Goal: Task Accomplishment & Management: Use online tool/utility

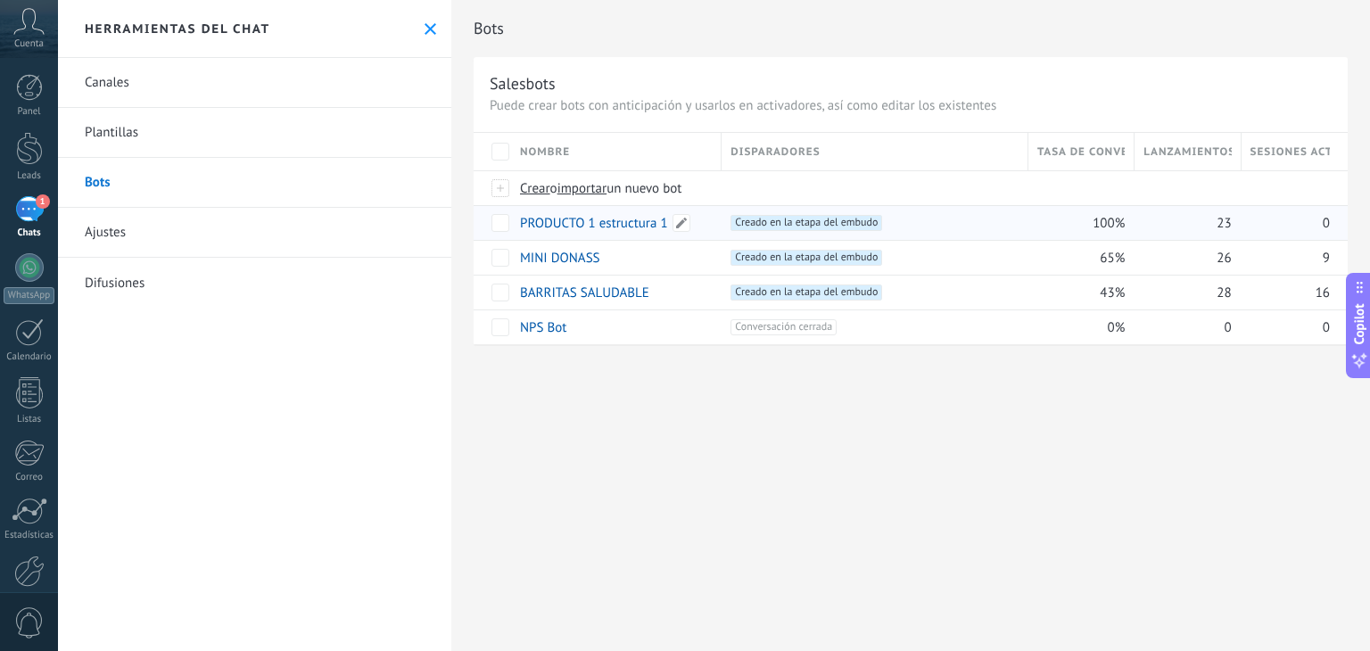
click at [611, 226] on link "PRODUCTO 1 estructura 1" at bounding box center [594, 223] width 148 height 17
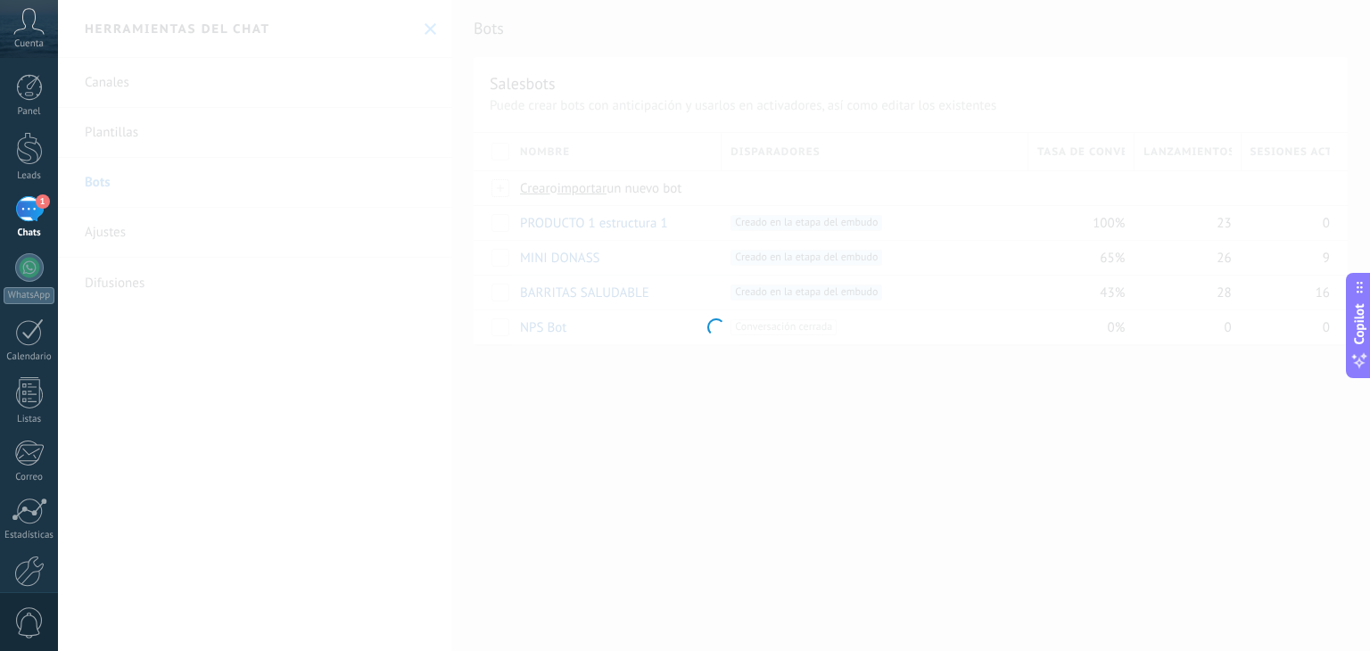
type input "**********"
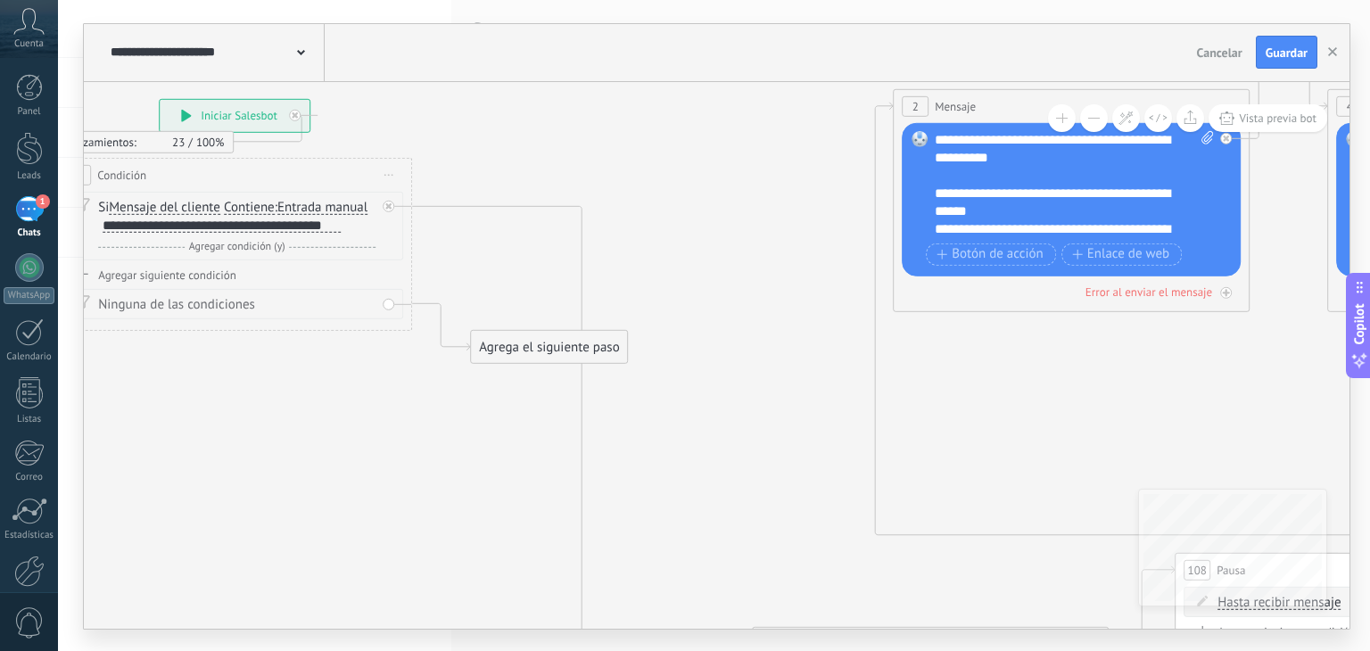
drag, startPoint x: 1004, startPoint y: 381, endPoint x: 697, endPoint y: 262, distance: 329.8
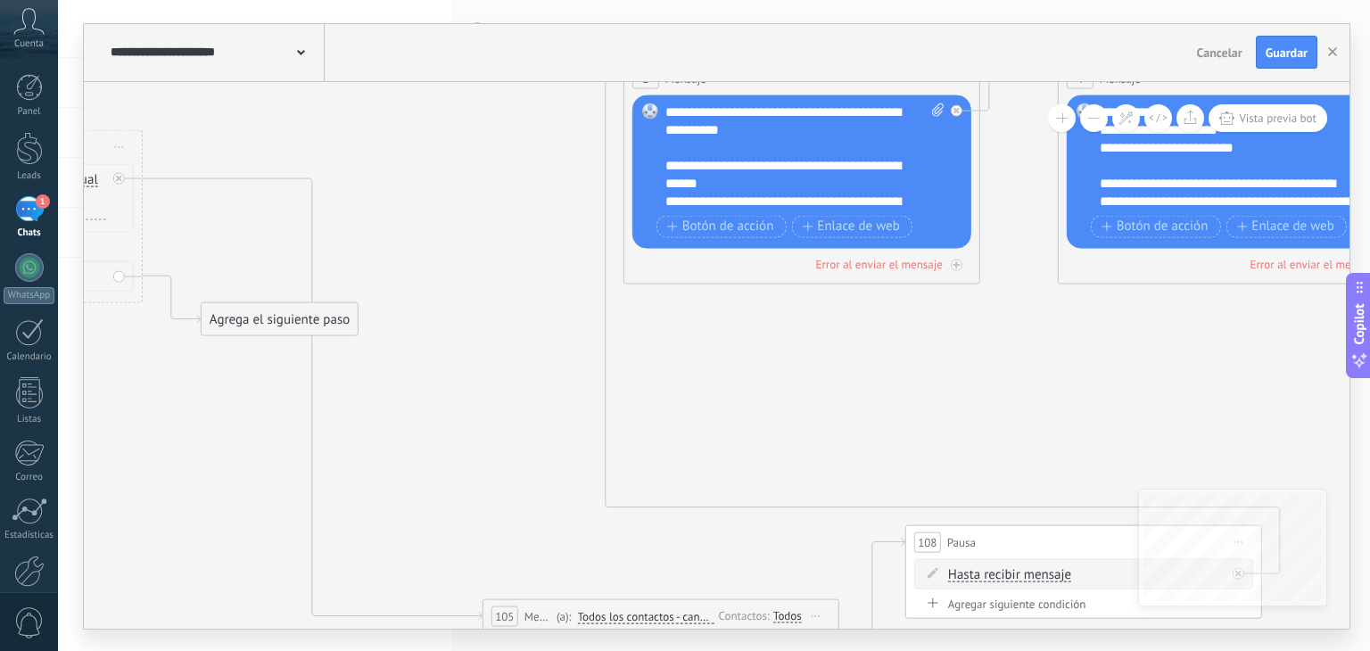
drag, startPoint x: 1031, startPoint y: 380, endPoint x: 761, endPoint y: 353, distance: 271.5
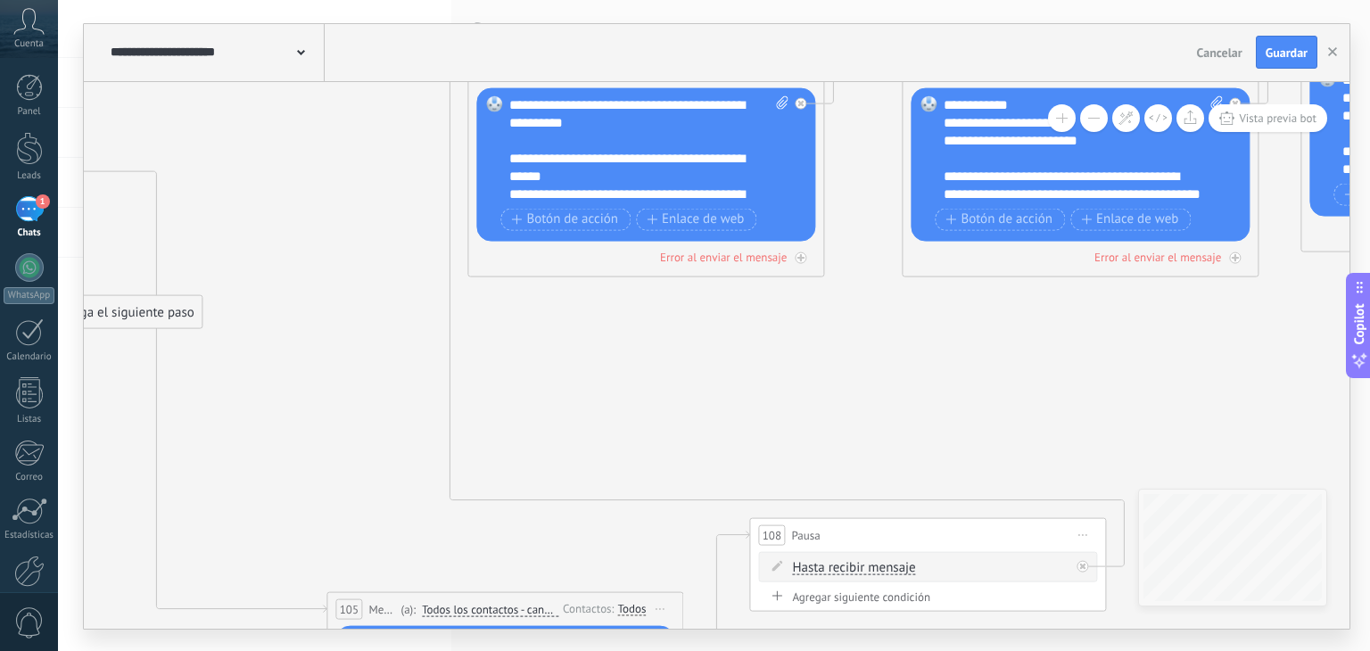
drag, startPoint x: 935, startPoint y: 375, endPoint x: 777, endPoint y: 368, distance: 158.0
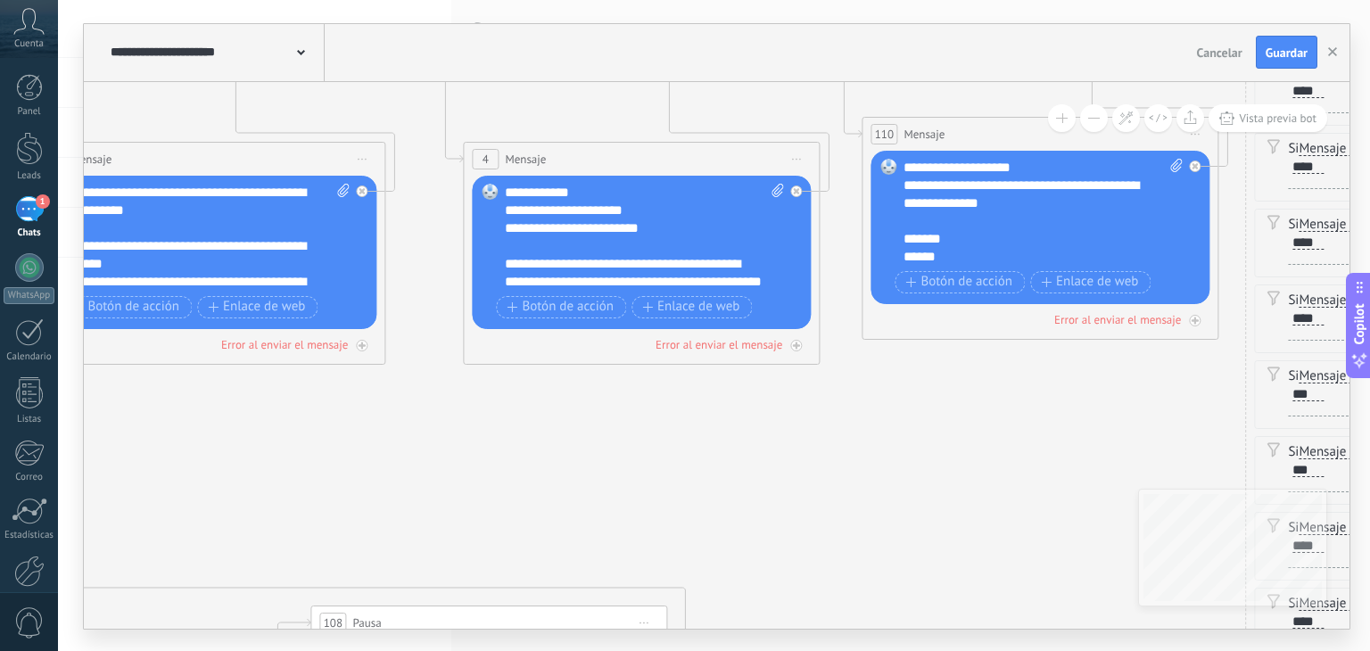
drag, startPoint x: 1087, startPoint y: 408, endPoint x: 650, endPoint y: 498, distance: 446.2
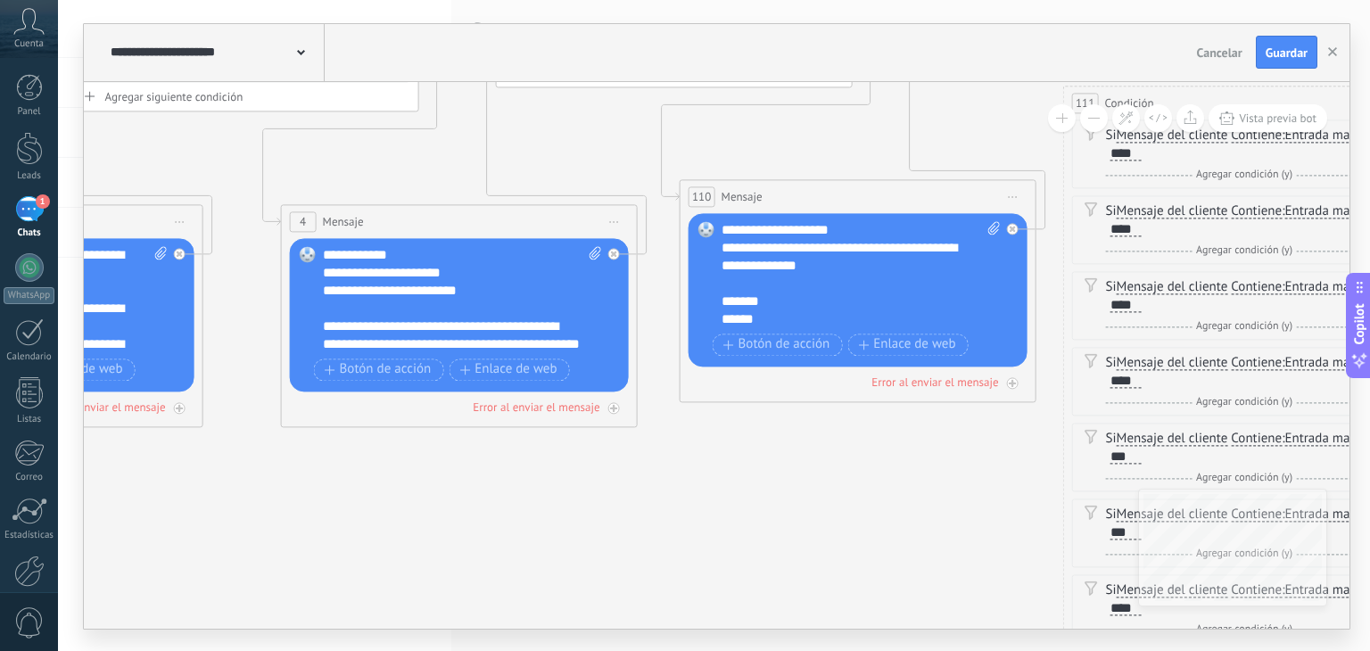
drag, startPoint x: 912, startPoint y: 455, endPoint x: 733, endPoint y: 515, distance: 189.2
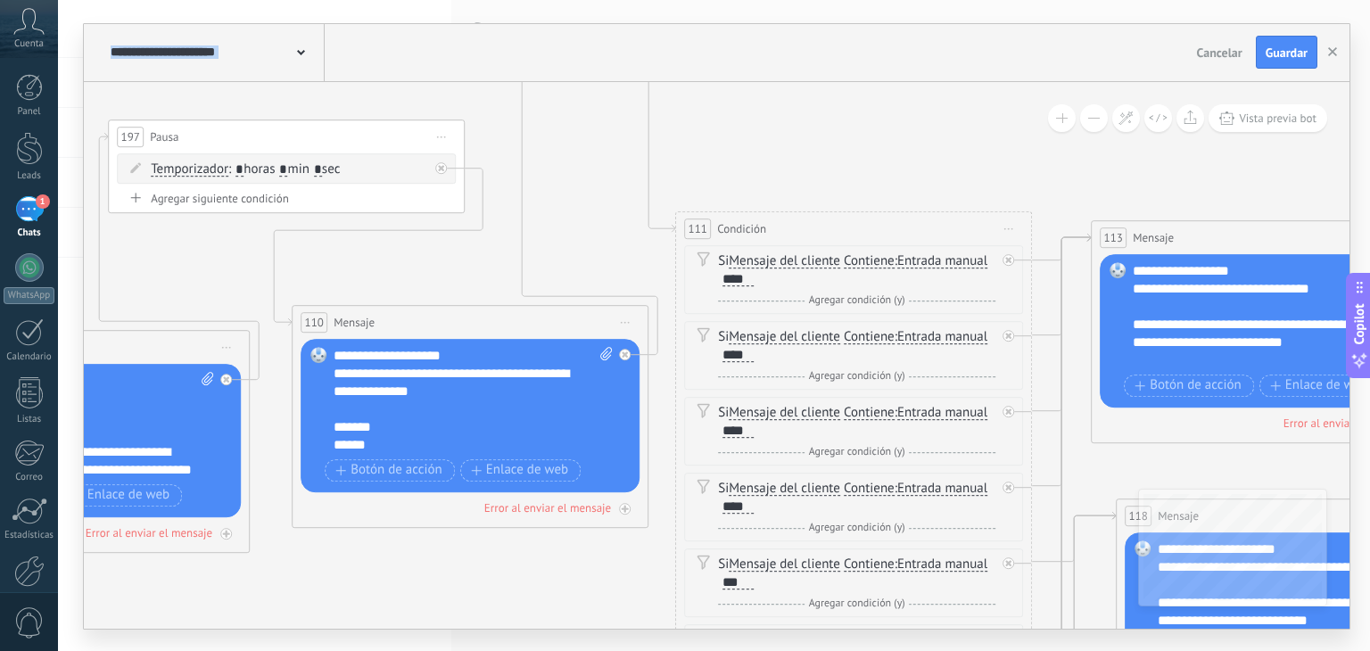
drag, startPoint x: 931, startPoint y: 465, endPoint x: 543, endPoint y: 590, distance: 407.5
click at [543, 590] on icon at bounding box center [1298, 367] width 6246 height 2433
click at [916, 120] on icon at bounding box center [1298, 367] width 6246 height 2433
click at [917, 120] on icon at bounding box center [1298, 367] width 6246 height 2433
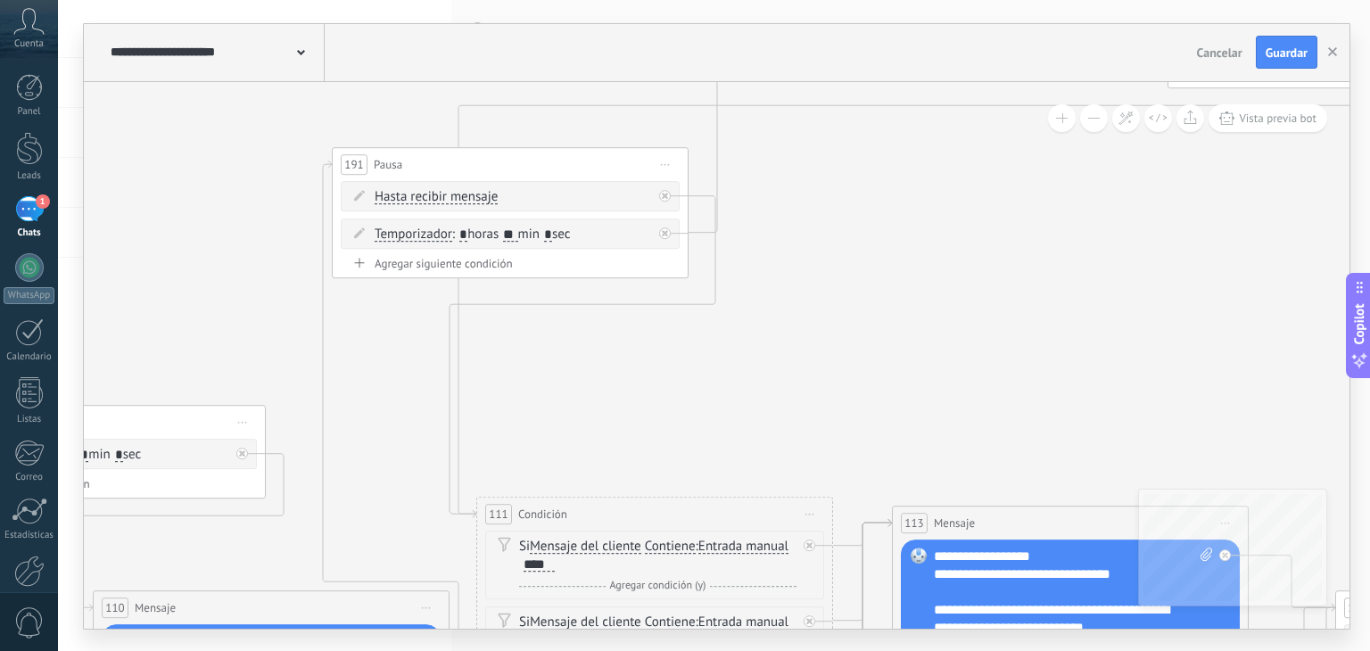
drag, startPoint x: 913, startPoint y: 128, endPoint x: 716, endPoint y: 408, distance: 341.7
click at [717, 408] on icon at bounding box center [1099, 652] width 6246 height 2433
click at [716, 408] on icon at bounding box center [1099, 652] width 6246 height 2433
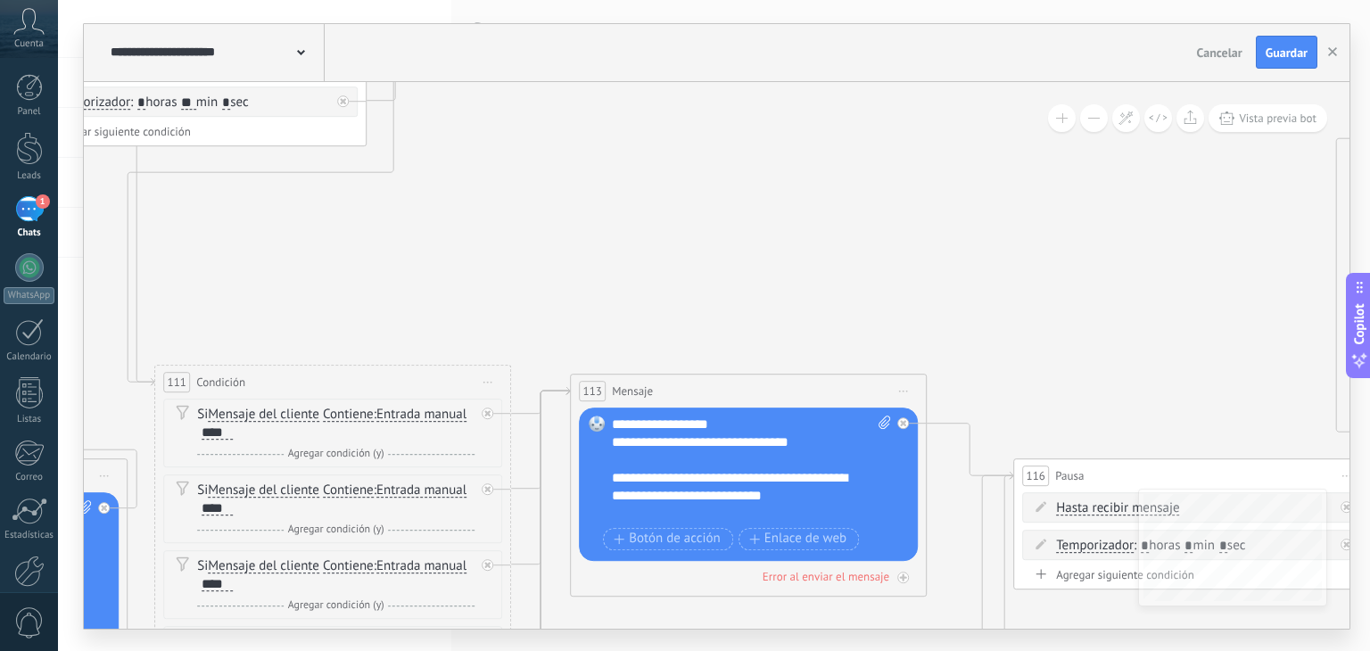
drag, startPoint x: 716, startPoint y: 408, endPoint x: 396, endPoint y: 262, distance: 351.6
click at [396, 262] on icon at bounding box center [777, 520] width 6246 height 2433
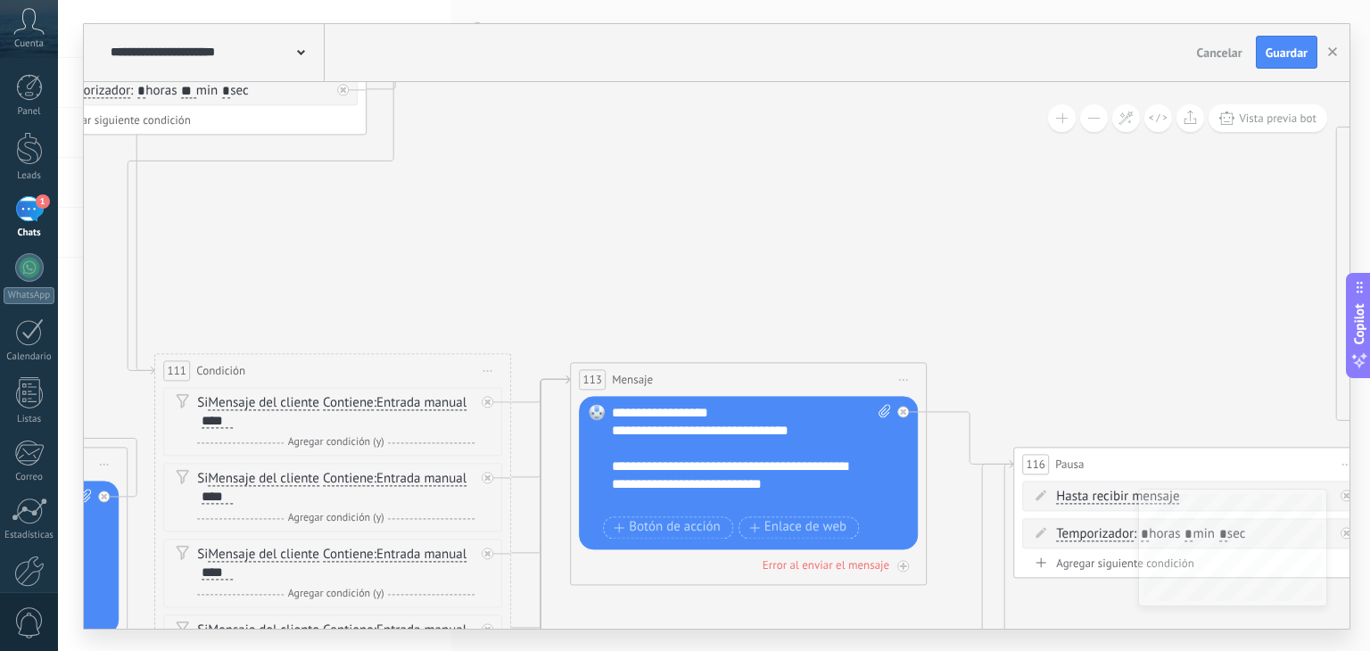
click at [954, 599] on icon at bounding box center [777, 509] width 6246 height 2433
click at [954, 598] on icon at bounding box center [777, 509] width 6246 height 2433
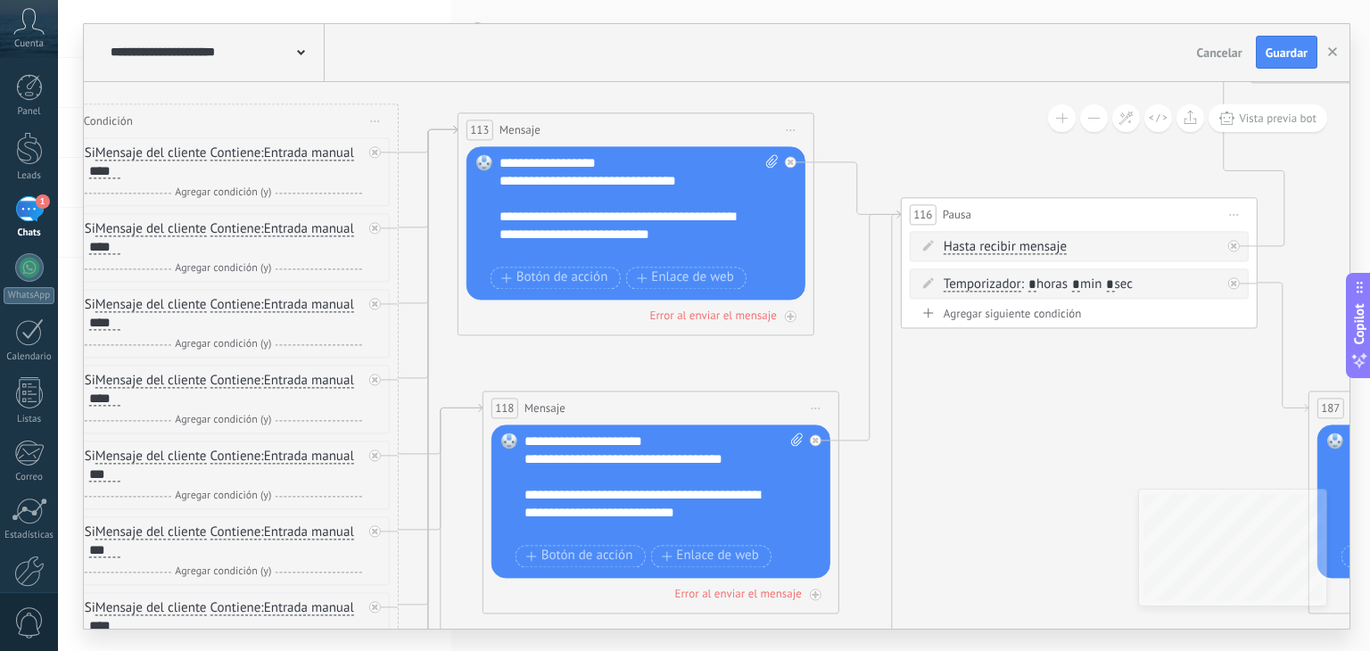
drag, startPoint x: 903, startPoint y: 497, endPoint x: 837, endPoint y: 327, distance: 181.8
click at [839, 336] on icon at bounding box center [665, 259] width 6246 height 2433
click at [838, 331] on icon at bounding box center [665, 259] width 6246 height 2433
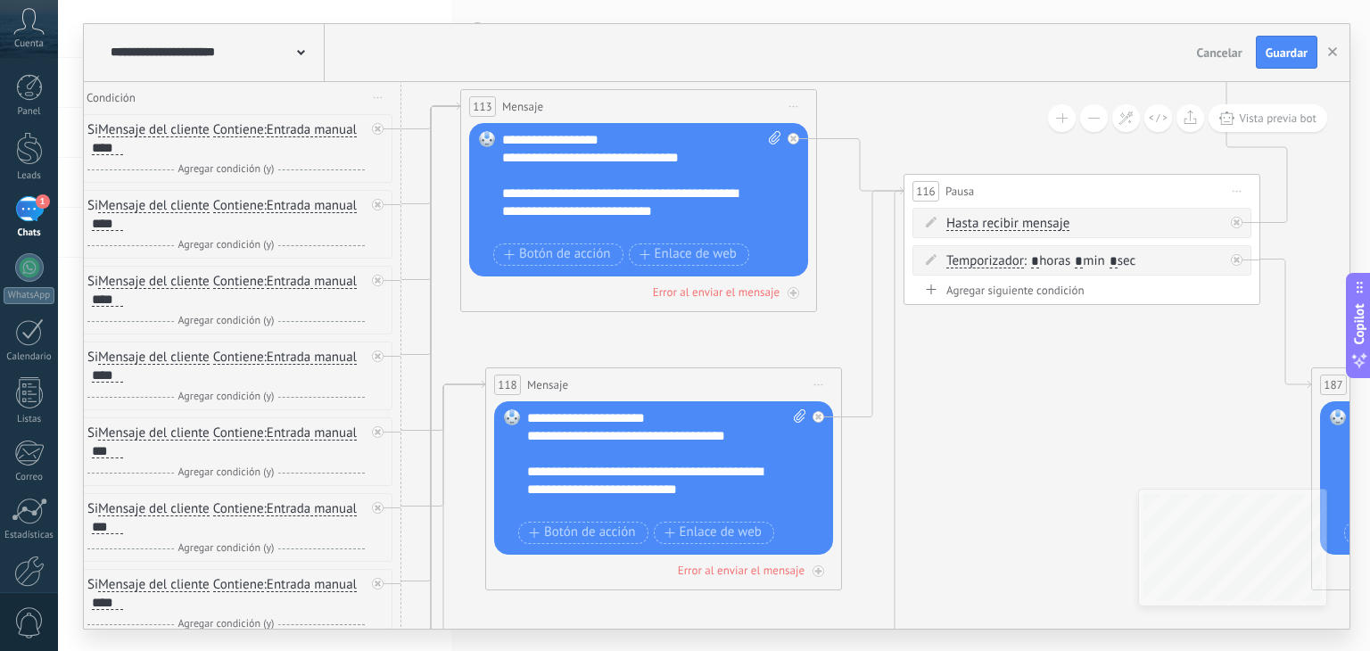
drag, startPoint x: 837, startPoint y: 327, endPoint x: 853, endPoint y: 326, distance: 15.3
click at [849, 326] on icon at bounding box center [668, 236] width 6246 height 2433
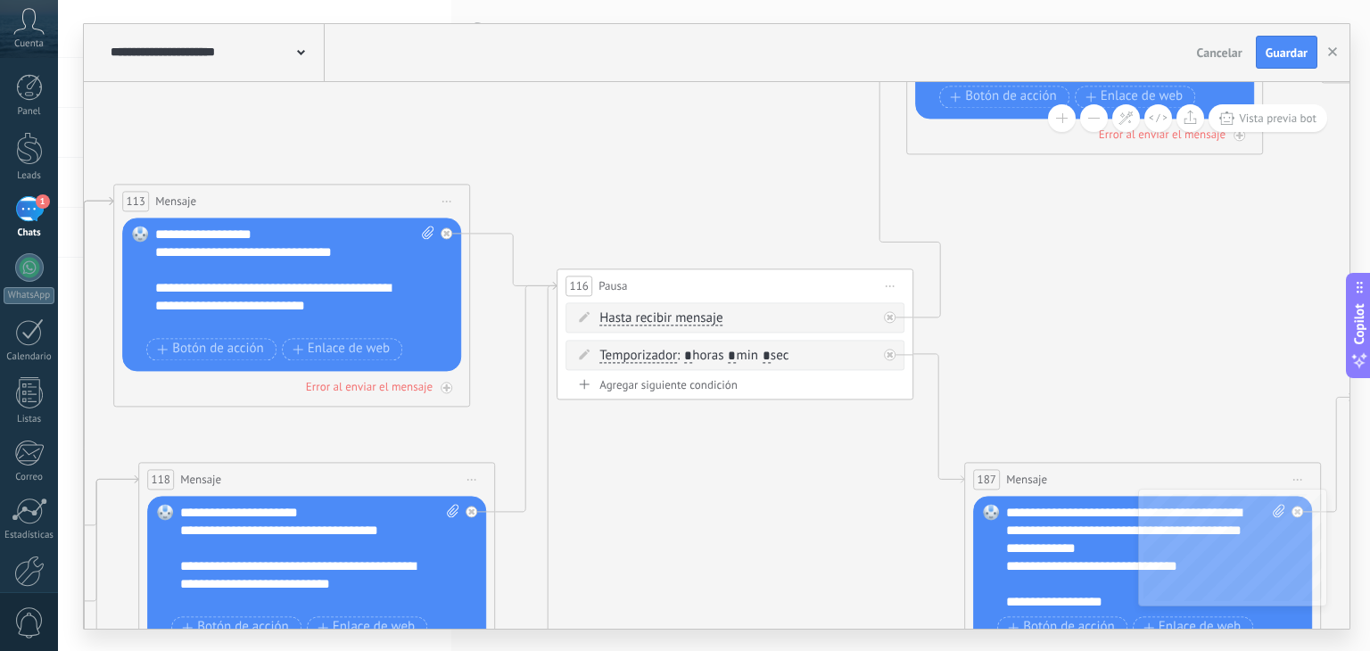
drag, startPoint x: 853, startPoint y: 326, endPoint x: 498, endPoint y: 421, distance: 367.6
click at [498, 421] on icon at bounding box center [321, 330] width 6246 height 2433
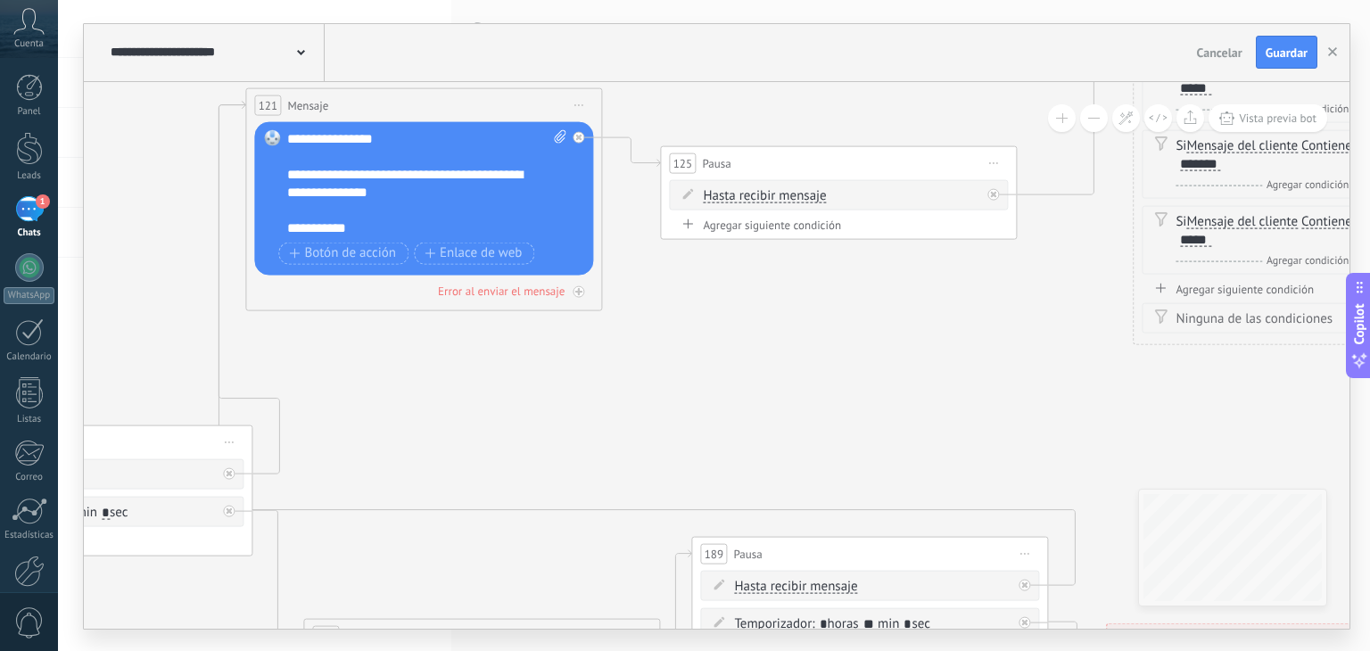
drag, startPoint x: 1117, startPoint y: 372, endPoint x: 420, endPoint y: 529, distance: 714.0
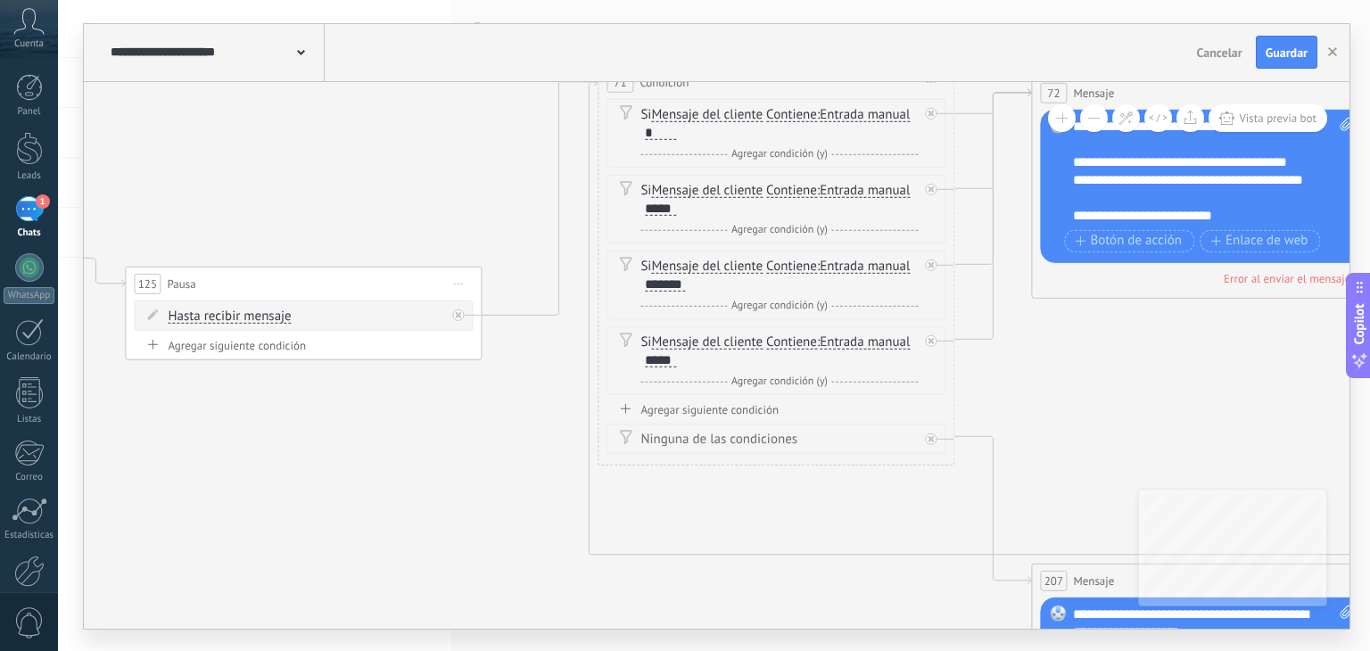
drag, startPoint x: 898, startPoint y: 445, endPoint x: 403, endPoint y: 565, distance: 509.2
drag, startPoint x: 1216, startPoint y: 460, endPoint x: 1082, endPoint y: 497, distance: 138.7
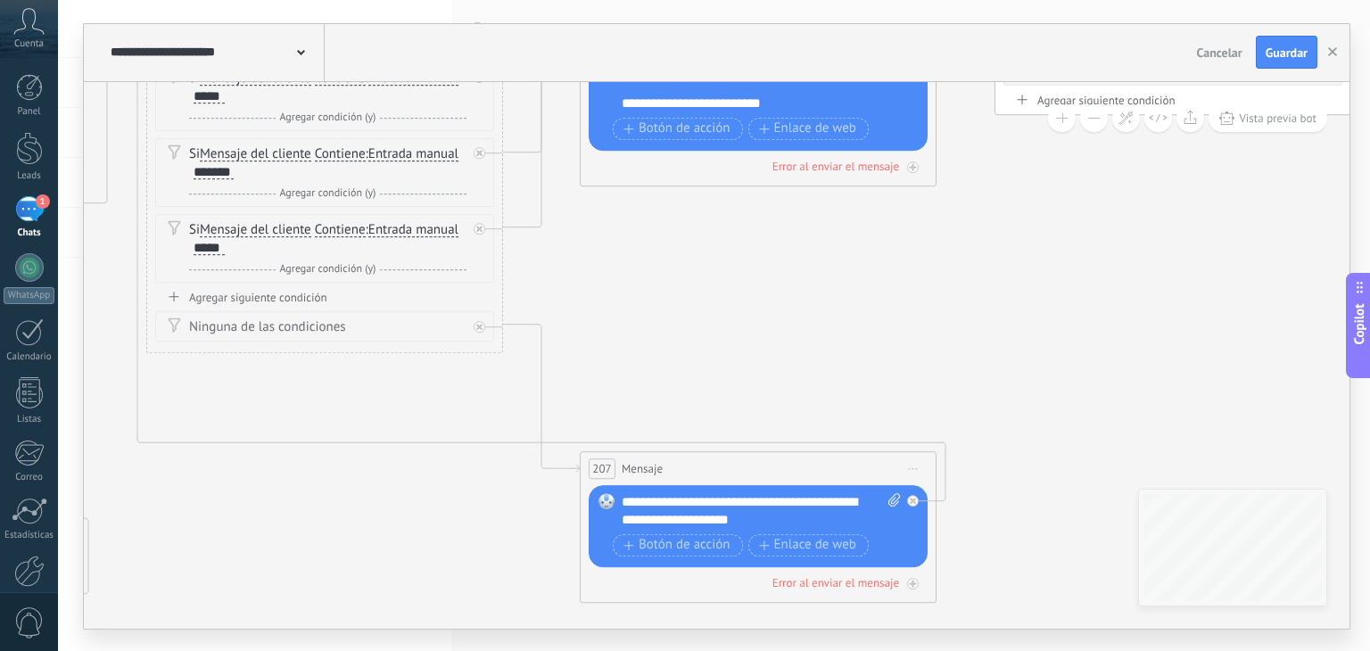
drag, startPoint x: 1082, startPoint y: 497, endPoint x: 758, endPoint y: 347, distance: 356.7
drag, startPoint x: 1064, startPoint y: 292, endPoint x: 953, endPoint y: 347, distance: 123.6
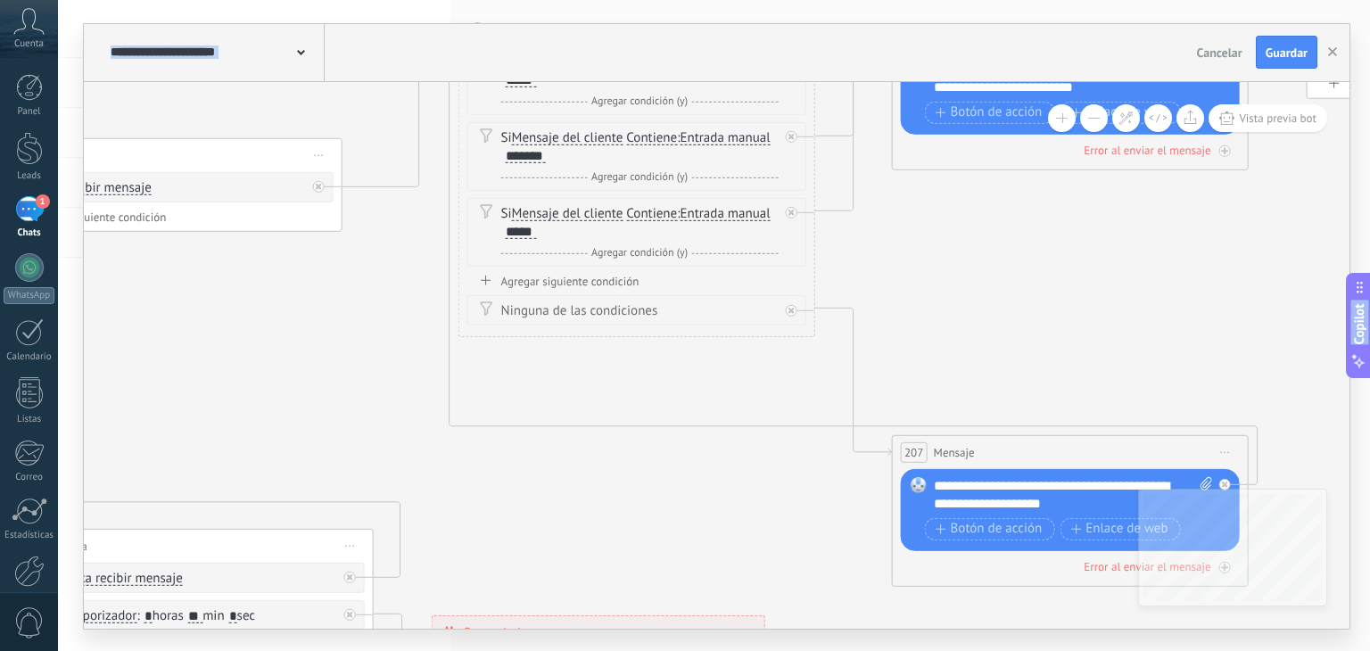
drag, startPoint x: 953, startPoint y: 347, endPoint x: 1369, endPoint y: 282, distance: 420.7
click at [1369, 282] on body ".abccls-1,.abccls-2{fill-rule:evenodd}.abccls-2{fill:#fff} .abfcls-1{fill:none}…" at bounding box center [685, 325] width 1370 height 651
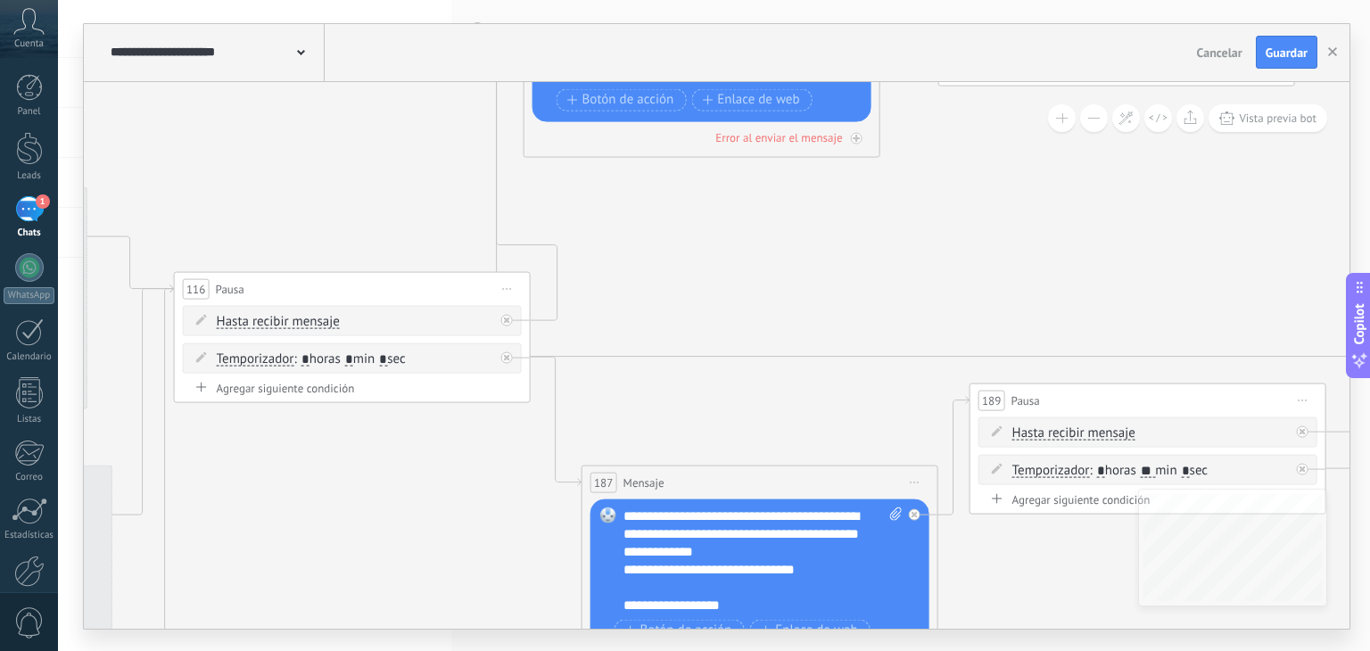
drag, startPoint x: 304, startPoint y: 368, endPoint x: 1263, endPoint y: 220, distance: 970.1
click at [1263, 220] on icon at bounding box center [16, 198] width 6402 height 2163
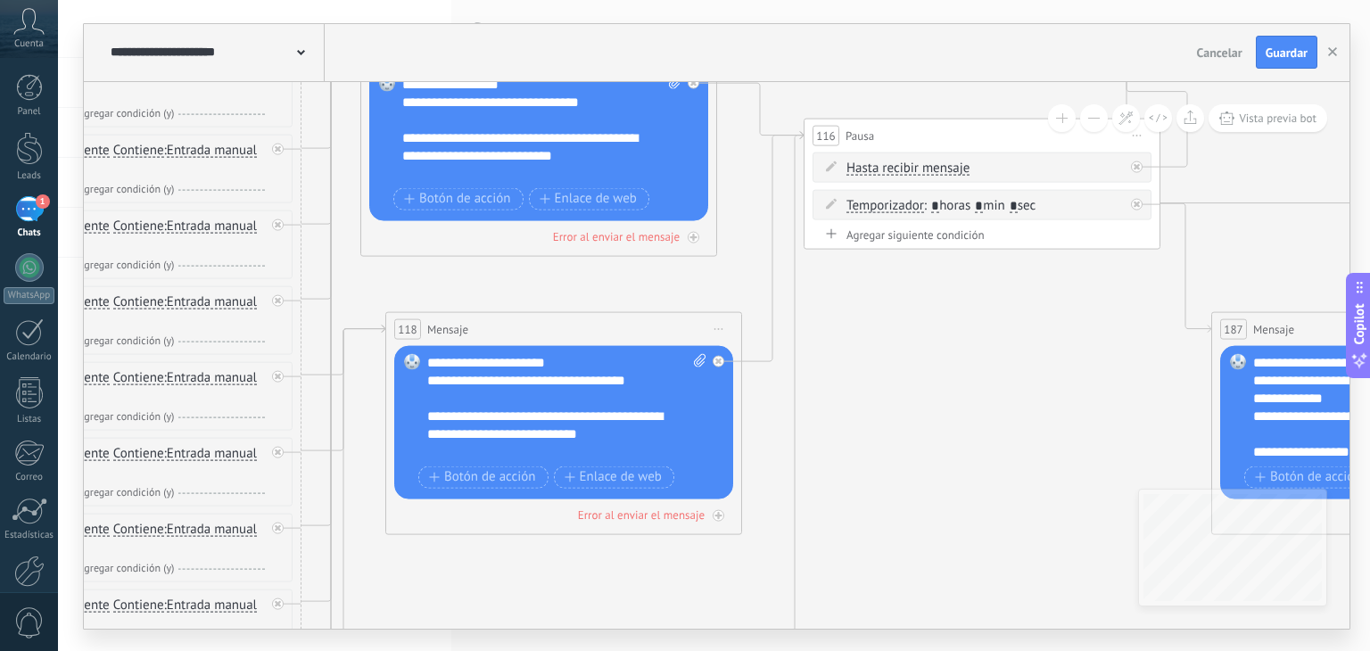
drag, startPoint x: 438, startPoint y: 471, endPoint x: 1062, endPoint y: 320, distance: 642.2
click at [1062, 320] on icon at bounding box center [646, 45] width 6402 height 2163
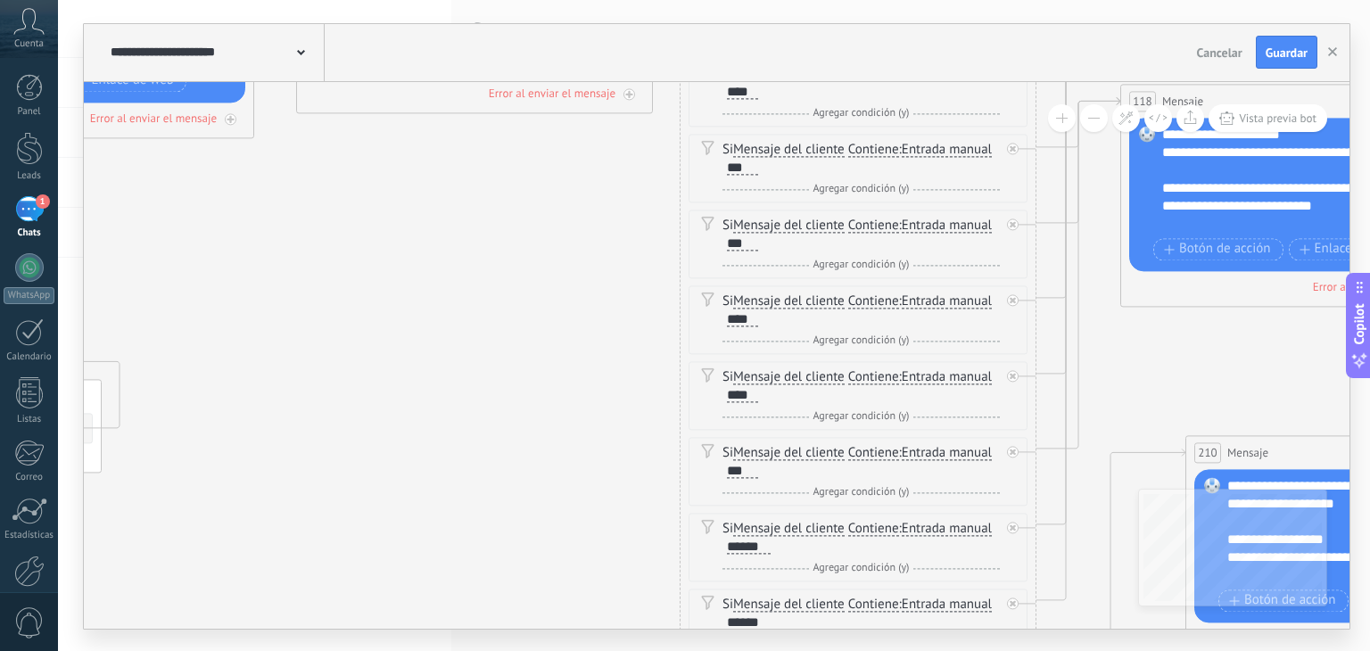
drag, startPoint x: 364, startPoint y: 562, endPoint x: 988, endPoint y: 333, distance: 665.0
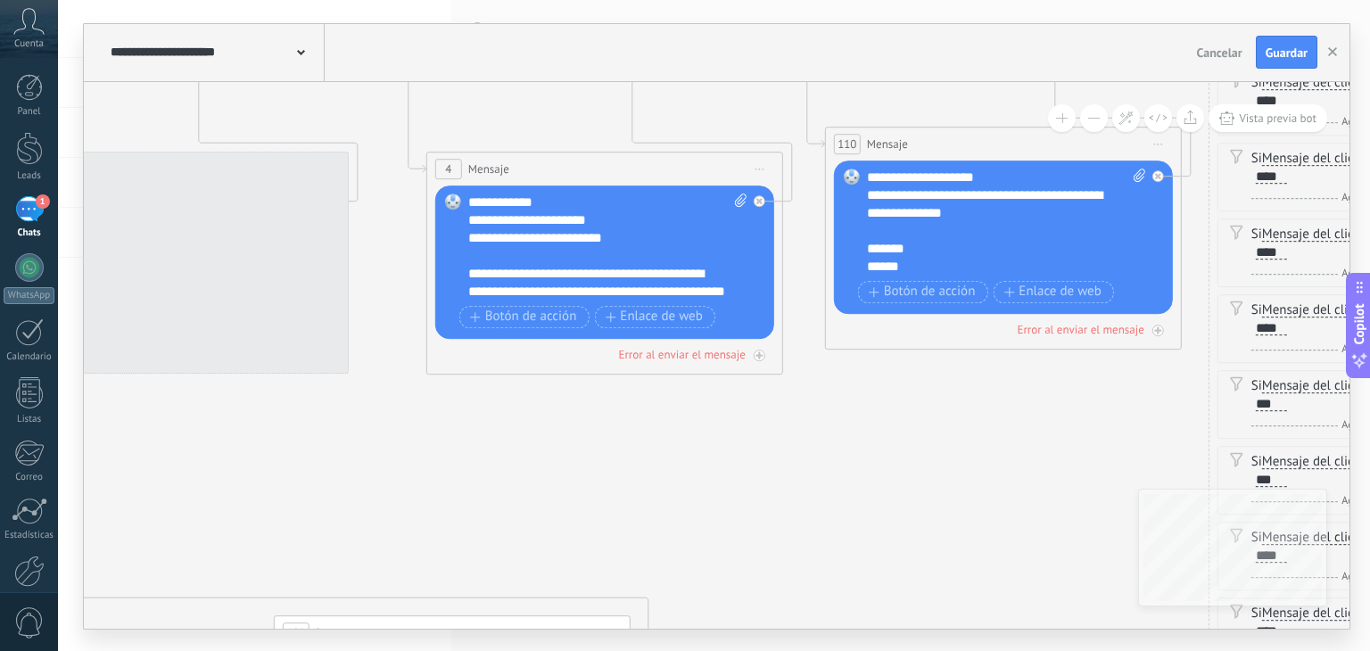
drag, startPoint x: 449, startPoint y: 311, endPoint x: 1027, endPoint y: 562, distance: 630.7
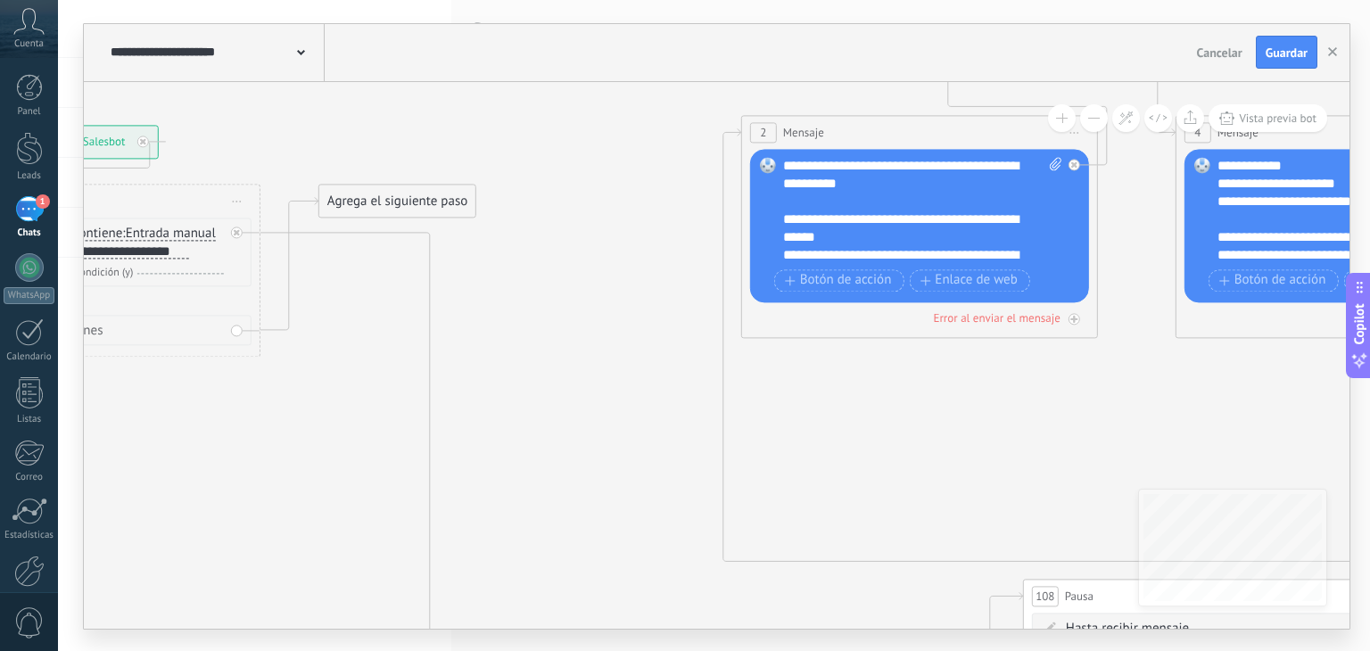
drag, startPoint x: 551, startPoint y: 524, endPoint x: 1249, endPoint y: 474, distance: 700.1
drag, startPoint x: 1174, startPoint y: 418, endPoint x: 991, endPoint y: 478, distance: 192.3
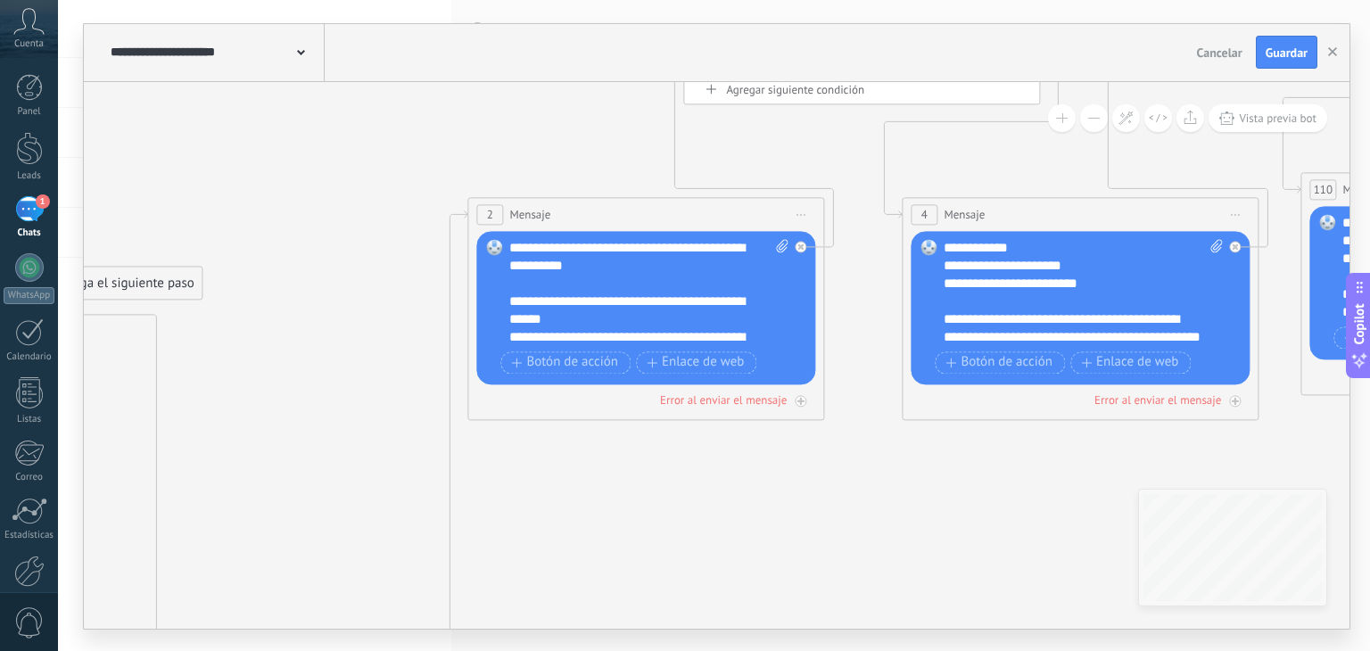
drag, startPoint x: 991, startPoint y: 478, endPoint x: 745, endPoint y: 304, distance: 301.4
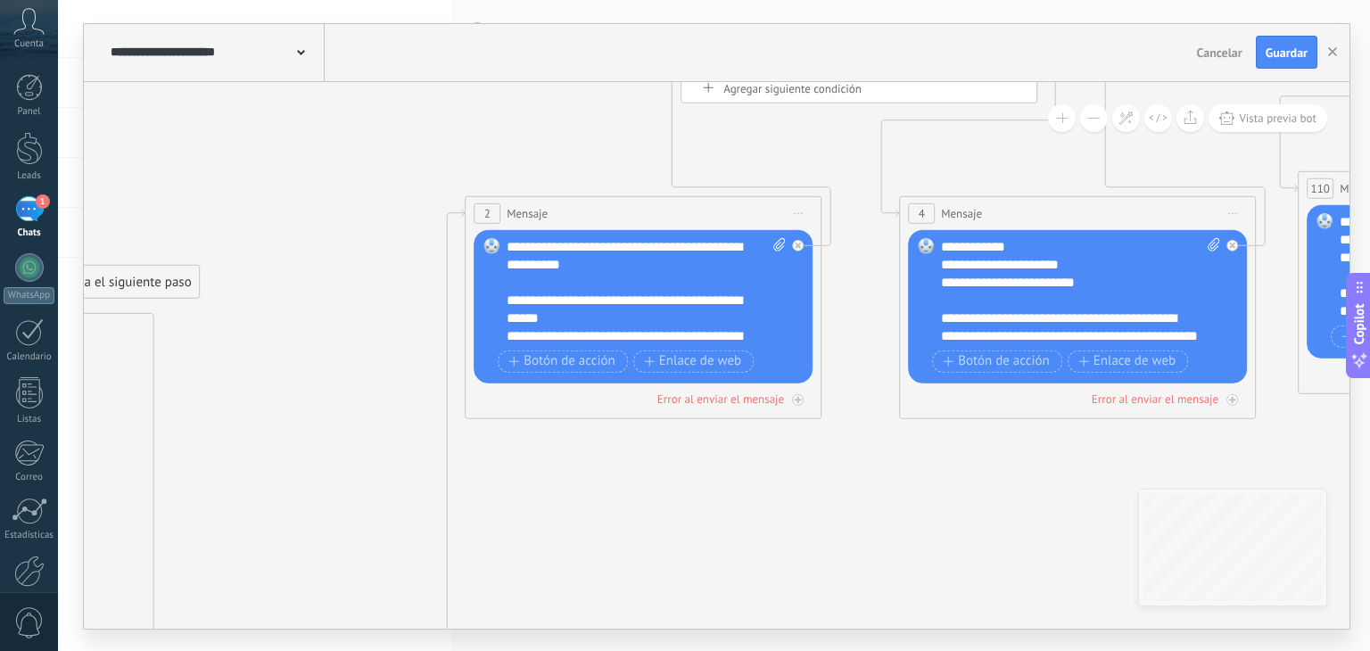
click at [784, 234] on div "Reemplazar Quitar Convertir a mensaje de voz Arrastre la imagen aquí para adjun…" at bounding box center [643, 305] width 339 height 153
click at [774, 240] on icon at bounding box center [779, 243] width 12 height 13
click input "Subir" at bounding box center [0, 0] width 0 height 0
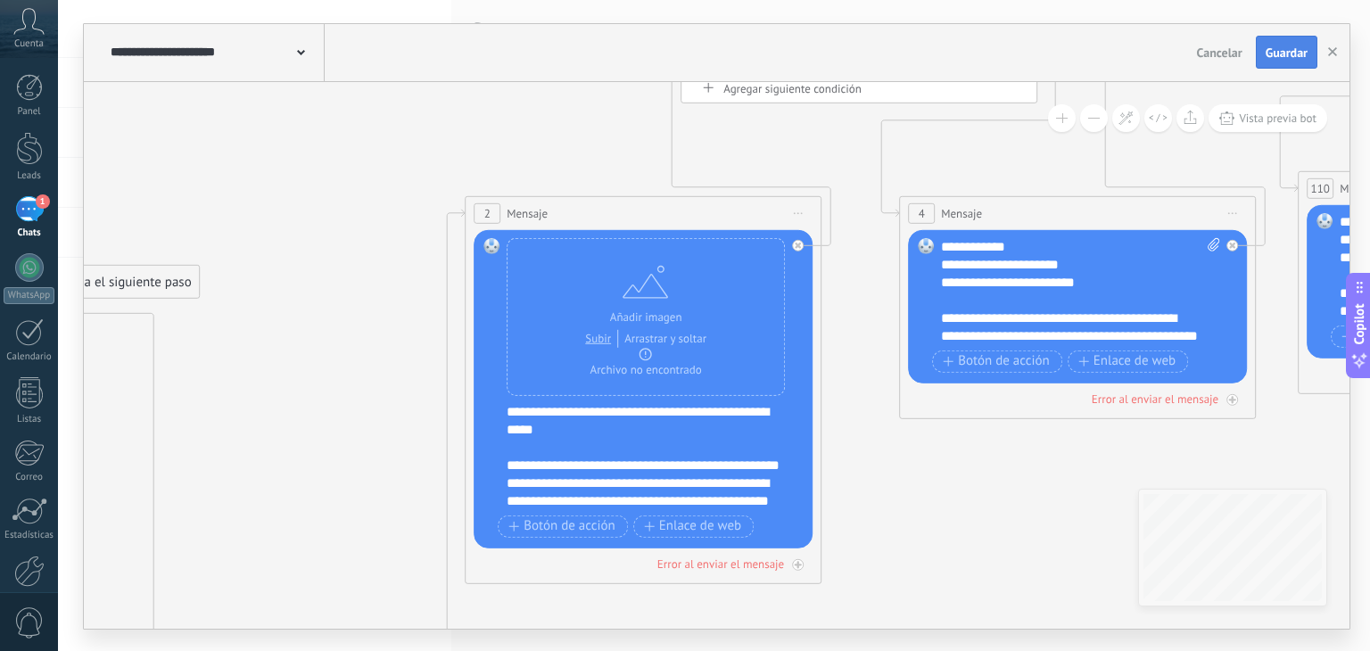
click at [1291, 40] on button "Guardar" at bounding box center [1287, 53] width 62 height 34
click at [1294, 46] on span "Guardar" at bounding box center [1287, 52] width 42 height 12
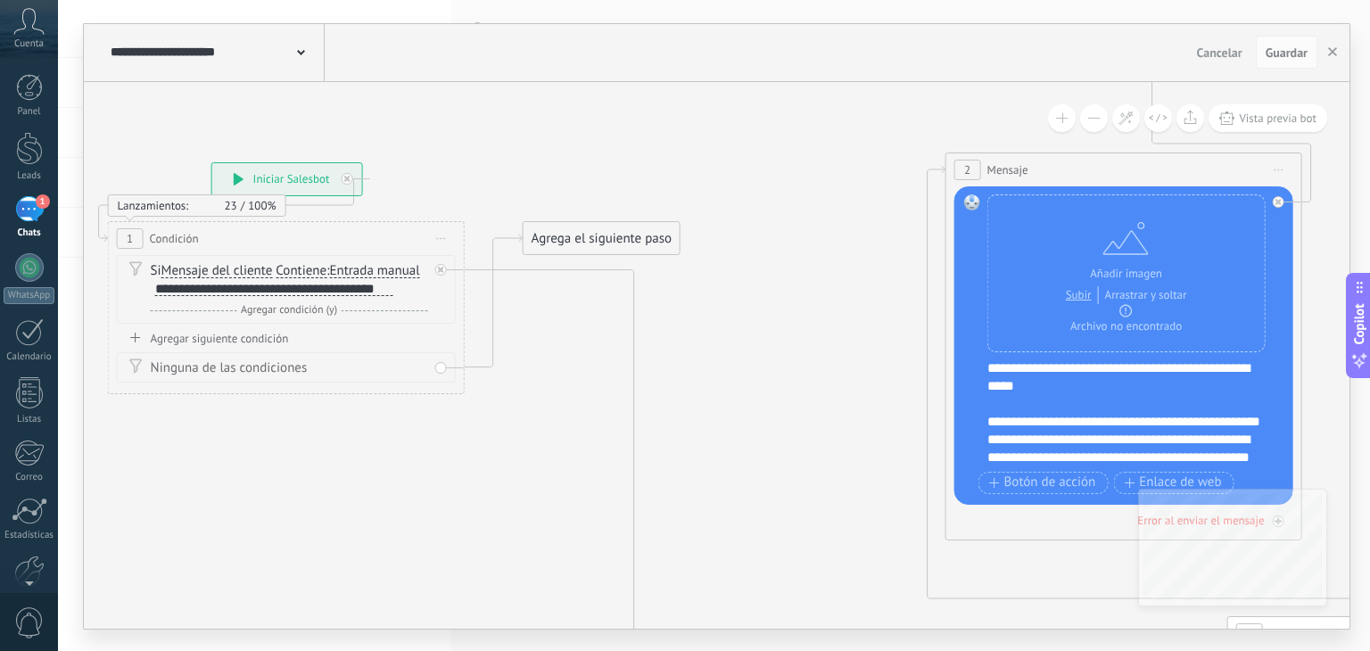
drag, startPoint x: 226, startPoint y: 417, endPoint x: 794, endPoint y: 383, distance: 569.2
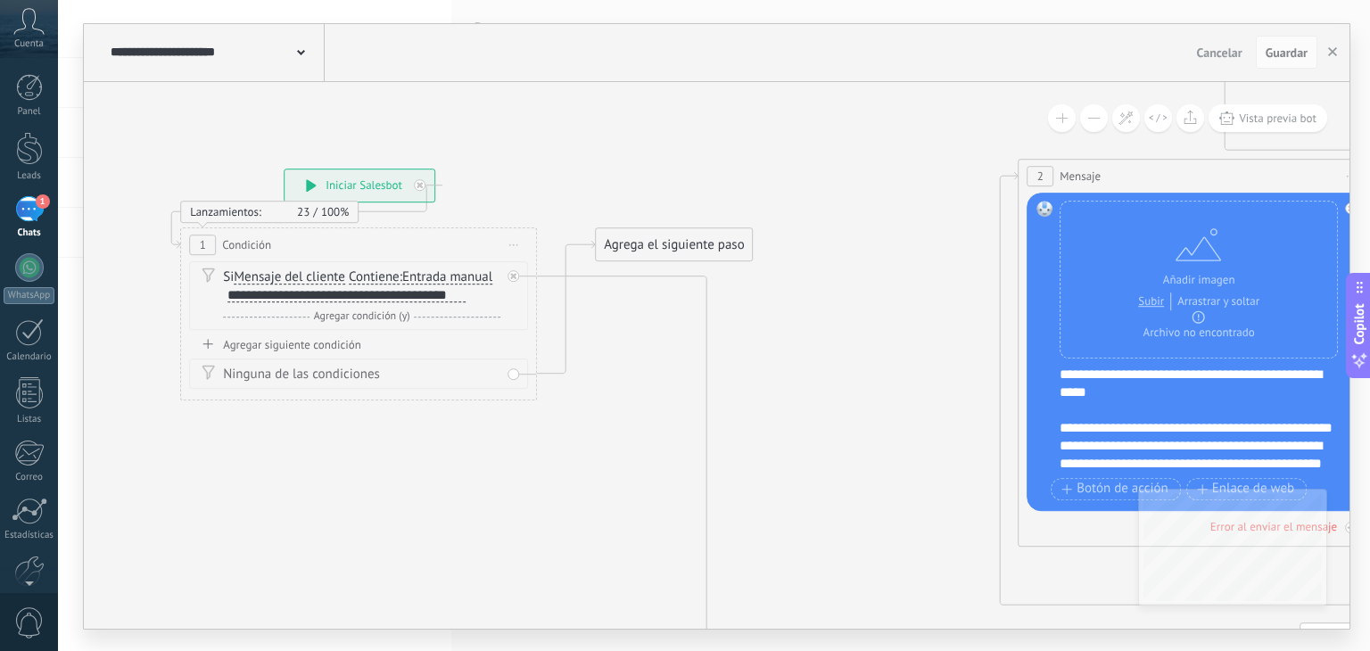
click at [31, 208] on div "1" at bounding box center [29, 209] width 29 height 26
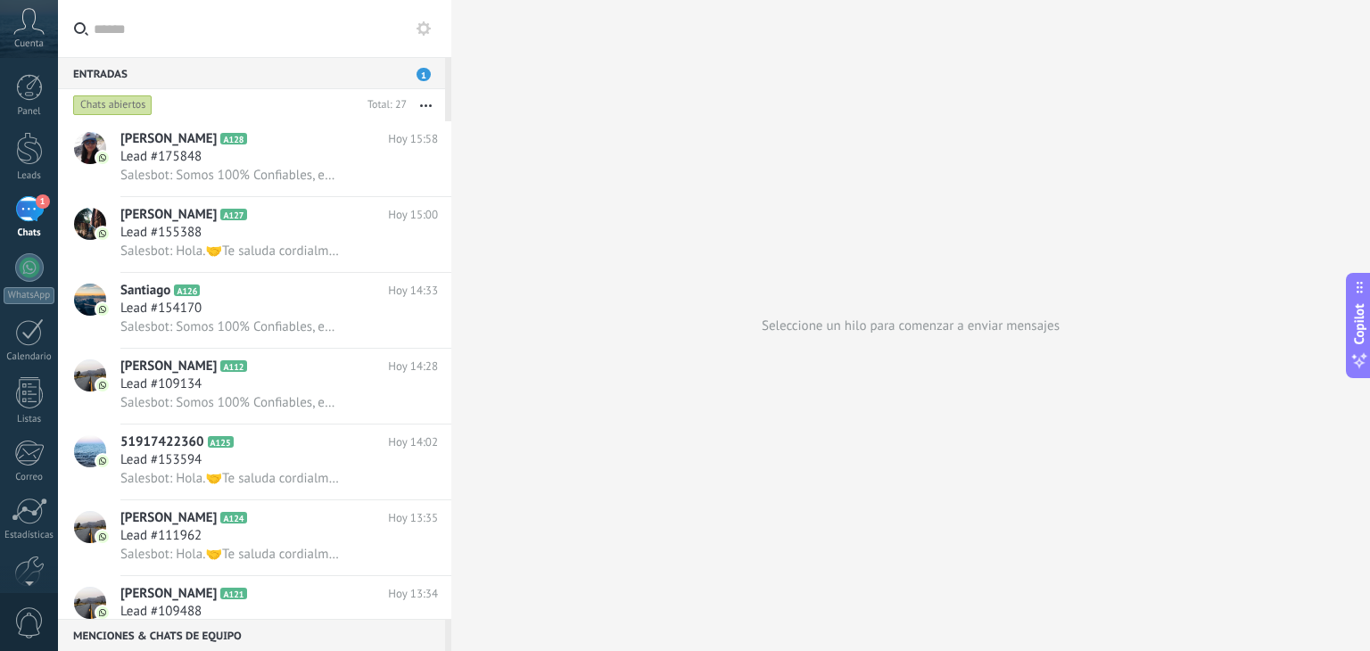
click at [422, 26] on icon at bounding box center [423, 28] width 14 height 14
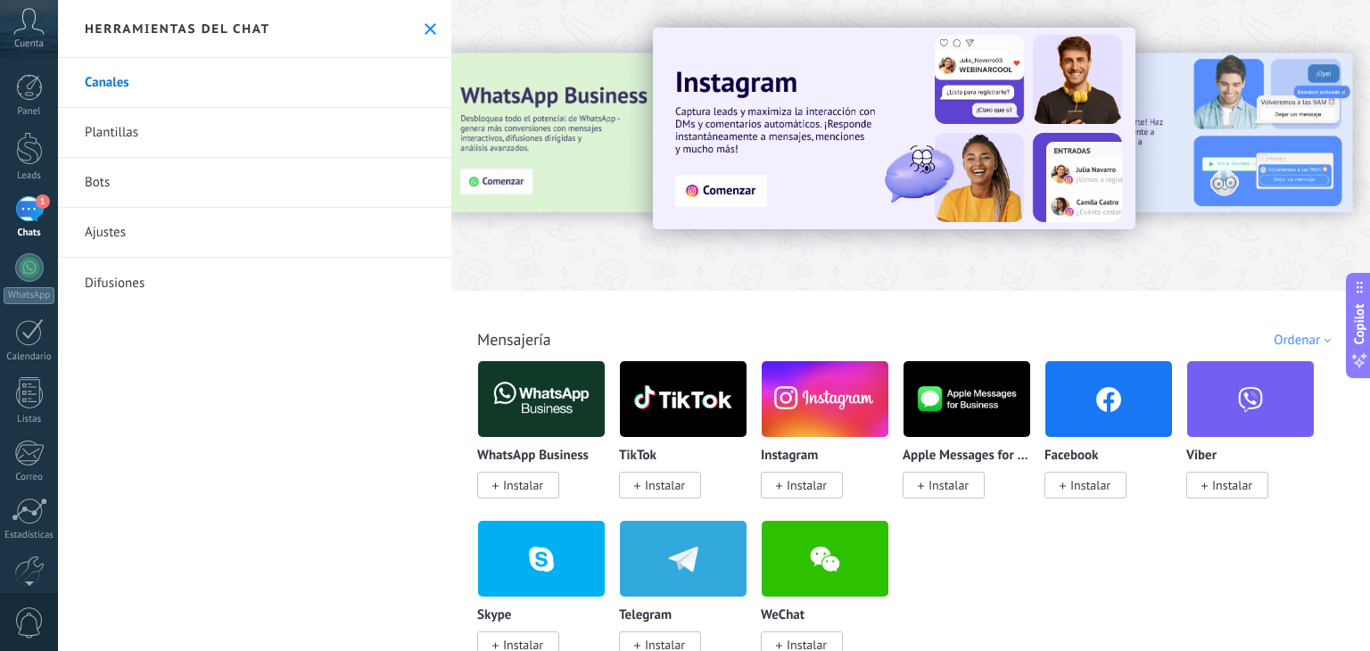
click at [333, 147] on link "Plantillas" at bounding box center [254, 133] width 393 height 50
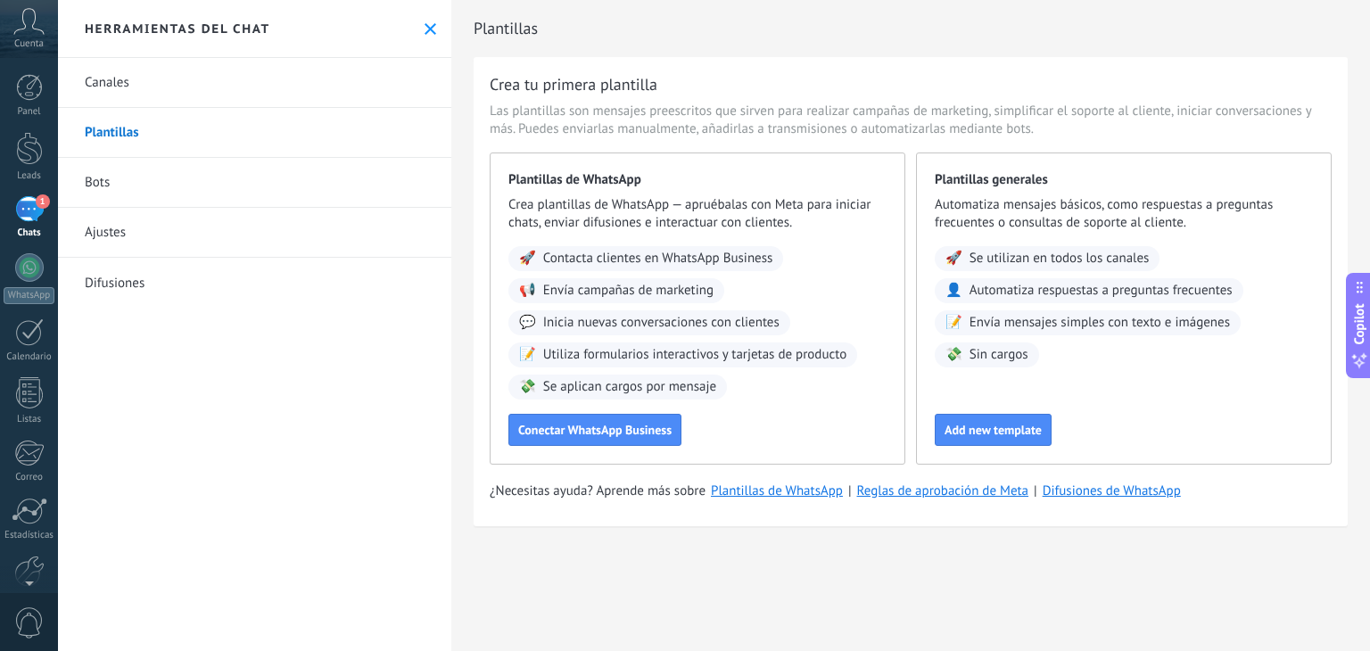
click at [248, 164] on link "Bots" at bounding box center [254, 183] width 393 height 50
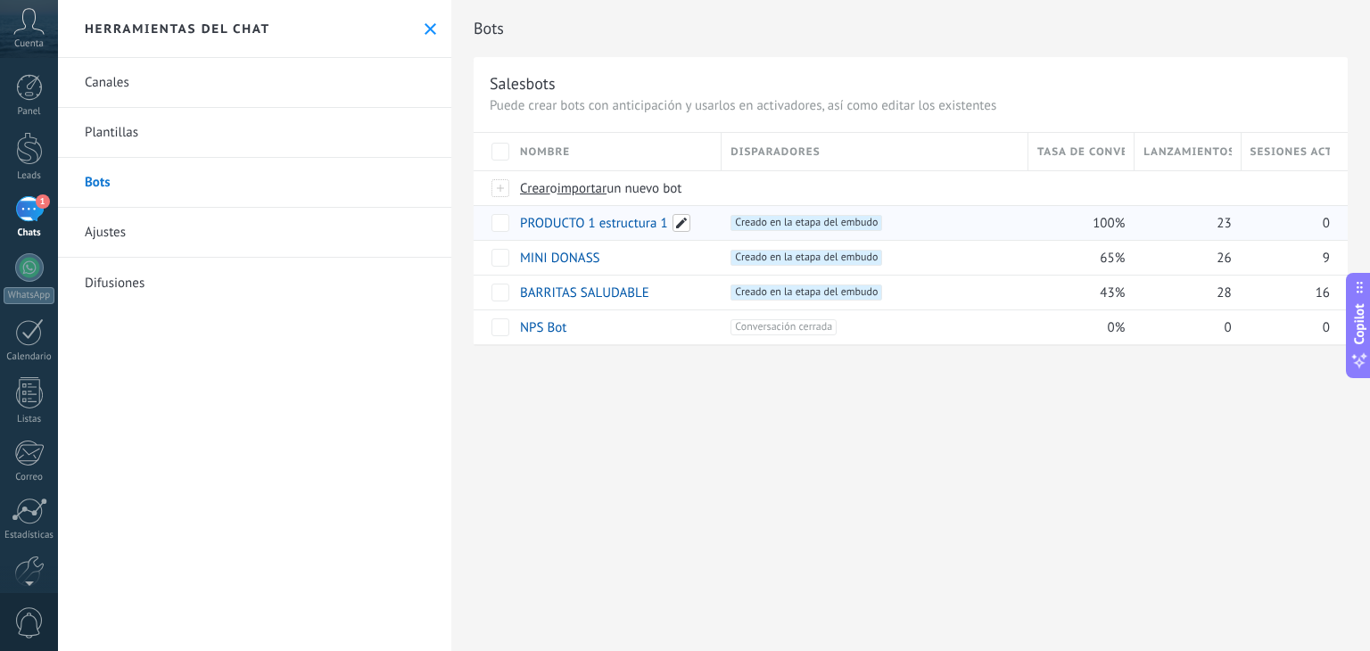
click at [672, 219] on span at bounding box center [681, 223] width 18 height 18
click at [670, 218] on input "**********" at bounding box center [615, 224] width 188 height 29
type input "**********"
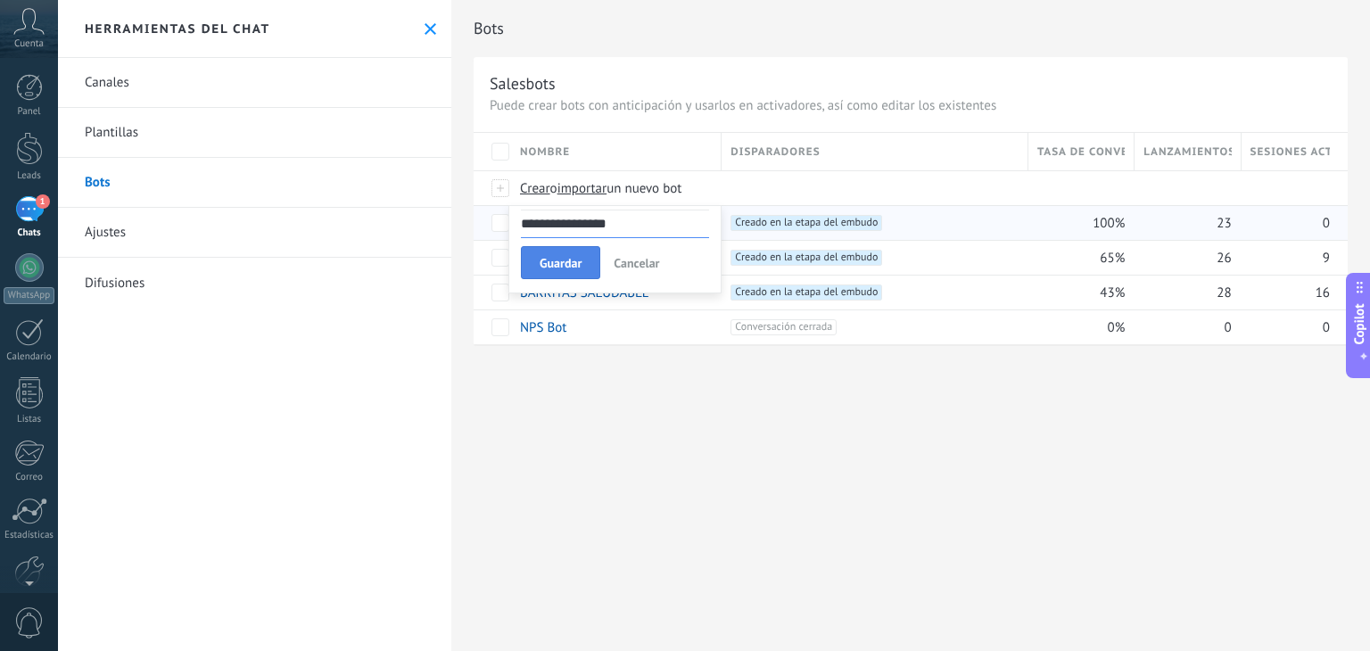
click at [567, 267] on span "Guardar" at bounding box center [561, 263] width 42 height 12
click at [641, 219] on span at bounding box center [648, 223] width 18 height 18
click at [663, 408] on div "**********" at bounding box center [910, 325] width 919 height 651
click at [605, 226] on link "BATIDOS EXTRATOS" at bounding box center [577, 223] width 115 height 17
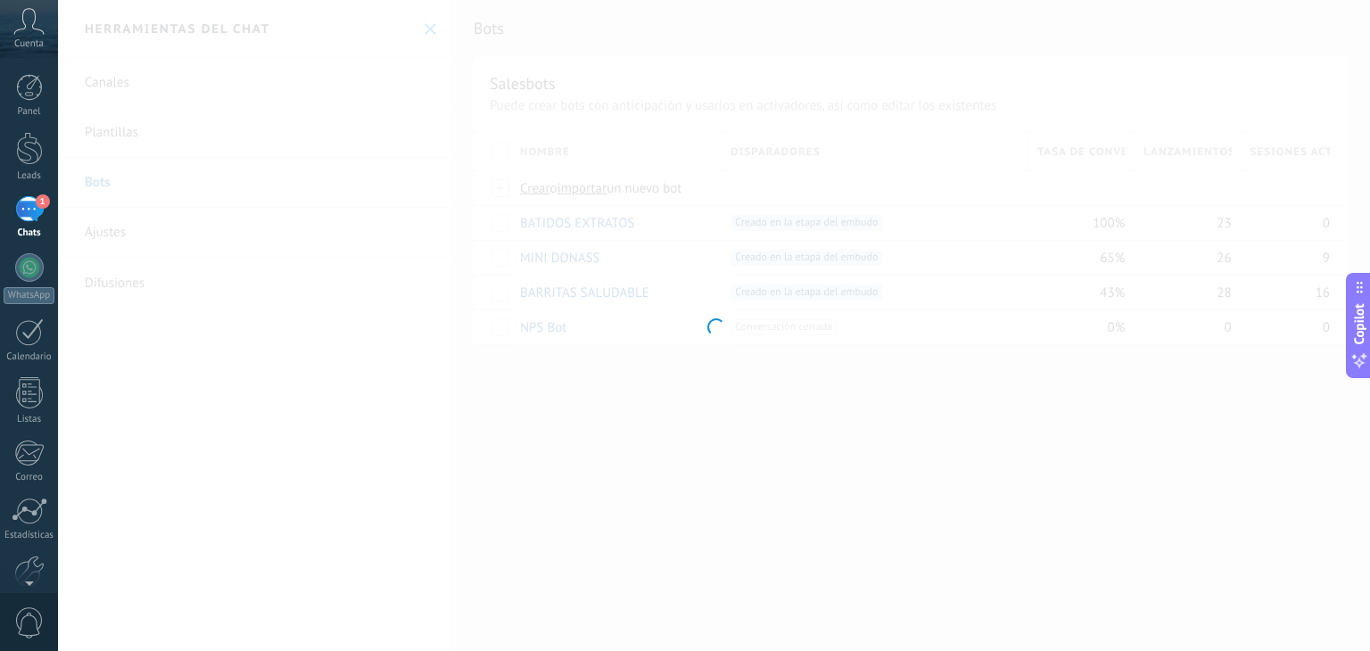
type input "**********"
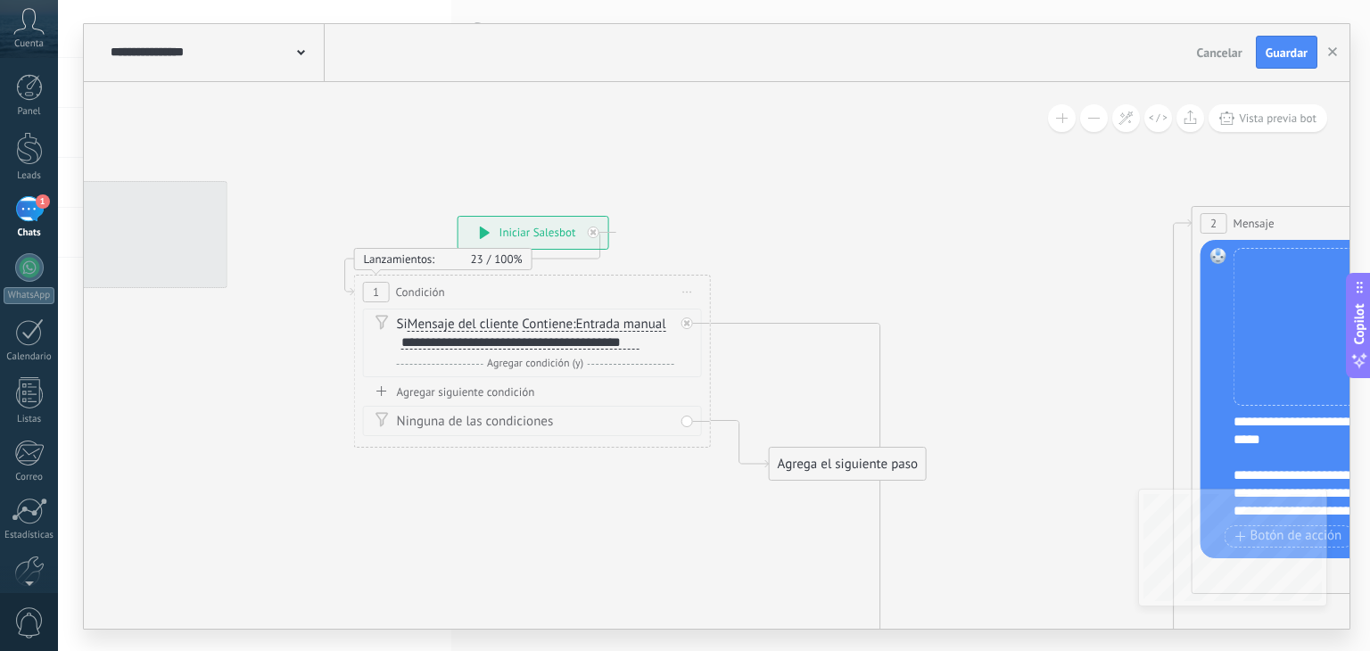
drag, startPoint x: 988, startPoint y: 334, endPoint x: 746, endPoint y: 293, distance: 245.1
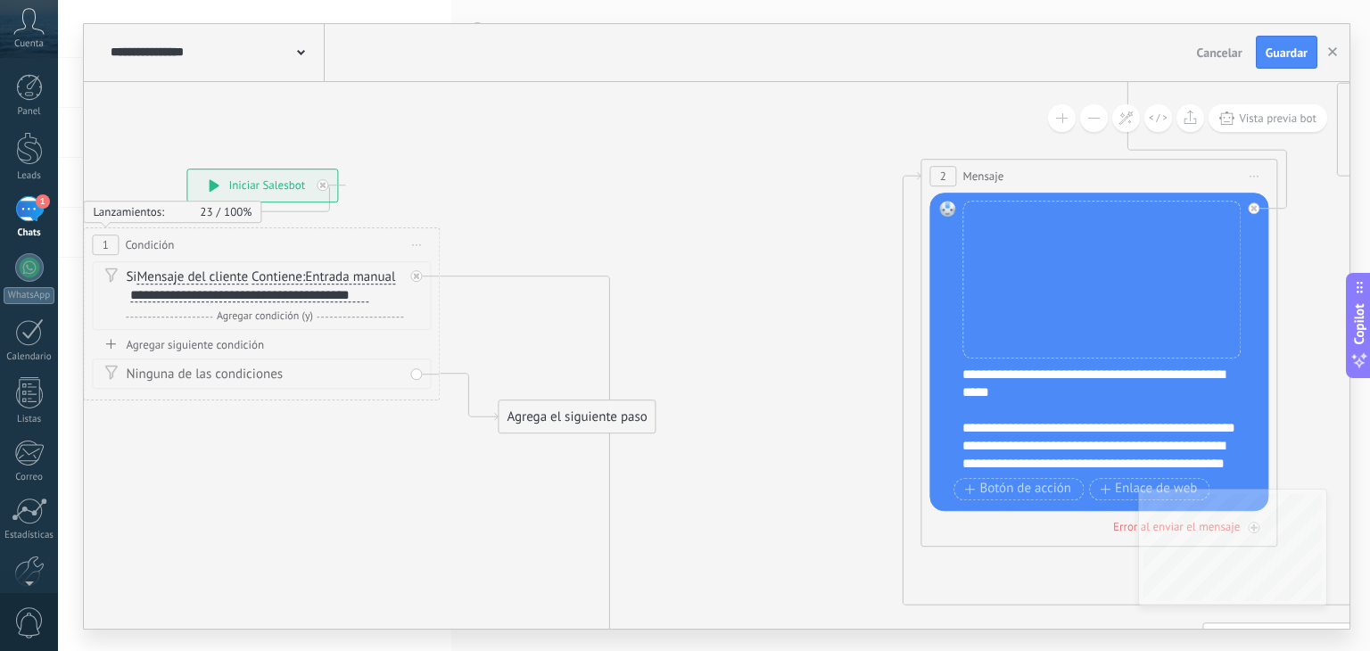
drag, startPoint x: 746, startPoint y: 293, endPoint x: 655, endPoint y: 272, distance: 94.3
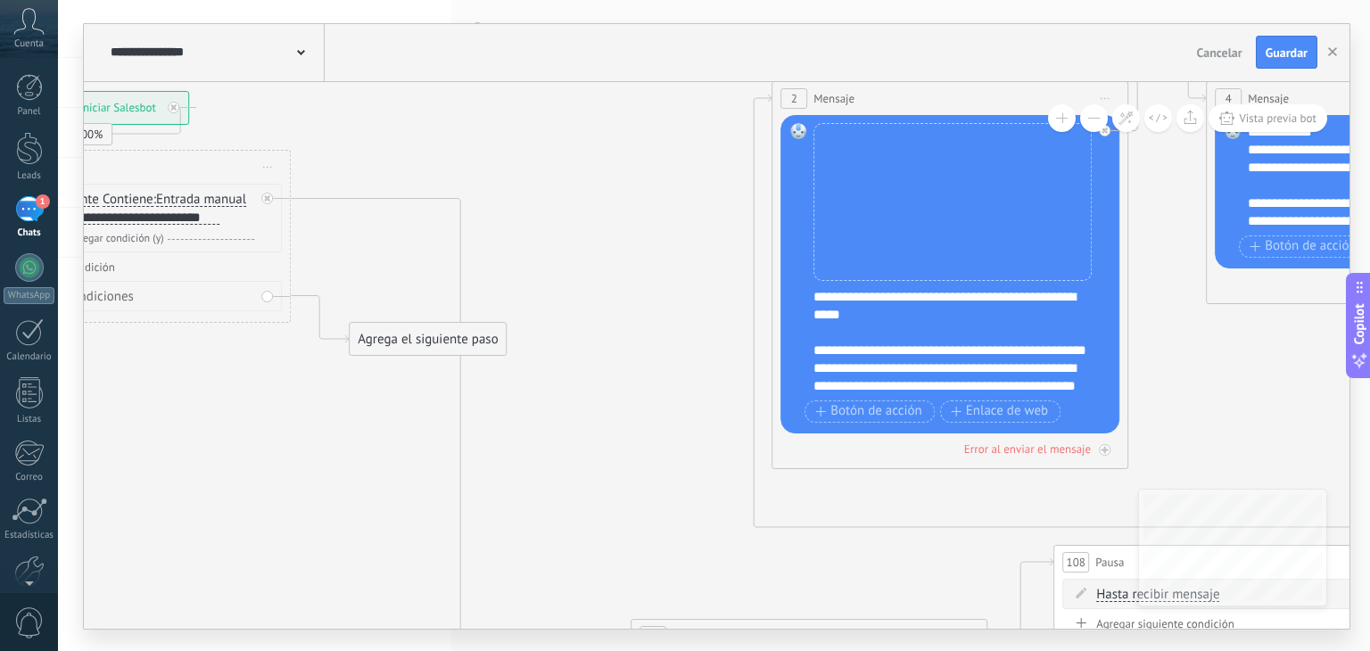
drag, startPoint x: 713, startPoint y: 295, endPoint x: 520, endPoint y: 187, distance: 220.8
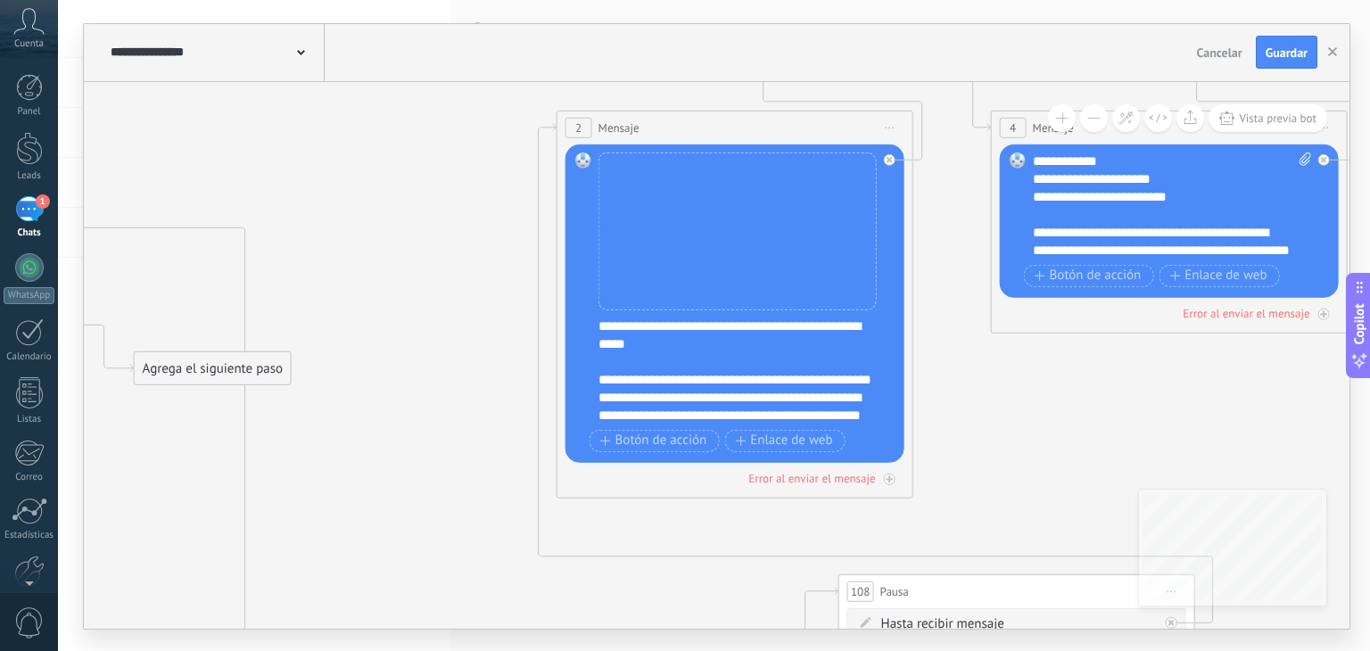
drag, startPoint x: 574, startPoint y: 258, endPoint x: 449, endPoint y: 331, distance: 144.7
drag, startPoint x: 1006, startPoint y: 415, endPoint x: 1024, endPoint y: 394, distance: 27.2
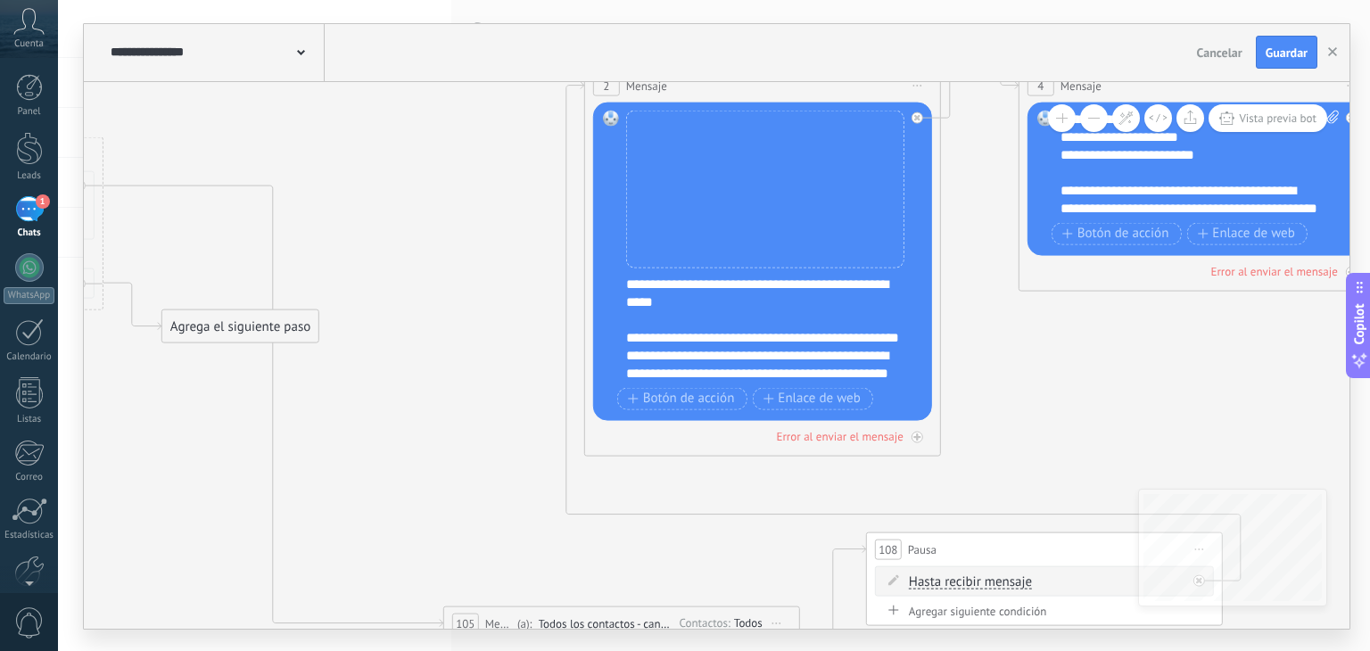
drag, startPoint x: 1024, startPoint y: 394, endPoint x: 1037, endPoint y: 367, distance: 29.9
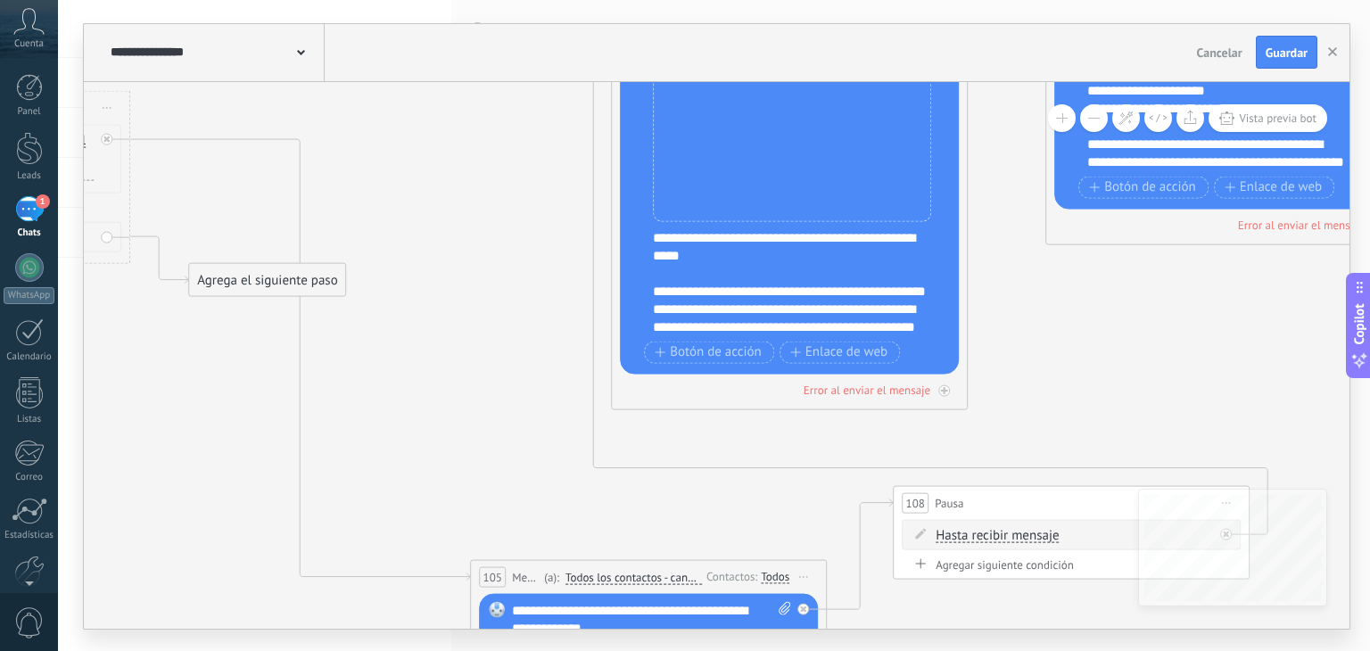
drag, startPoint x: 1037, startPoint y: 367, endPoint x: 1074, endPoint y: 304, distance: 73.1
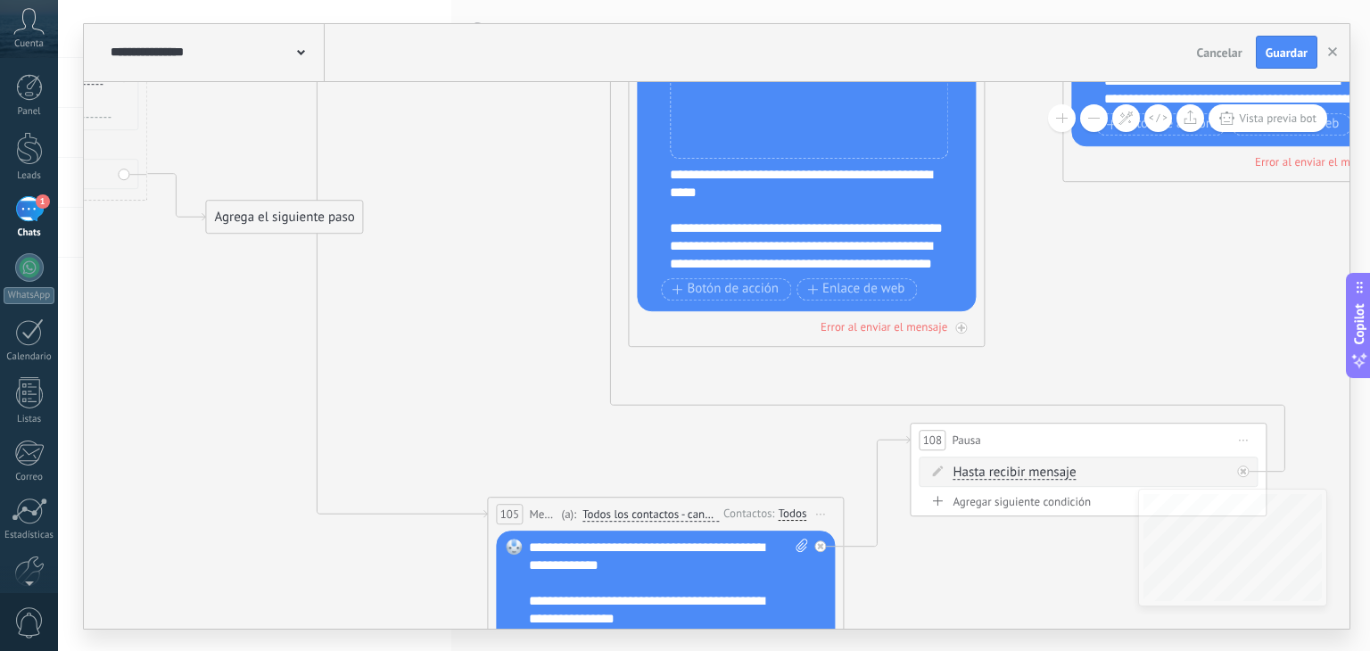
drag, startPoint x: 1080, startPoint y: 293, endPoint x: 1092, endPoint y: 236, distance: 57.4
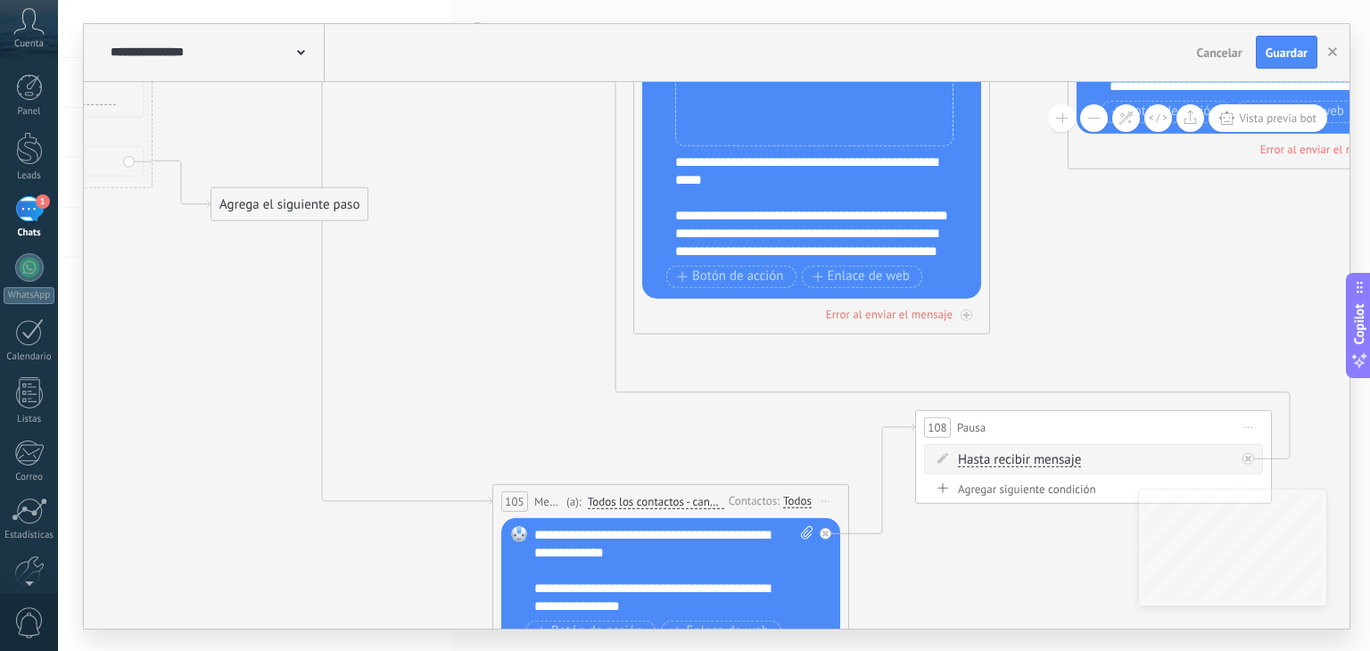
drag, startPoint x: 1094, startPoint y: 236, endPoint x: 1072, endPoint y: 261, distance: 33.5
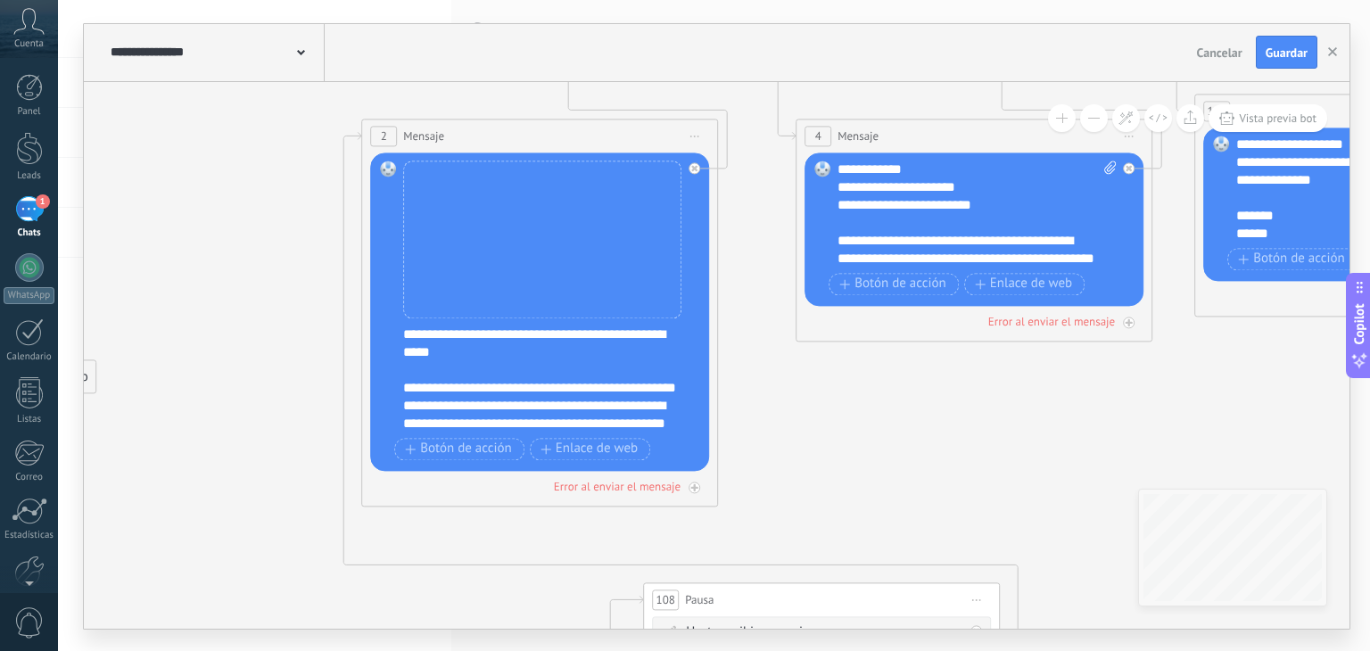
drag, startPoint x: 1072, startPoint y: 261, endPoint x: 823, endPoint y: 411, distance: 290.4
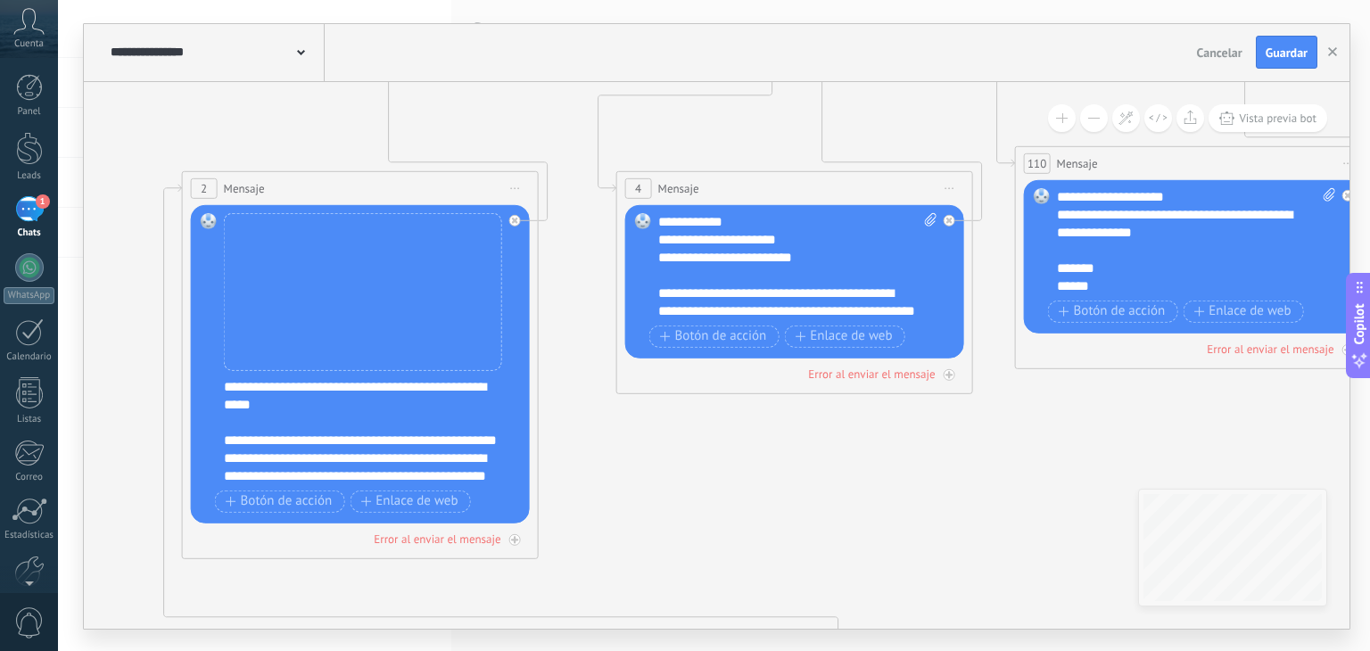
drag, startPoint x: 999, startPoint y: 396, endPoint x: 817, endPoint y: 450, distance: 189.9
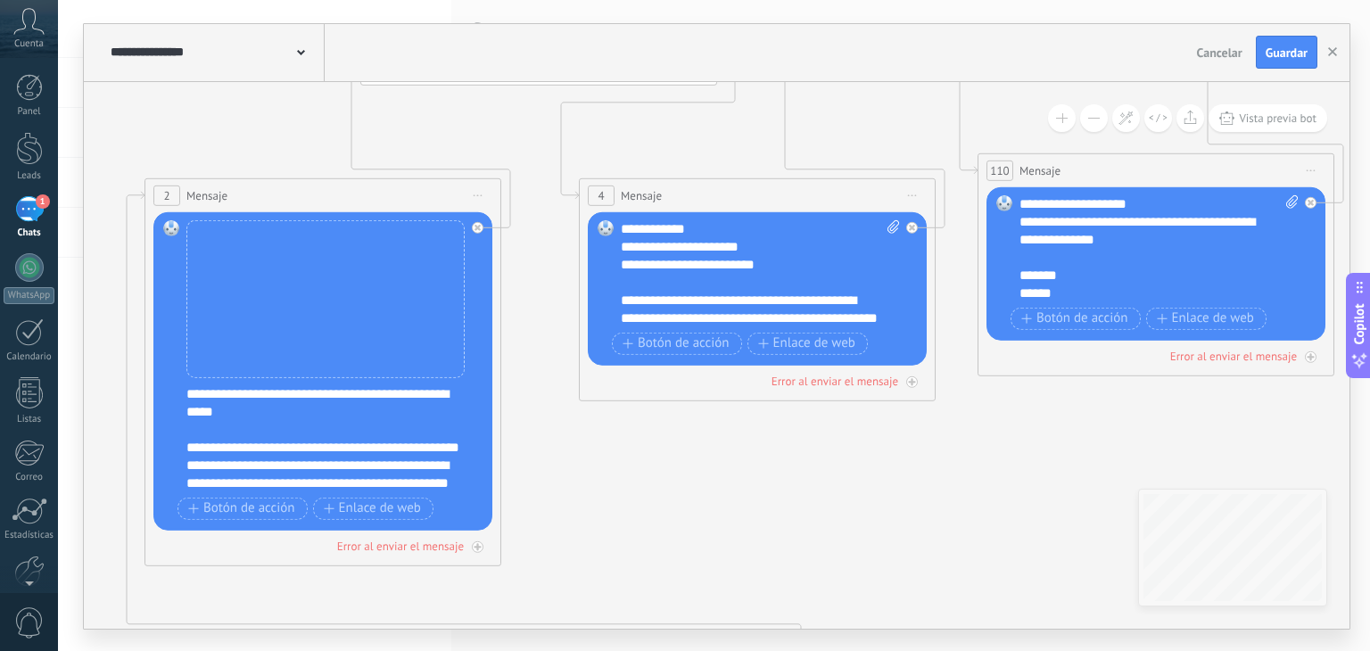
drag, startPoint x: 1043, startPoint y: 458, endPoint x: 1079, endPoint y: 453, distance: 36.8
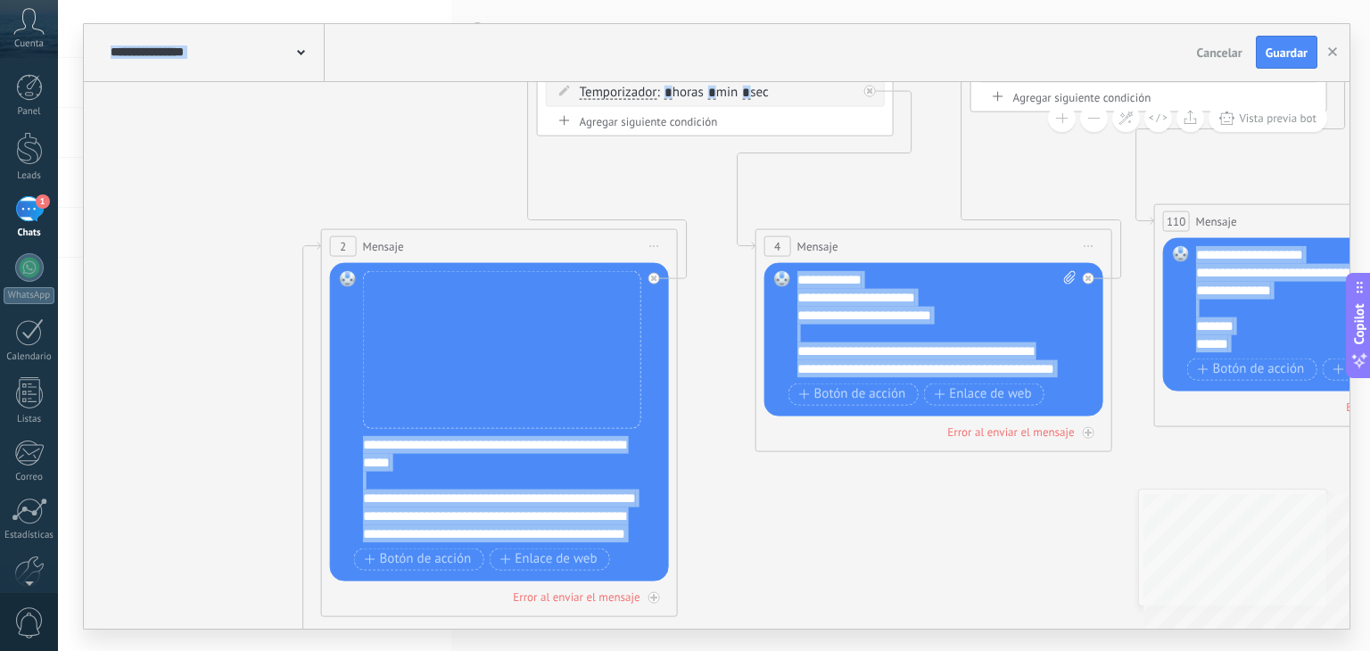
click at [1258, 468] on div "**********" at bounding box center [717, 355] width 1266 height 547
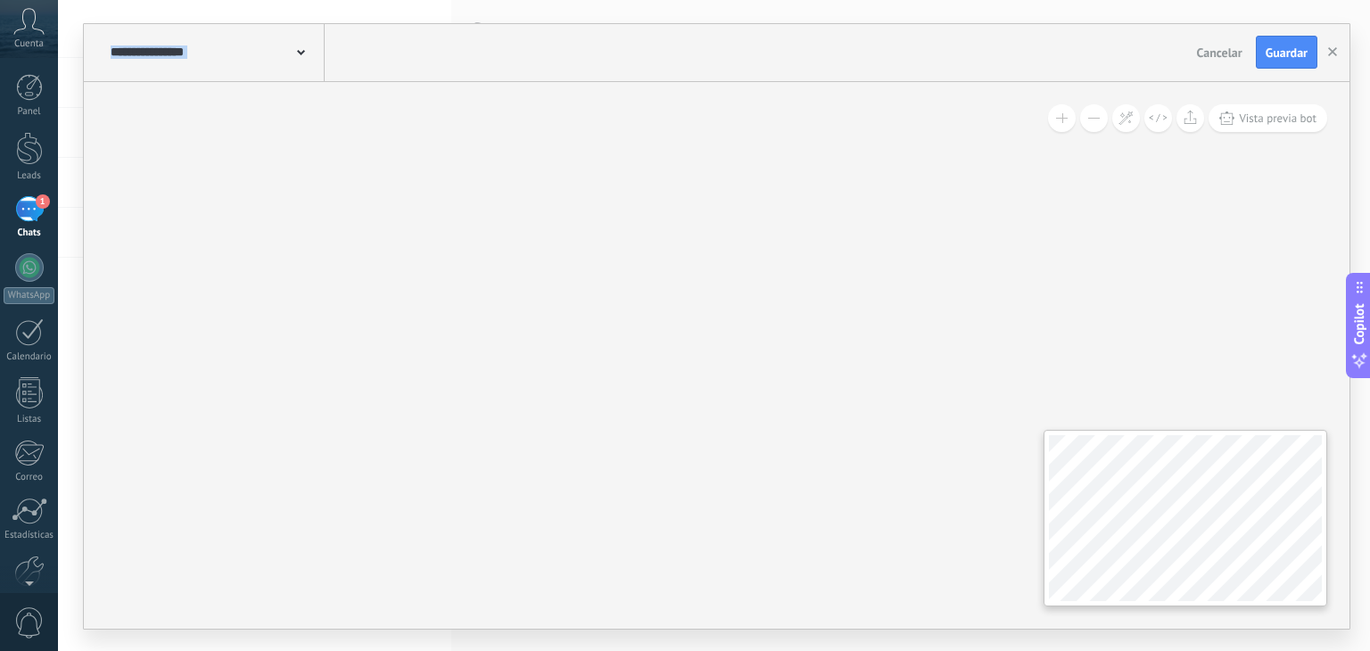
drag, startPoint x: 1079, startPoint y: 453, endPoint x: 1288, endPoint y: 398, distance: 215.9
click at [1288, 398] on div "**********" at bounding box center [717, 355] width 1266 height 547
drag, startPoint x: 532, startPoint y: 500, endPoint x: 801, endPoint y: 456, distance: 273.0
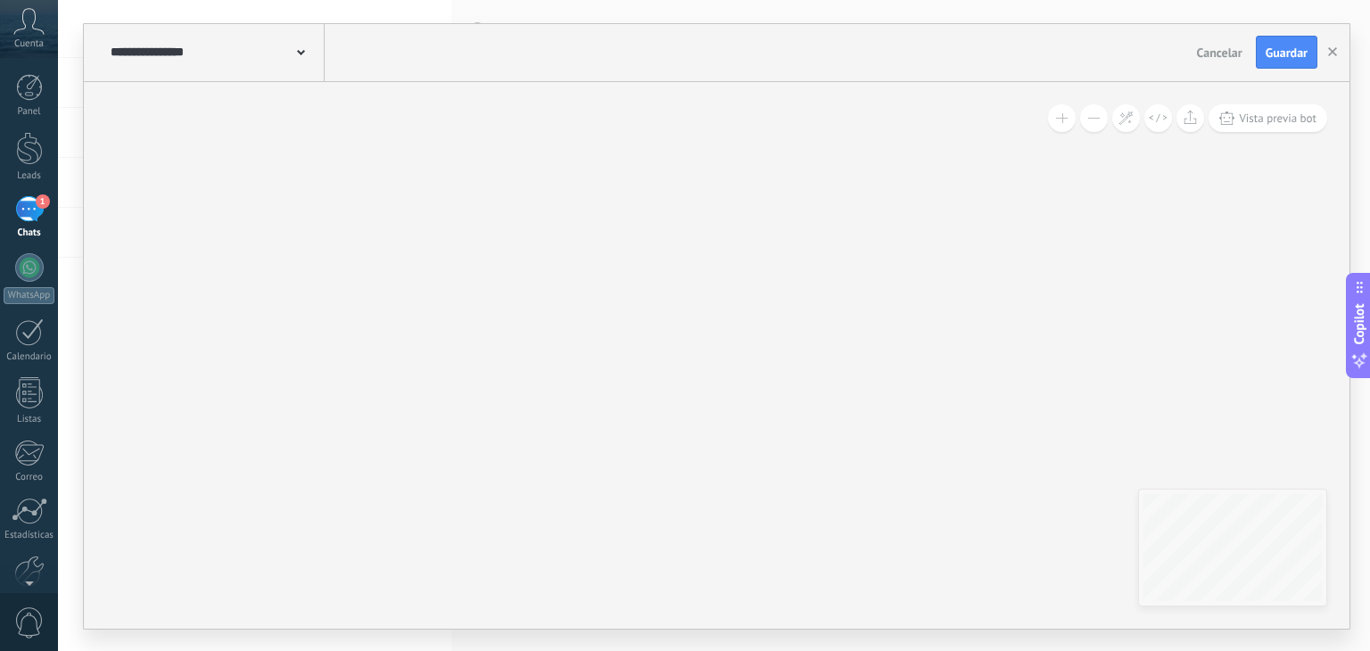
drag, startPoint x: 801, startPoint y: 456, endPoint x: 814, endPoint y: 450, distance: 14.4
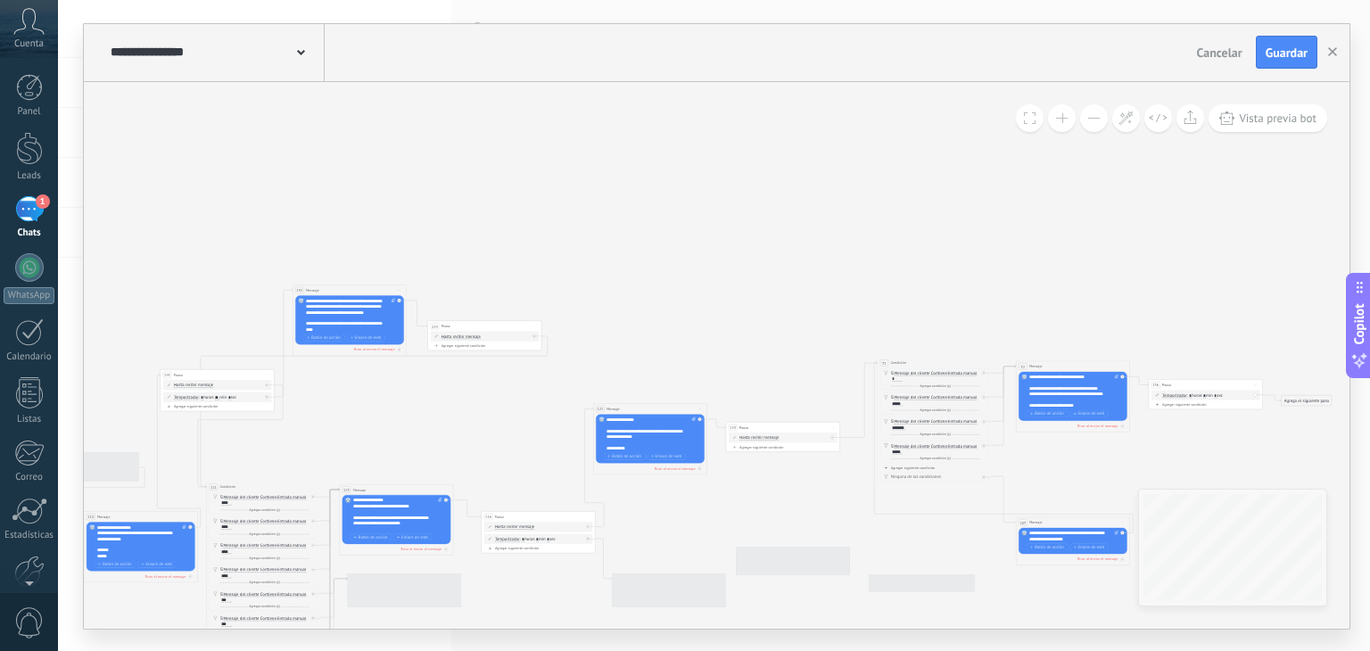
drag, startPoint x: 375, startPoint y: 576, endPoint x: 562, endPoint y: 354, distance: 289.9
click at [548, 373] on icon at bounding box center [430, 531] width 2049 height 779
click at [553, 366] on icon at bounding box center [430, 531] width 2049 height 779
click at [555, 361] on icon at bounding box center [430, 531] width 2049 height 779
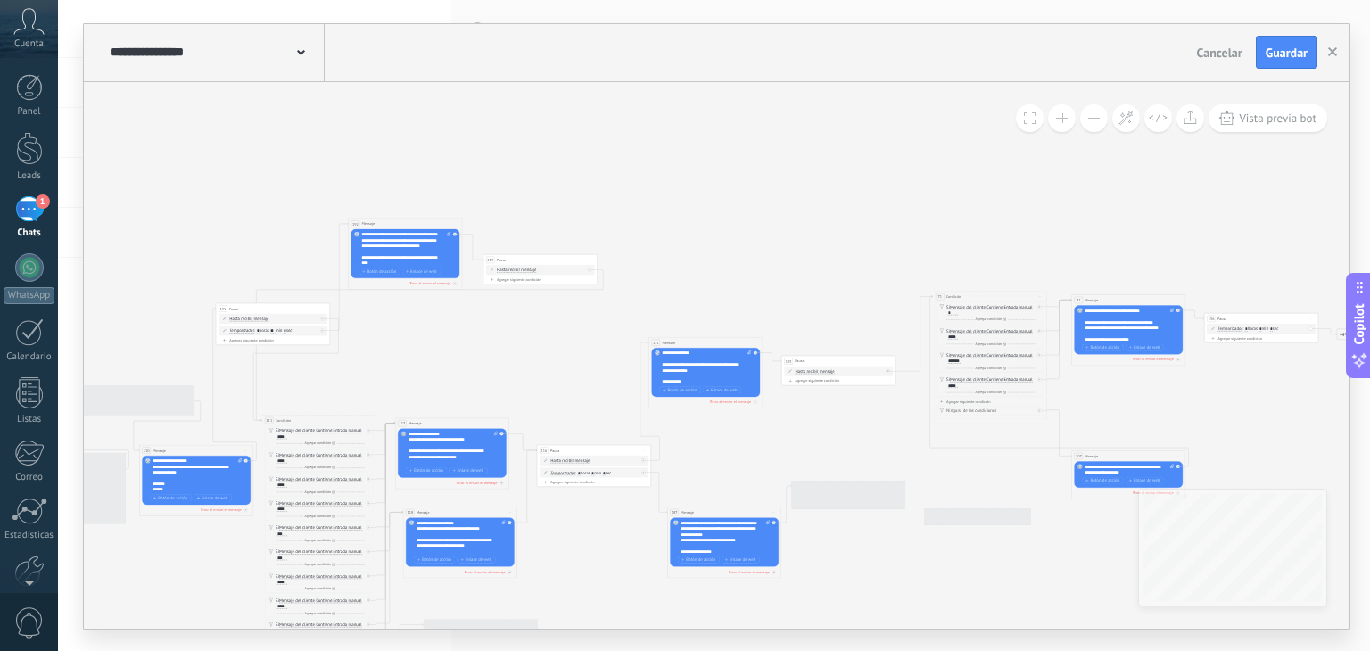
drag, startPoint x: 562, startPoint y: 354, endPoint x: 582, endPoint y: 334, distance: 29.0
click at [582, 334] on icon at bounding box center [486, 464] width 2049 height 779
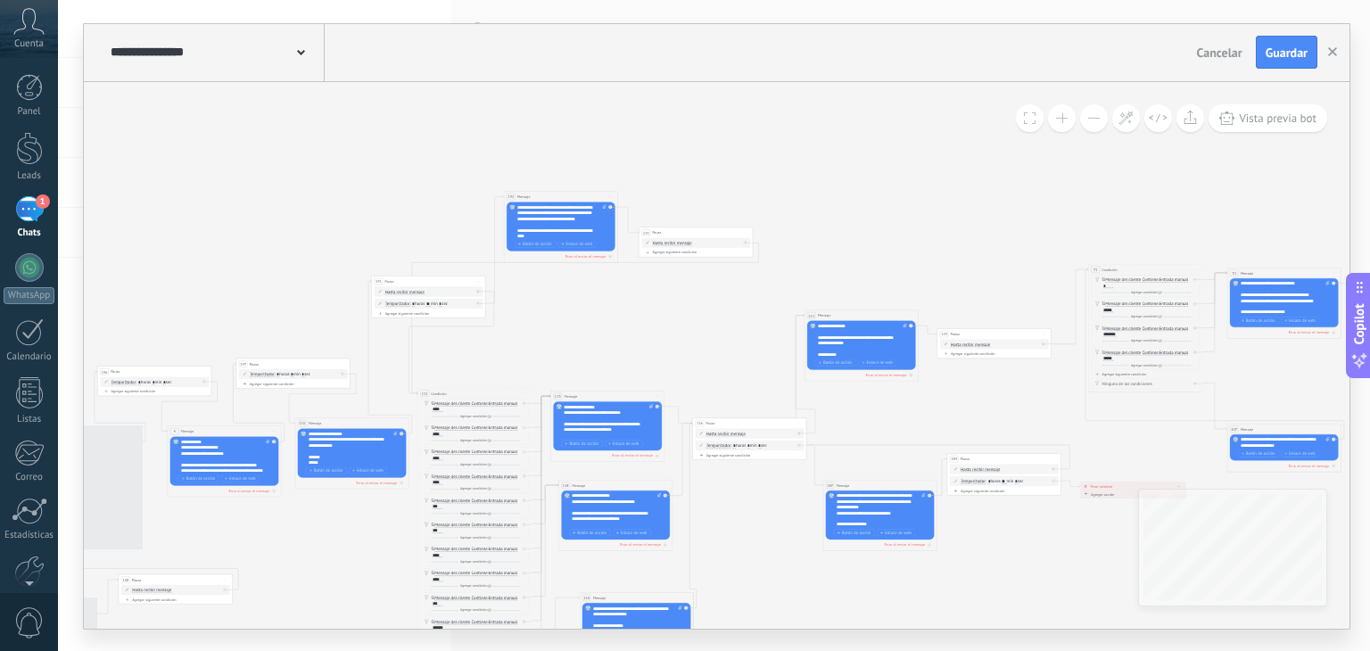
drag, startPoint x: 421, startPoint y: 365, endPoint x: 672, endPoint y: 304, distance: 258.7
click at [672, 304] on icon at bounding box center [641, 437] width 2049 height 779
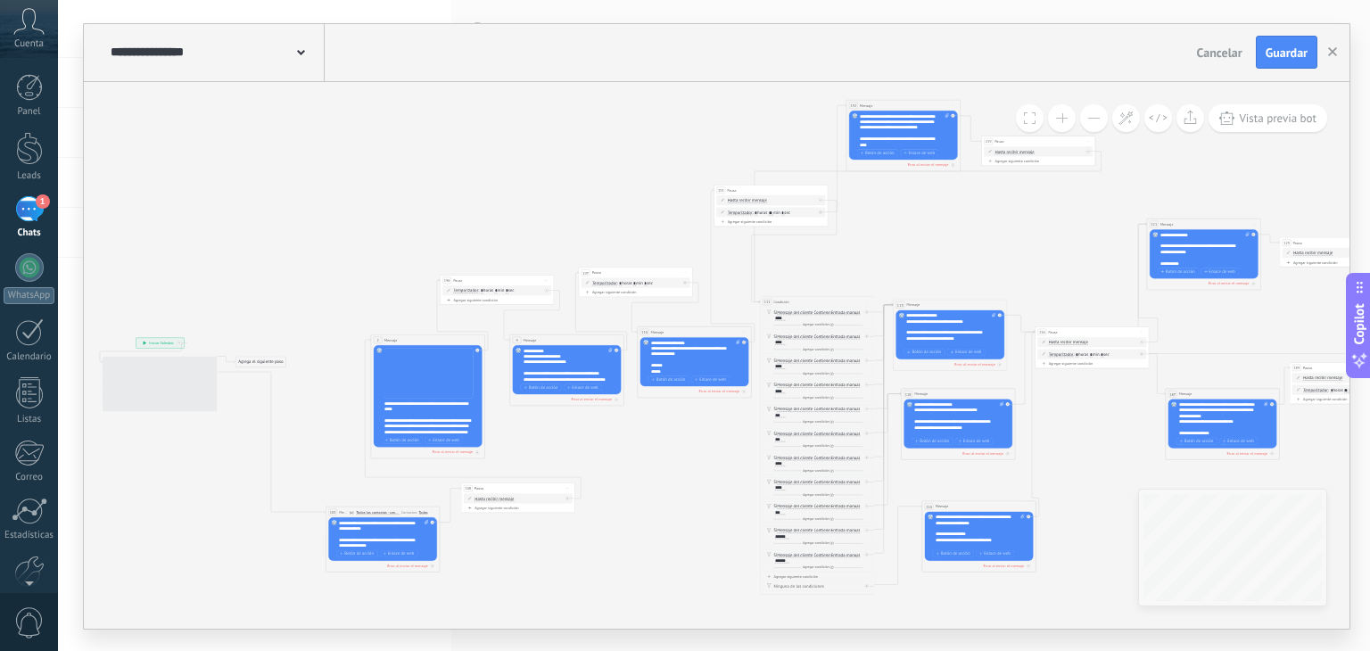
drag, startPoint x: 294, startPoint y: 276, endPoint x: 600, endPoint y: 201, distance: 314.9
click at [599, 202] on icon at bounding box center [984, 346] width 2049 height 779
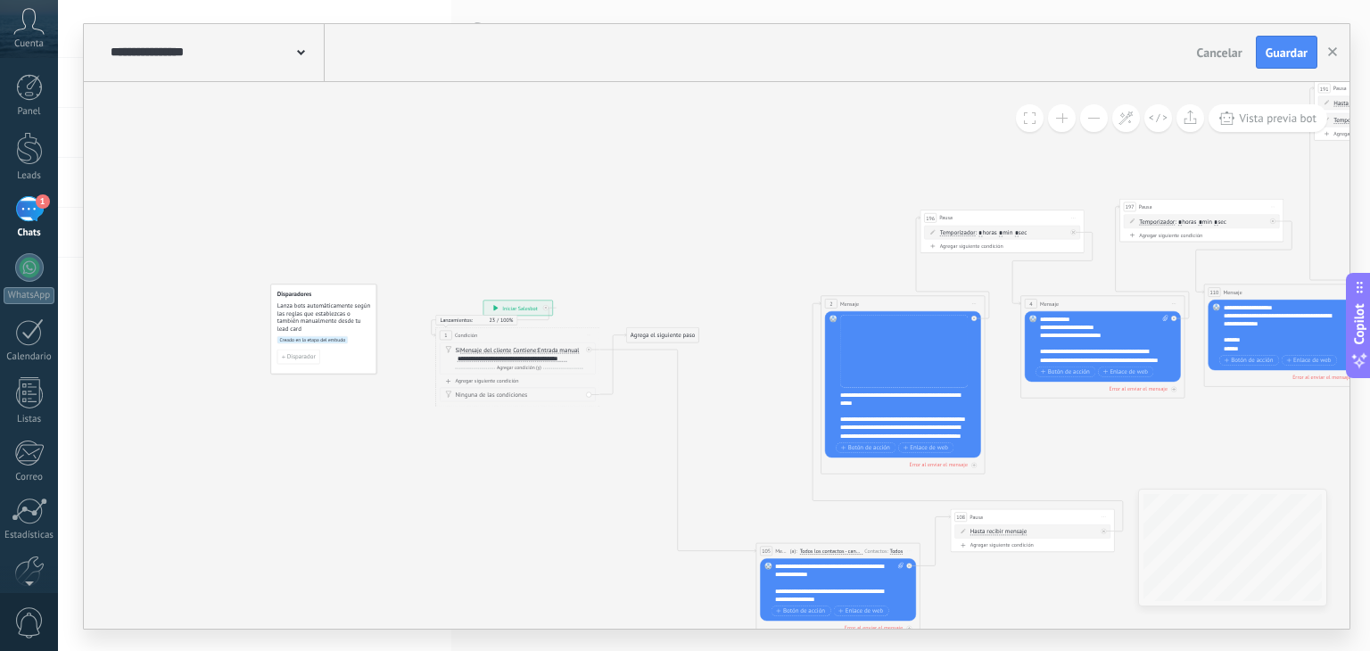
drag, startPoint x: 347, startPoint y: 231, endPoint x: 708, endPoint y: 169, distance: 366.4
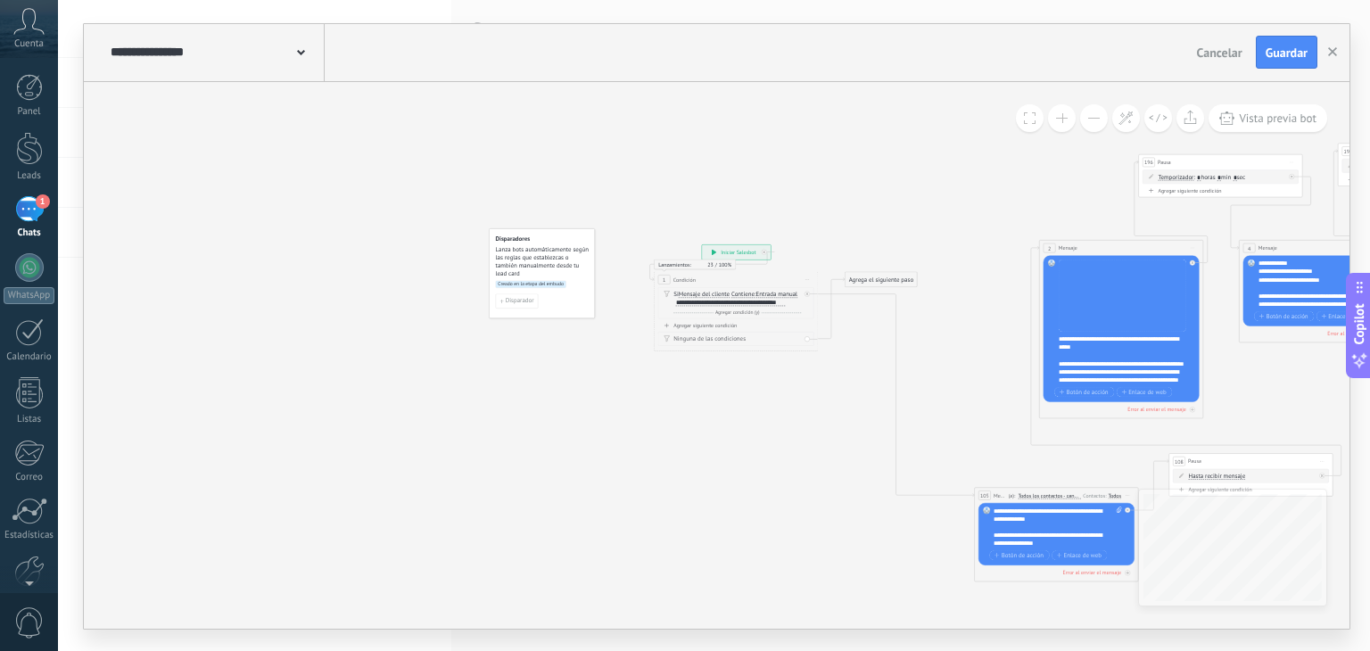
drag, startPoint x: 368, startPoint y: 226, endPoint x: 592, endPoint y: 167, distance: 231.5
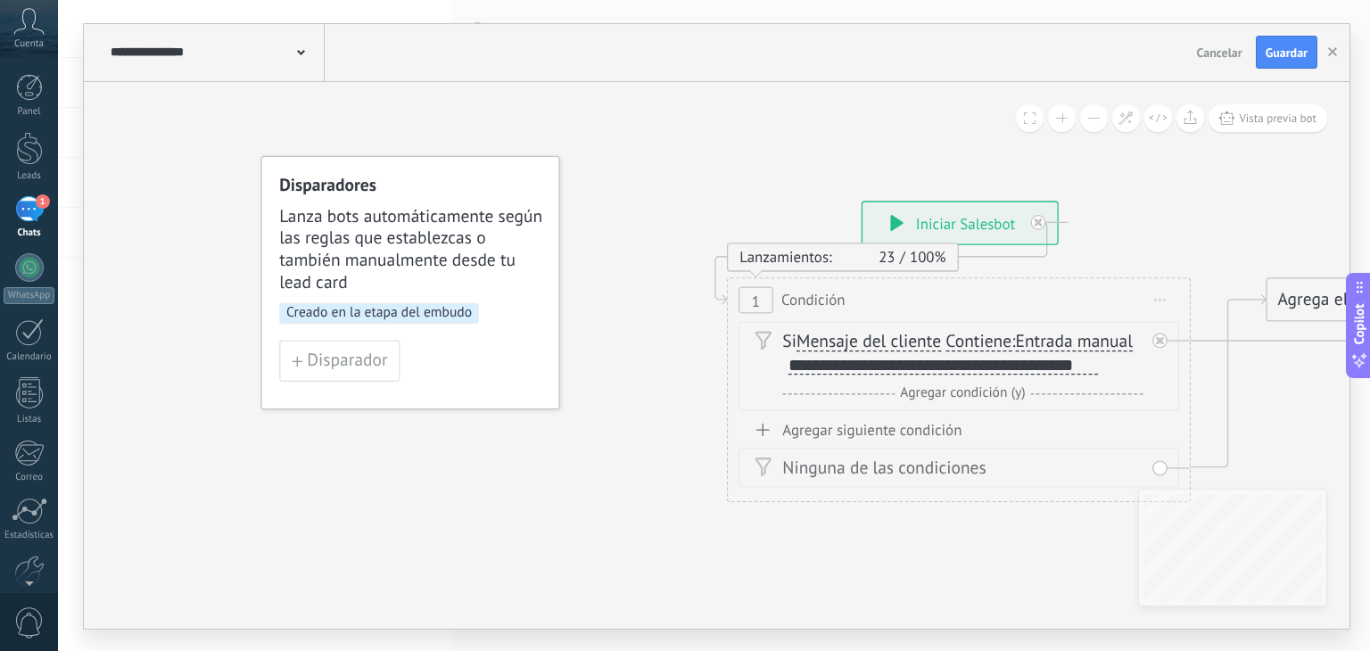
drag, startPoint x: 606, startPoint y: 379, endPoint x: 674, endPoint y: 290, distance: 112.6
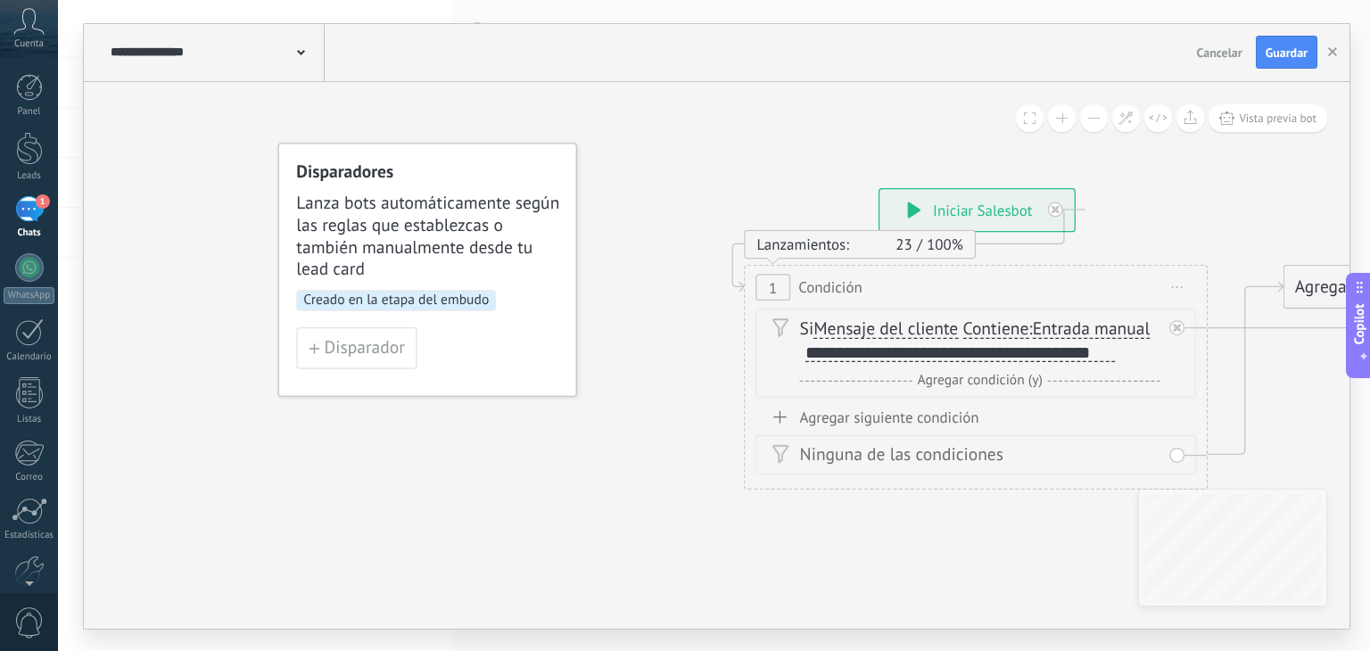
click at [430, 301] on span "Creado en la etapa del embudo" at bounding box center [396, 300] width 200 height 21
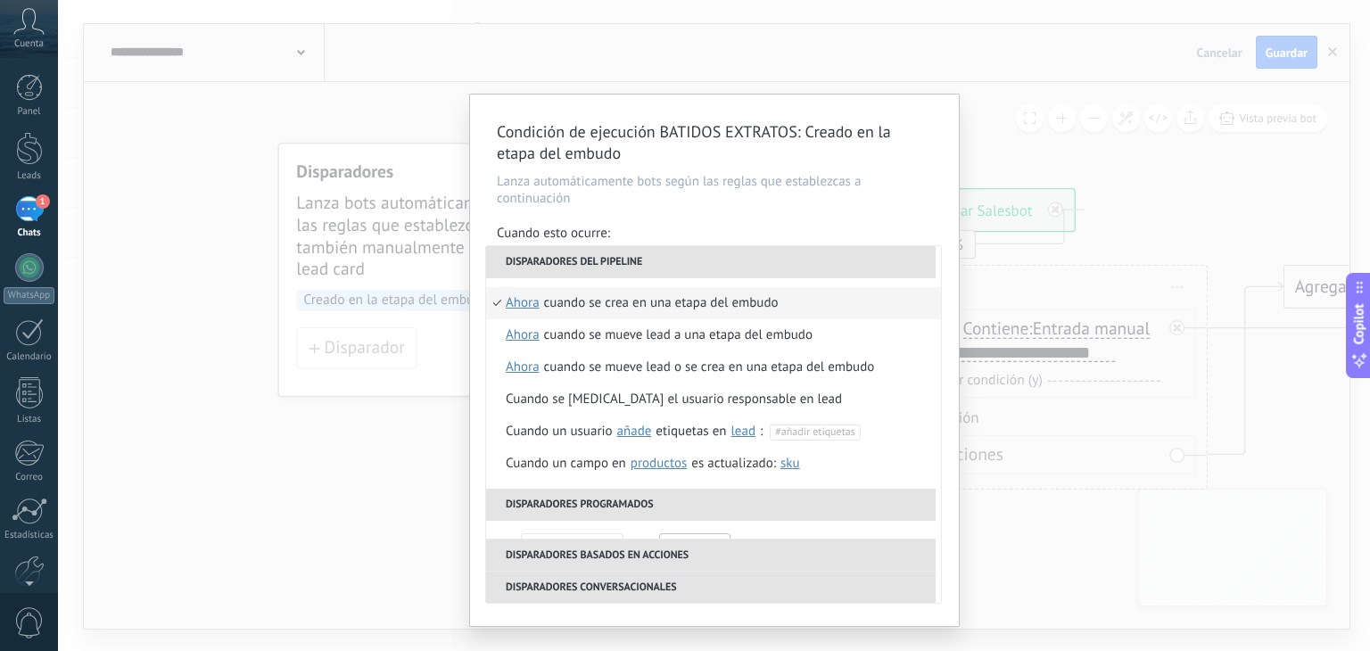
click at [596, 299] on div "Cuando se crea en una etapa del embudo" at bounding box center [661, 303] width 235 height 32
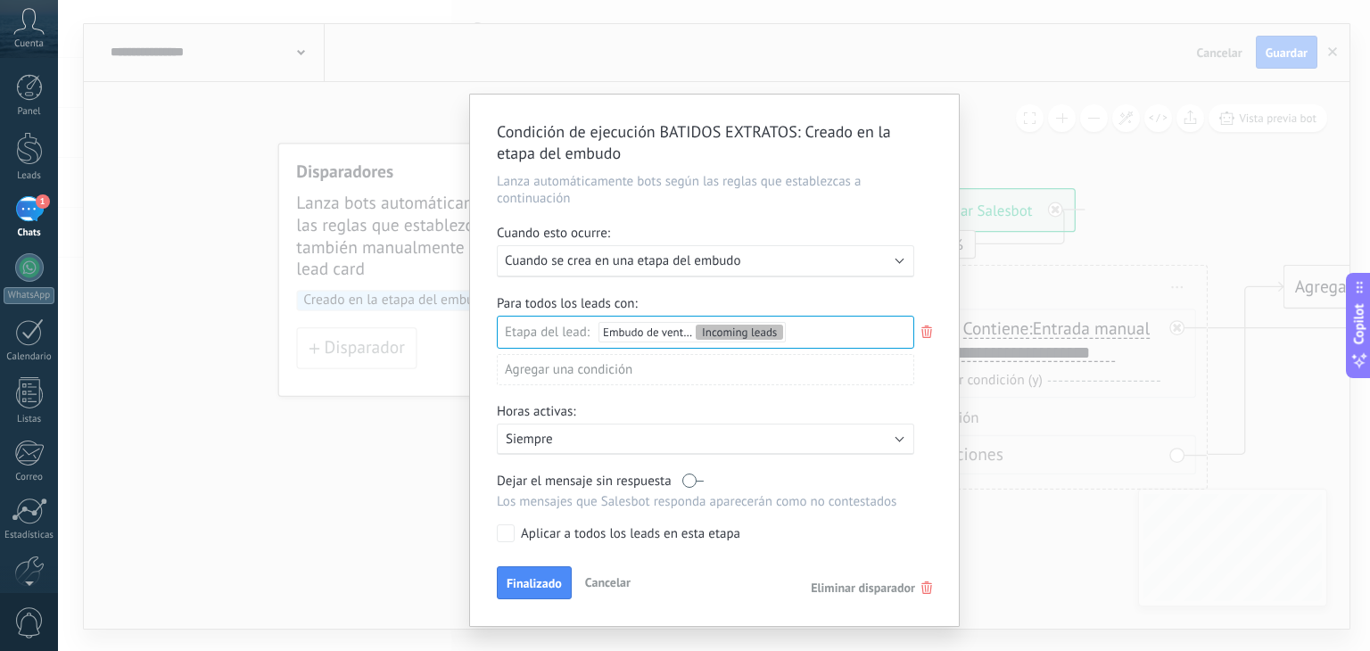
click at [0, 0] on div "Incoming leads Comentario o DM Obsequio o DM enviado Cualificado Propuesta envi…" at bounding box center [0, 0] width 0 height 0
click at [0, 0] on span at bounding box center [0, 0] width 0 height 0
click at [0, 0] on label "Incoming leads" at bounding box center [0, 0] width 0 height 0
click at [700, 263] on div at bounding box center [714, 325] width 1312 height 651
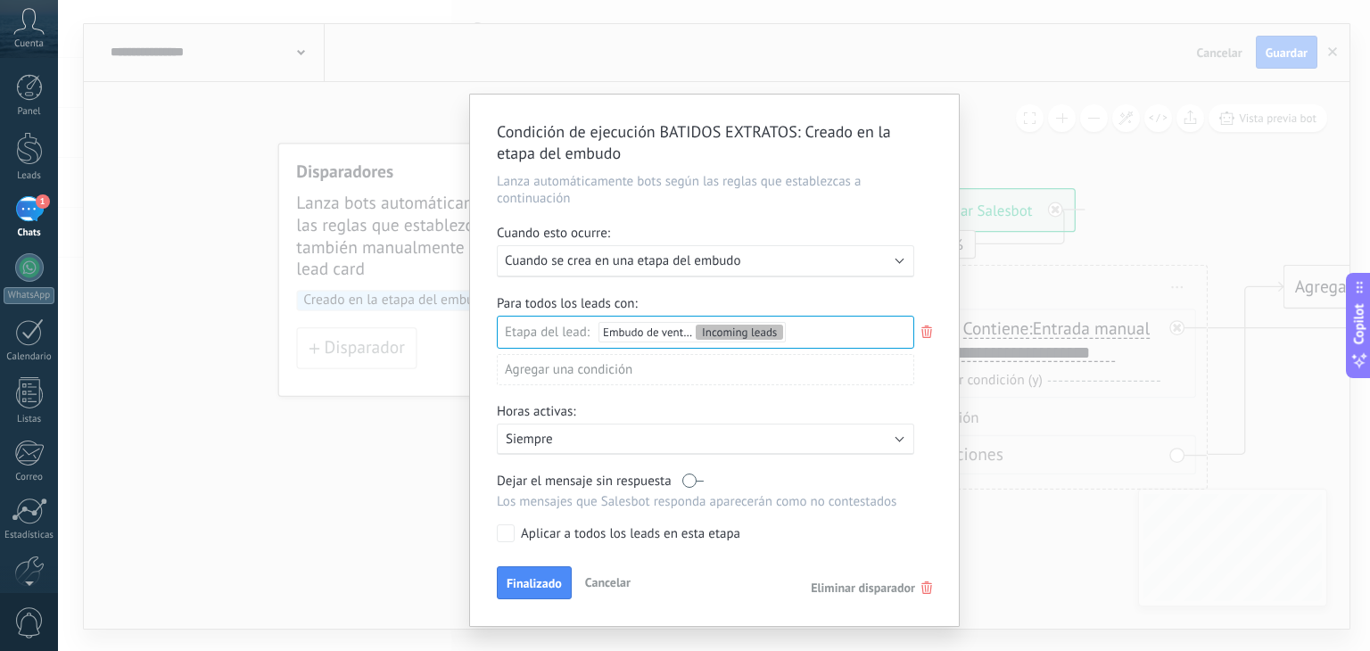
click at [703, 262] on span "Cuando se crea en una etapa del embudo" at bounding box center [622, 260] width 235 height 17
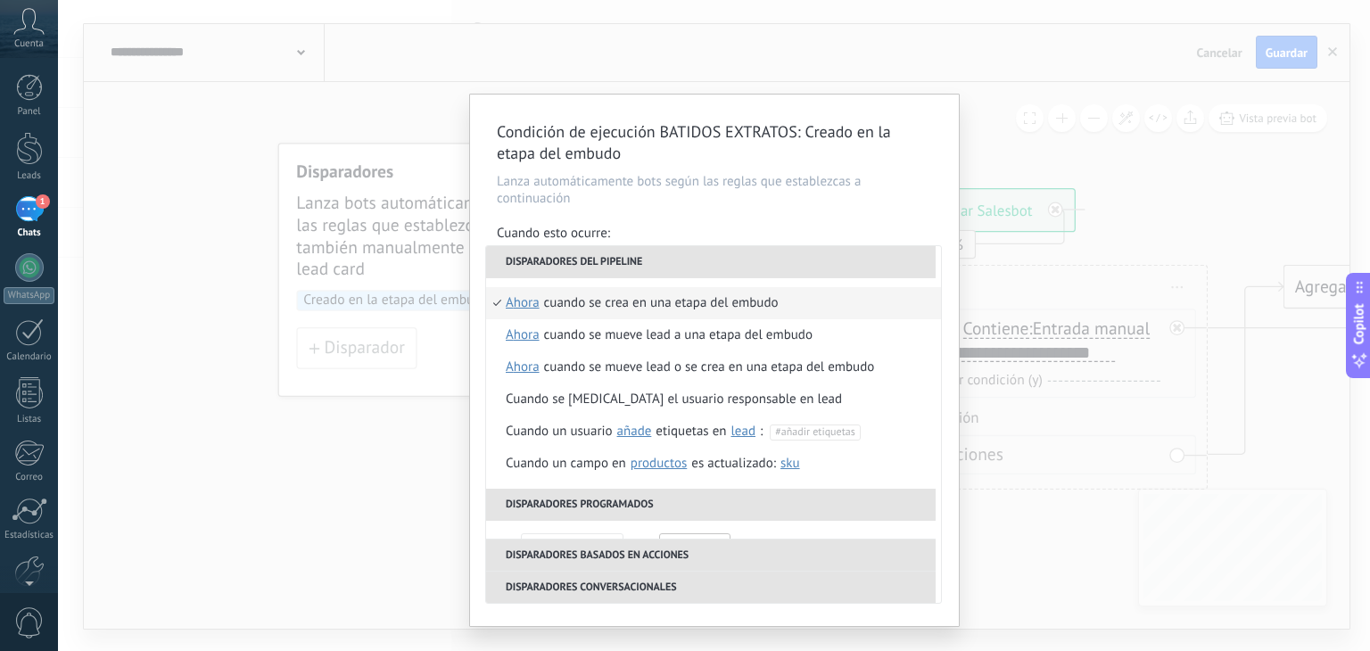
click at [727, 301] on div "Cuando se crea en una etapa del embudo" at bounding box center [661, 303] width 235 height 32
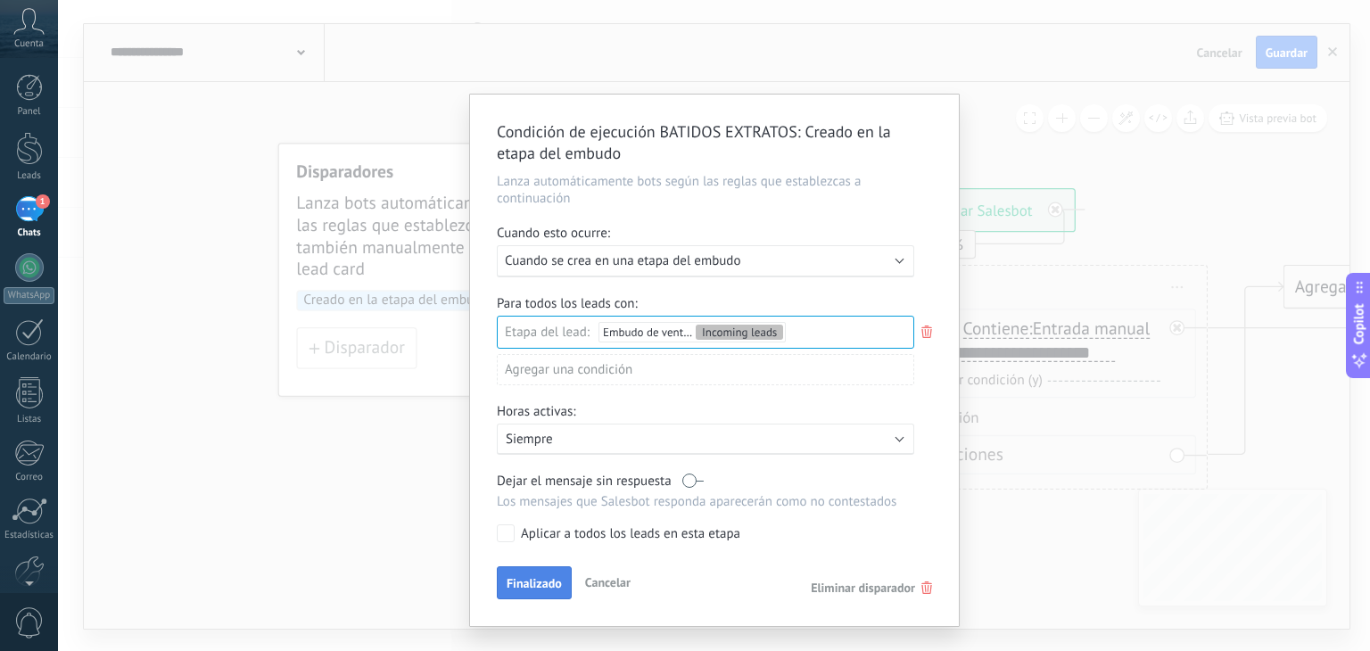
click at [549, 597] on button "Finalizado" at bounding box center [534, 583] width 75 height 34
click at [549, 597] on div "Condición de ejecución BATIDOS EXTRATOS : Creado en la etapa del embudo Lanza a…" at bounding box center [714, 325] width 1312 height 651
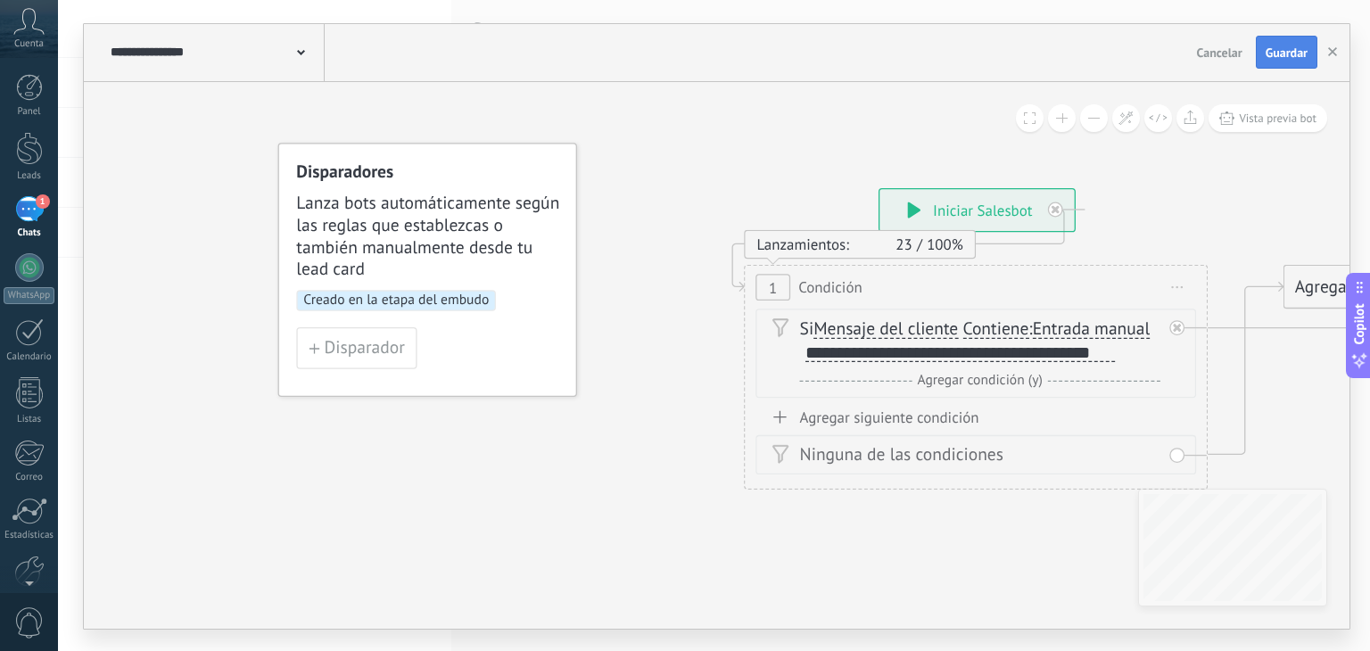
click at [1296, 56] on span "Guardar" at bounding box center [1287, 52] width 42 height 12
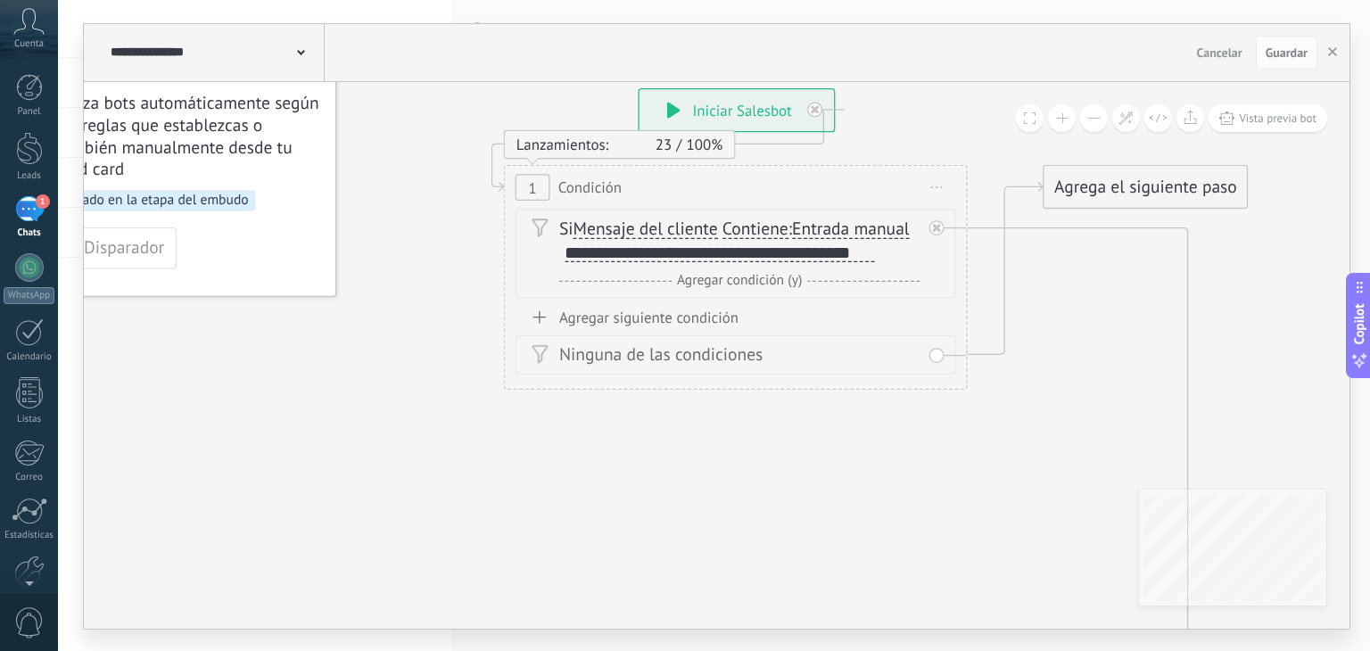
drag, startPoint x: 584, startPoint y: 415, endPoint x: 260, endPoint y: 293, distance: 345.7
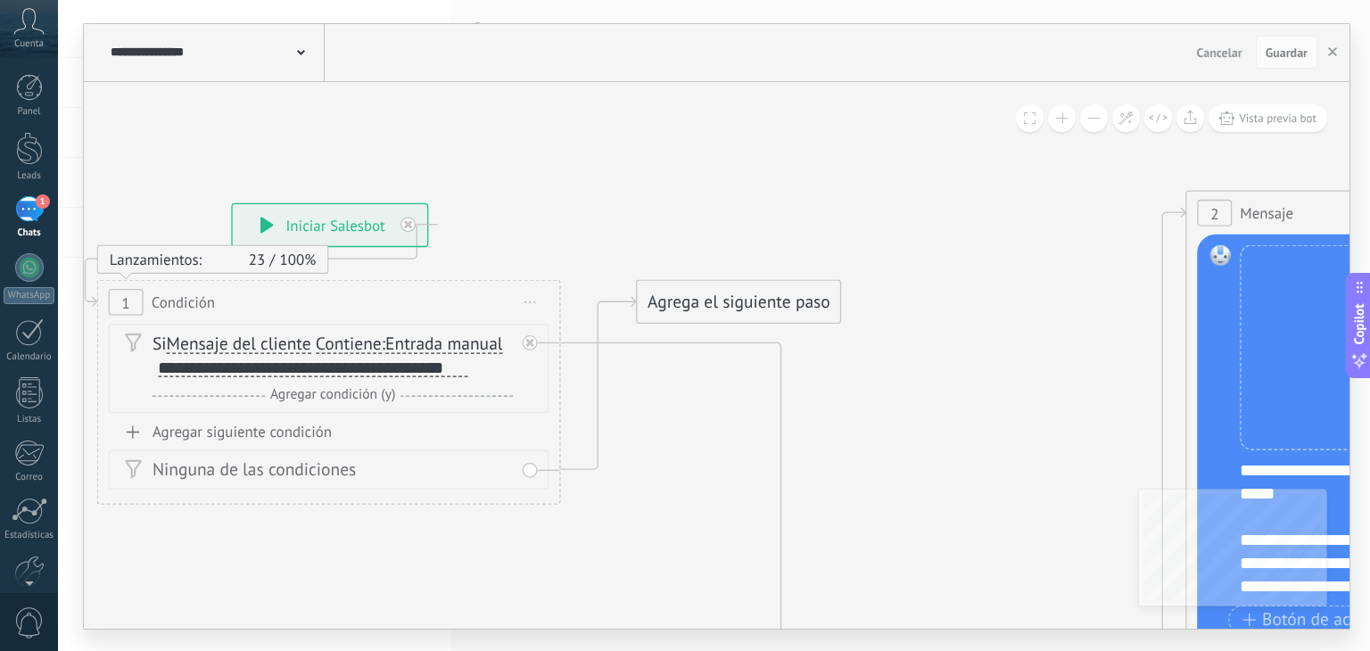
drag, startPoint x: 1257, startPoint y: 233, endPoint x: 924, endPoint y: 368, distance: 359.2
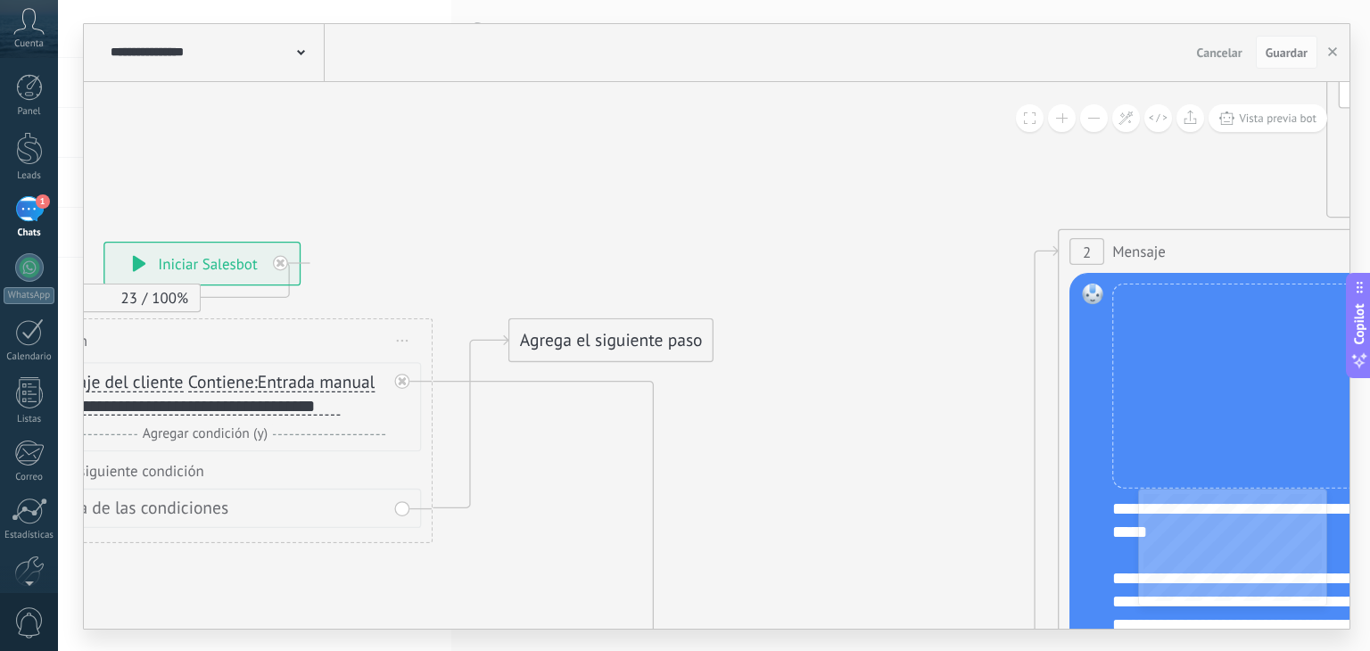
drag, startPoint x: 1003, startPoint y: 208, endPoint x: 881, endPoint y: 245, distance: 127.8
drag, startPoint x: 881, startPoint y: 245, endPoint x: 987, endPoint y: 222, distance: 108.6
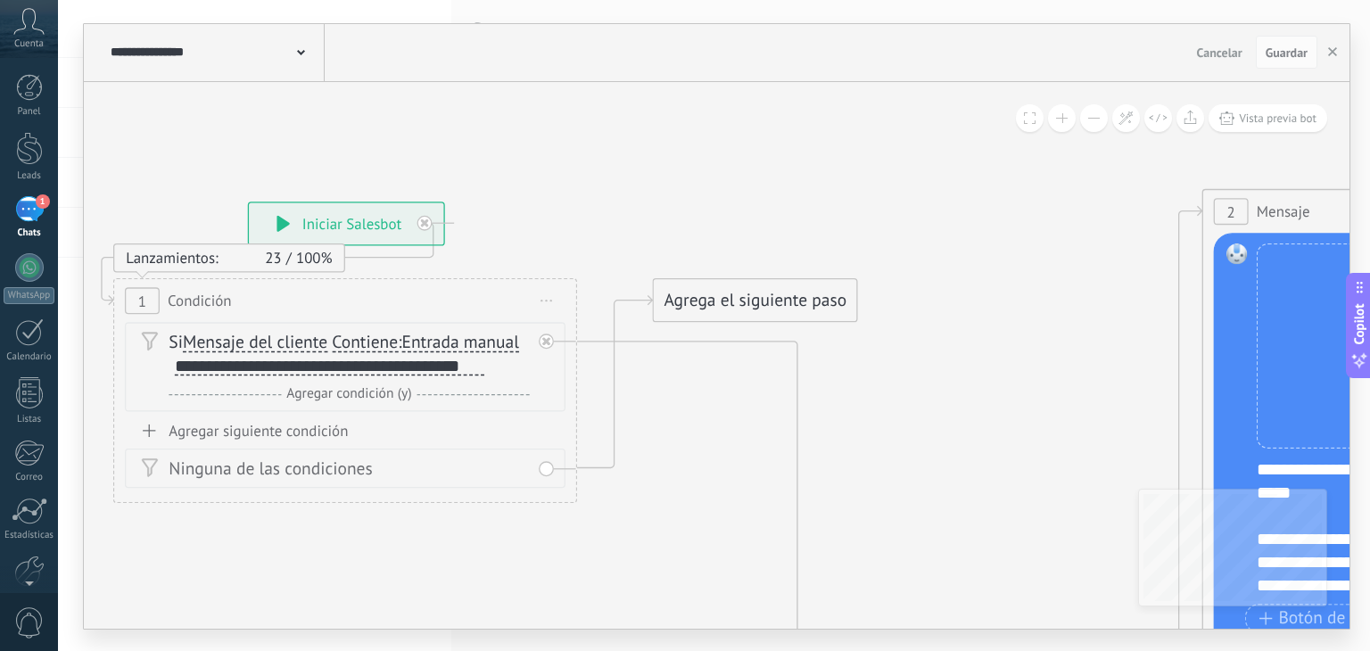
drag, startPoint x: 987, startPoint y: 222, endPoint x: 1030, endPoint y: 205, distance: 46.0
click at [483, 368] on div "Si Mensaje del cliente Mensaje del cliente Comentario del cliente El cliente Có…" at bounding box center [349, 354] width 360 height 46
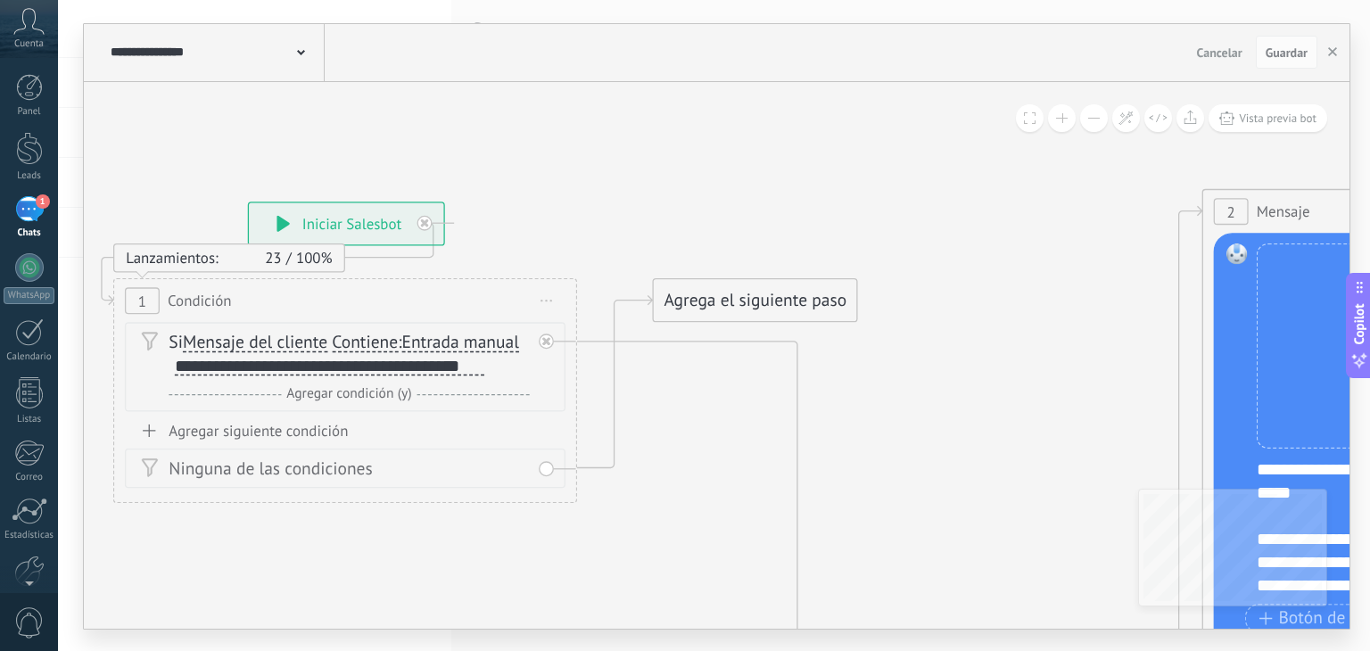
click at [483, 368] on div "Si Mensaje del cliente Mensaje del cliente Comentario del cliente El cliente Có…" at bounding box center [349, 354] width 360 height 46
click at [481, 367] on div "**********" at bounding box center [329, 366] width 309 height 18
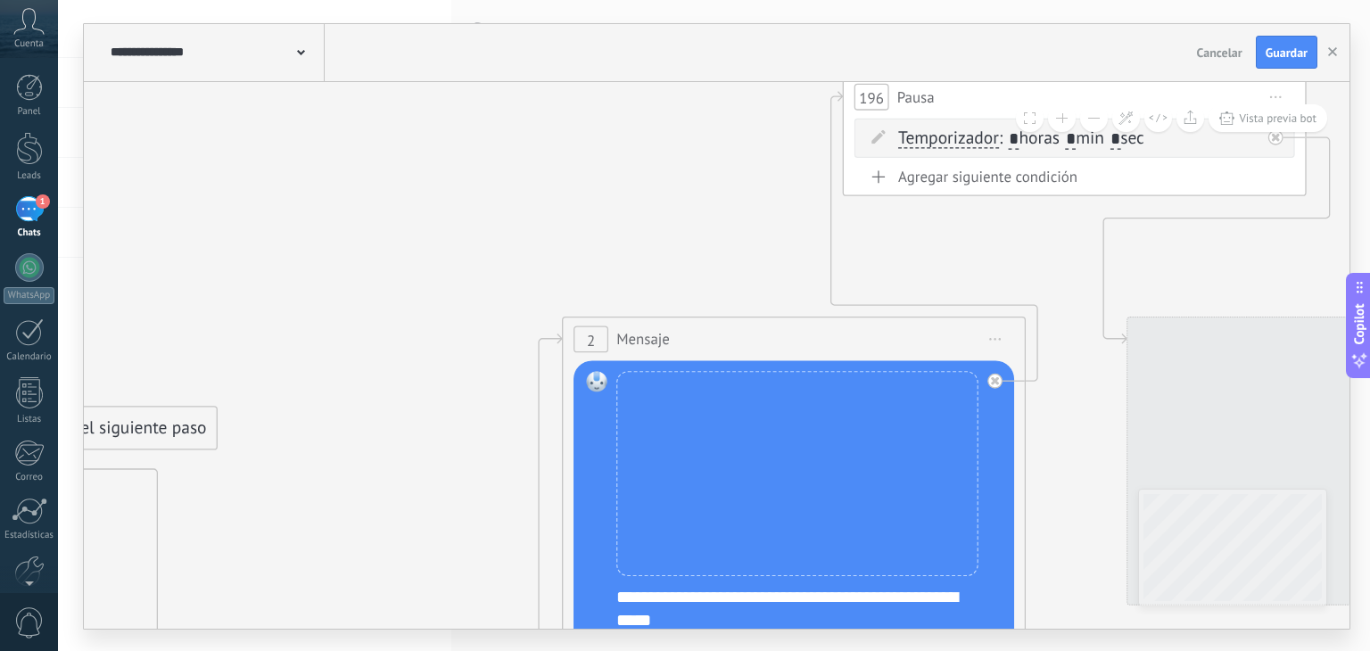
drag, startPoint x: 1106, startPoint y: 234, endPoint x: 596, endPoint y: 333, distance: 519.6
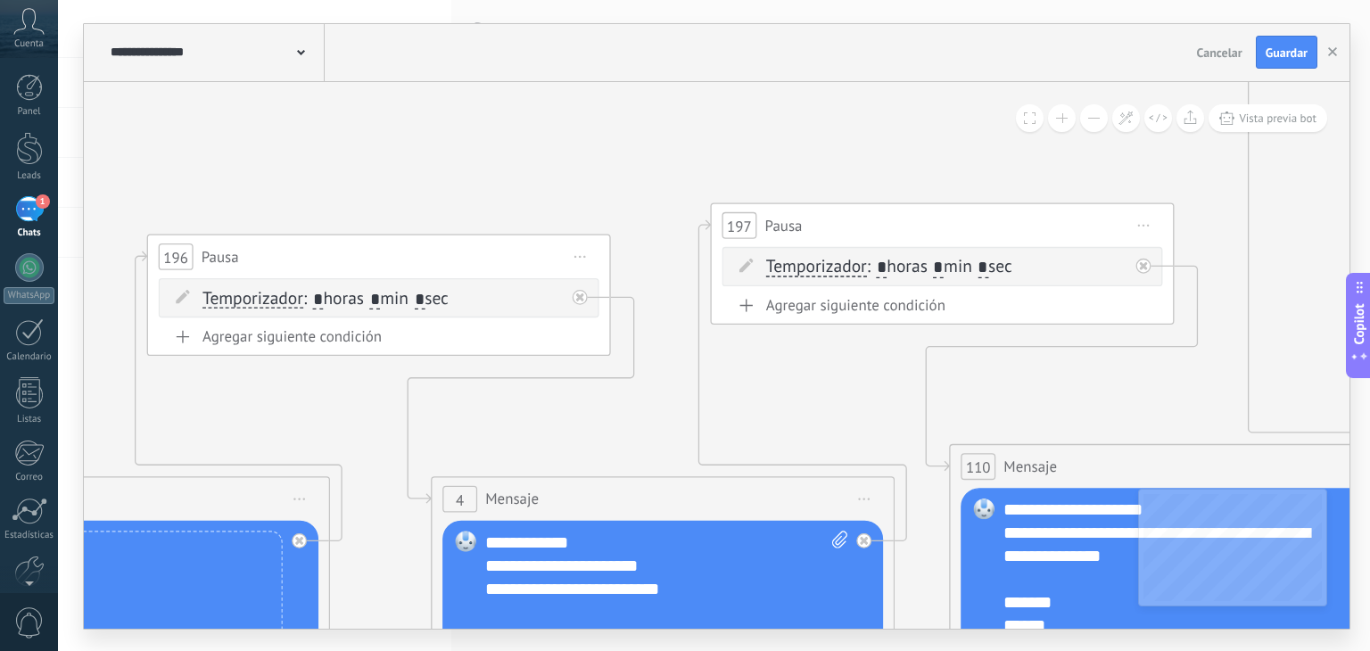
drag, startPoint x: 941, startPoint y: 252, endPoint x: 250, endPoint y: 414, distance: 709.8
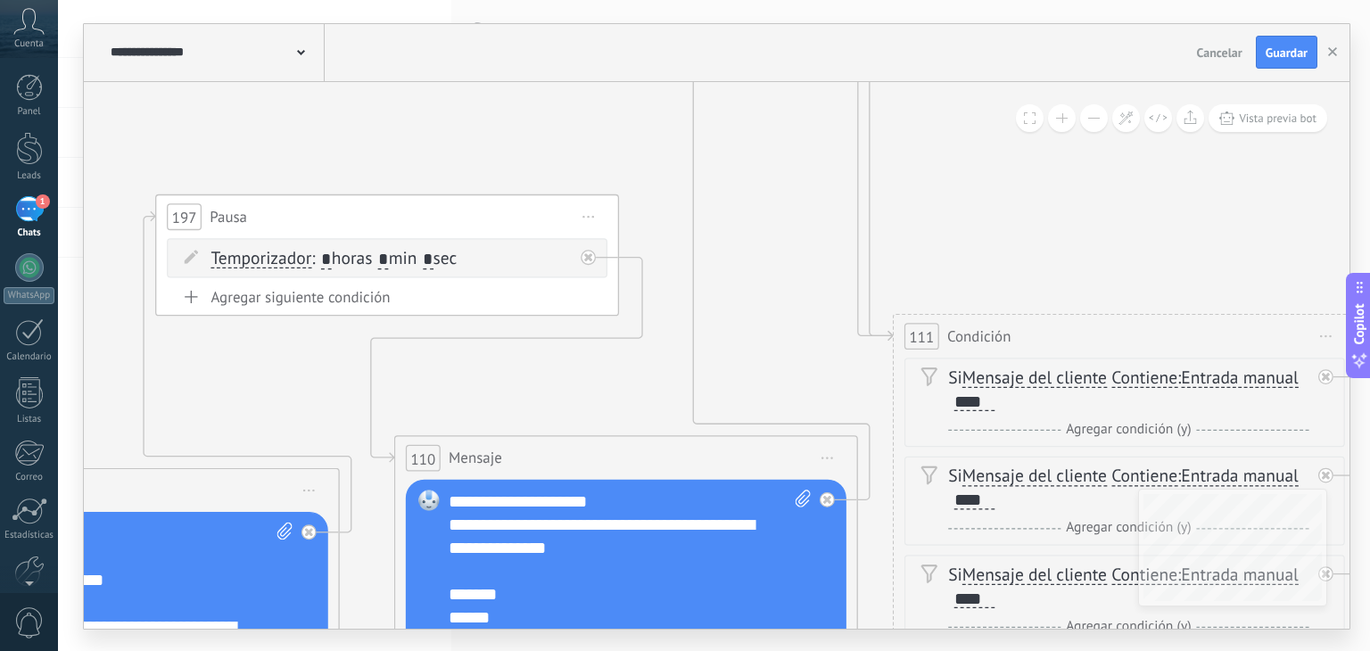
drag, startPoint x: 779, startPoint y: 397, endPoint x: 227, endPoint y: 390, distance: 553.0
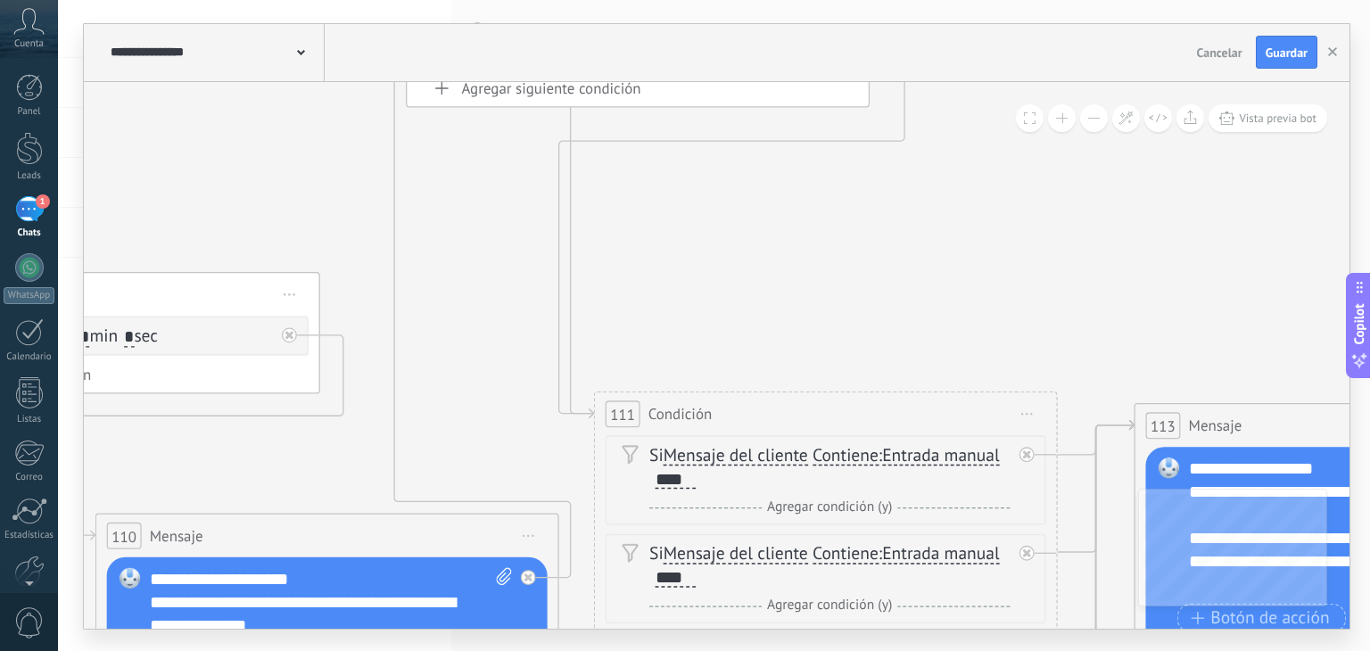
drag, startPoint x: 943, startPoint y: 243, endPoint x: 479, endPoint y: 354, distance: 477.0
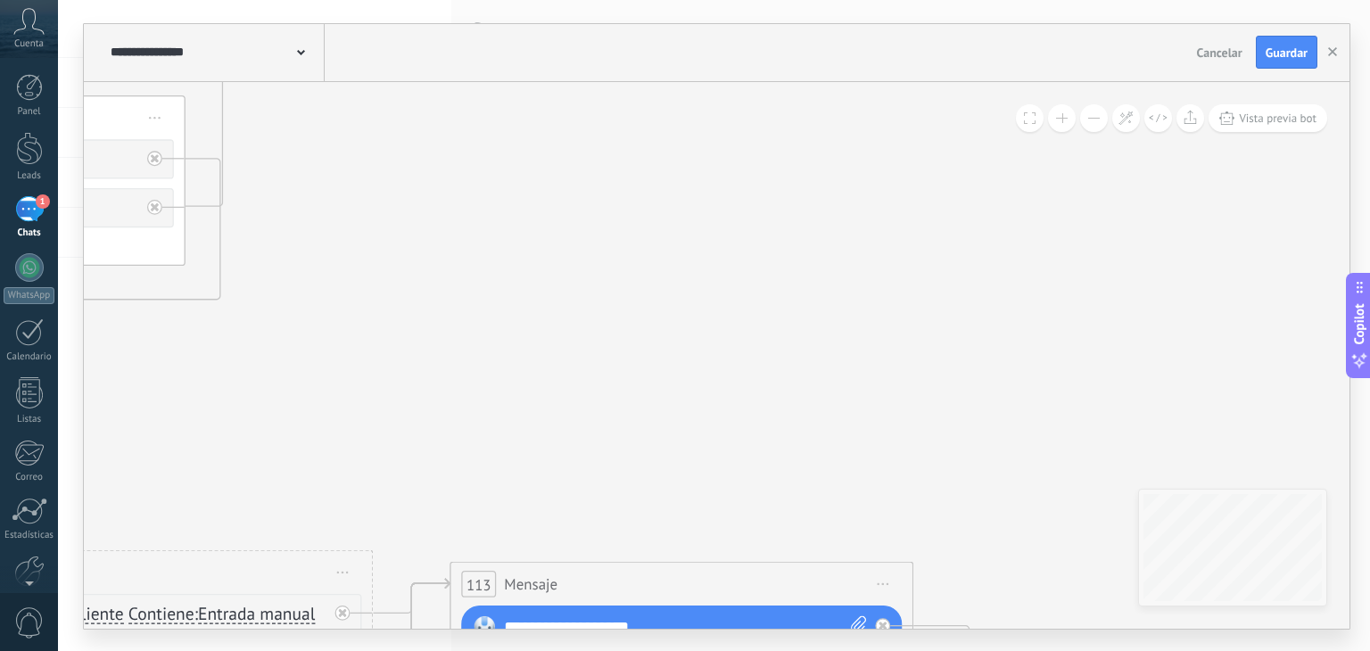
drag, startPoint x: 987, startPoint y: 248, endPoint x: 467, endPoint y: 373, distance: 534.7
drag, startPoint x: 992, startPoint y: 268, endPoint x: 626, endPoint y: 382, distance: 383.1
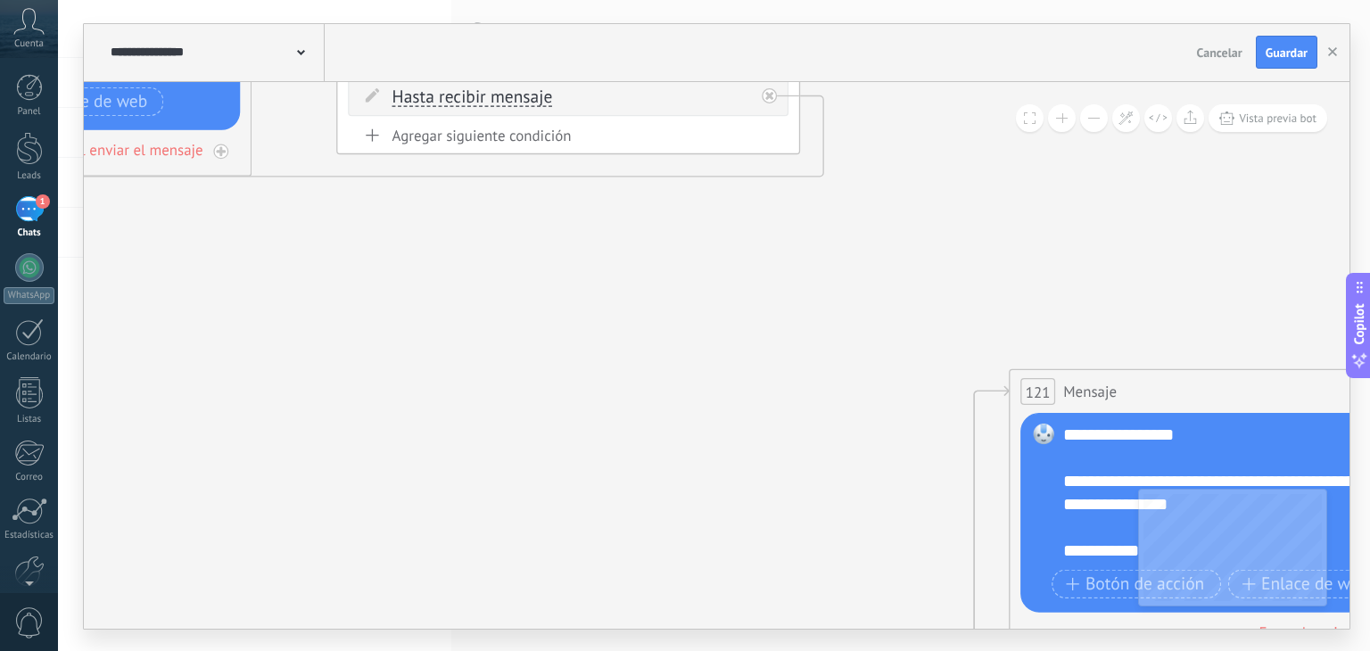
drag, startPoint x: 626, startPoint y: 382, endPoint x: 383, endPoint y: 403, distance: 244.4
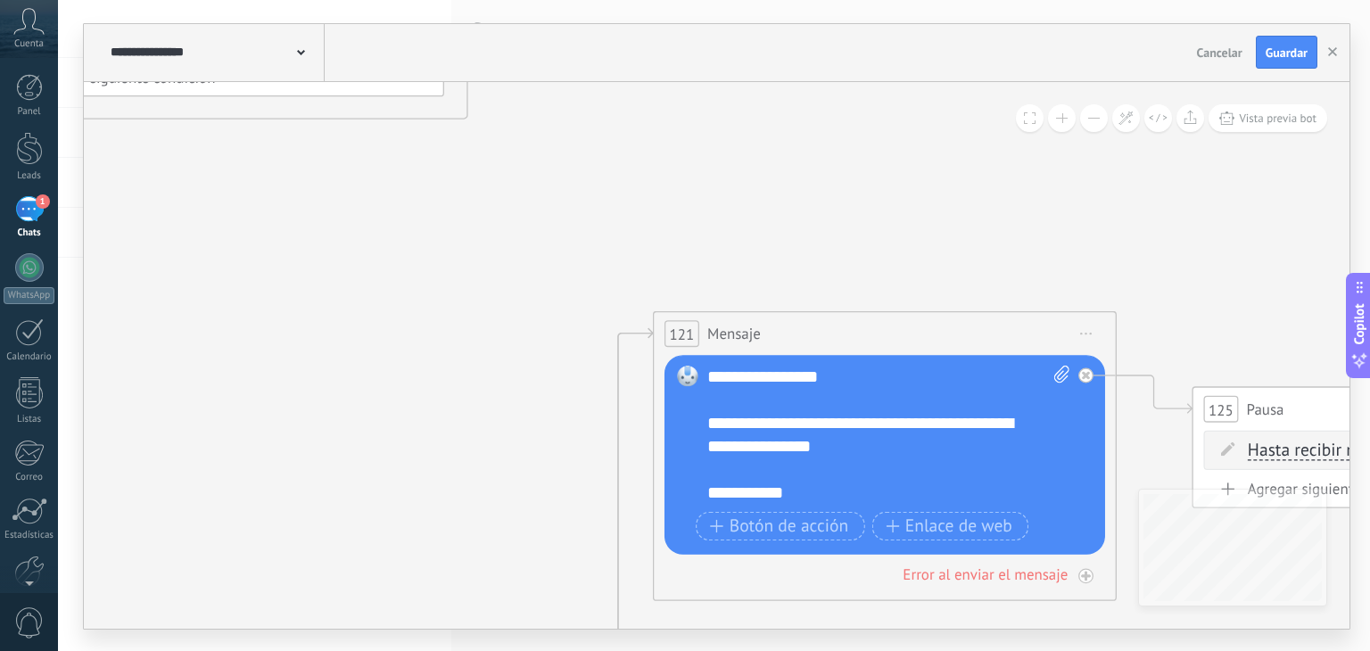
drag, startPoint x: 917, startPoint y: 306, endPoint x: 655, endPoint y: 233, distance: 271.3
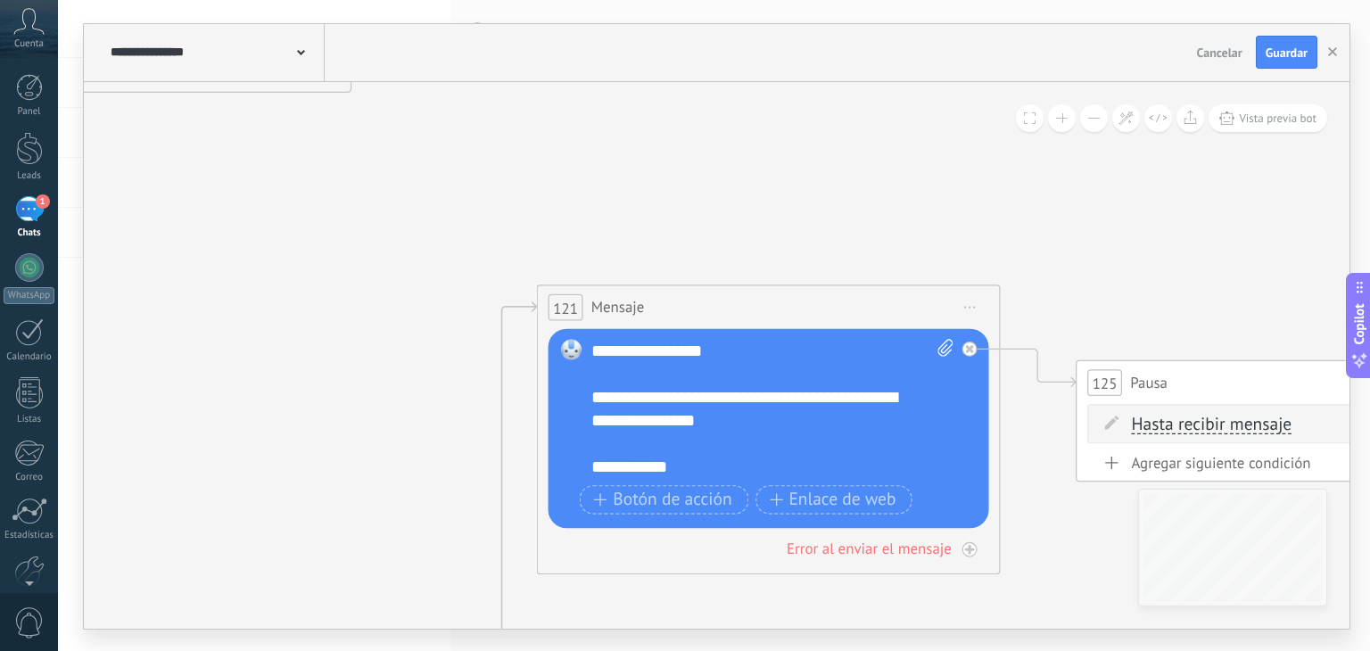
drag, startPoint x: 960, startPoint y: 236, endPoint x: 696, endPoint y: 187, distance: 268.5
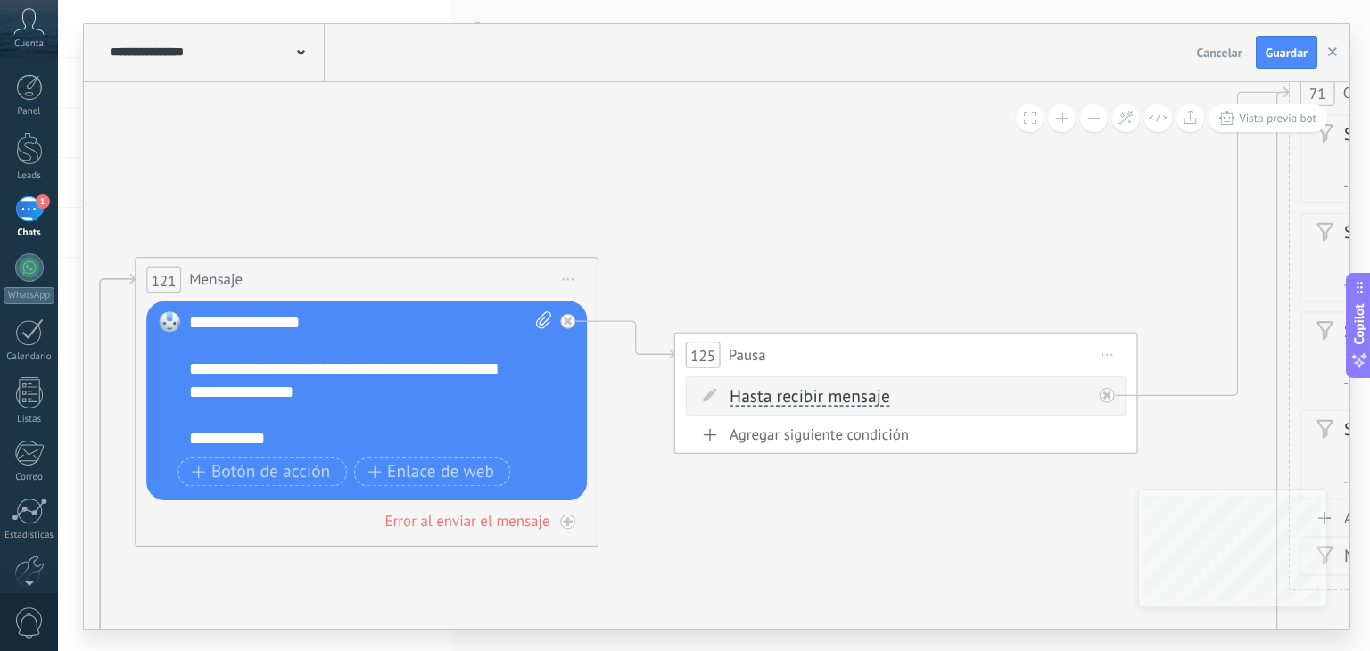
drag, startPoint x: 985, startPoint y: 197, endPoint x: 559, endPoint y: 208, distance: 425.5
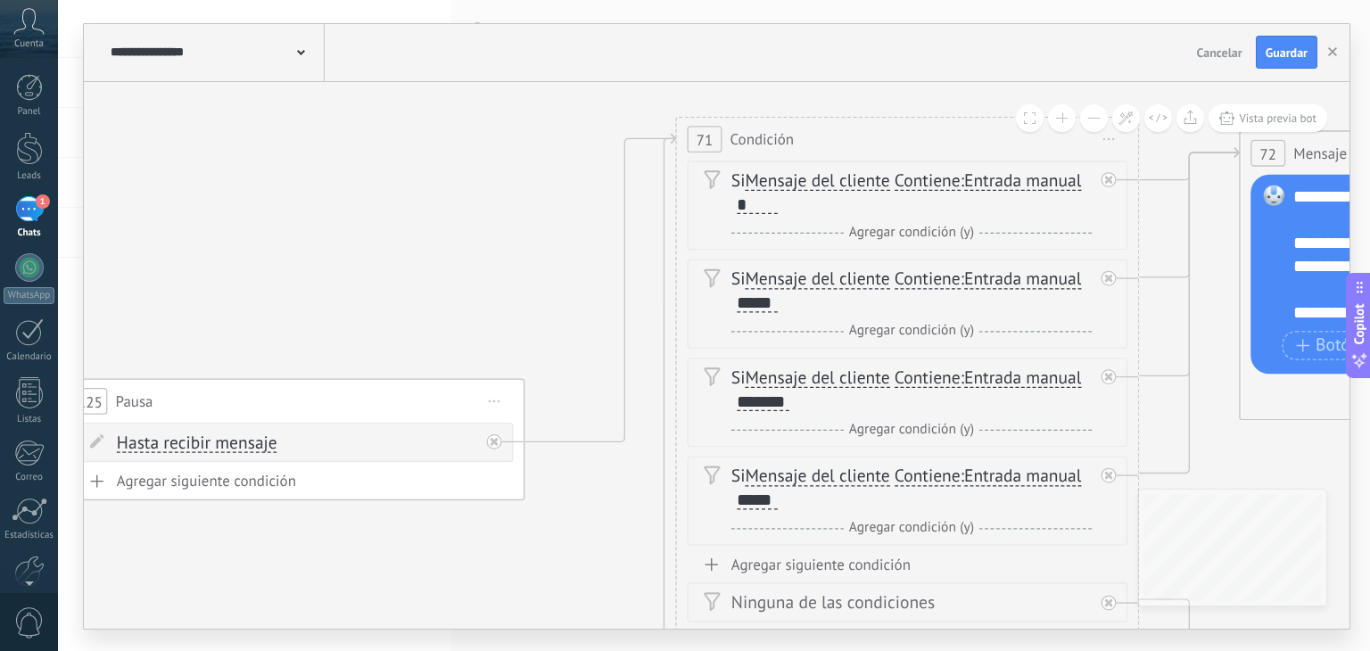
drag, startPoint x: 892, startPoint y: 192, endPoint x: 385, endPoint y: 236, distance: 508.5
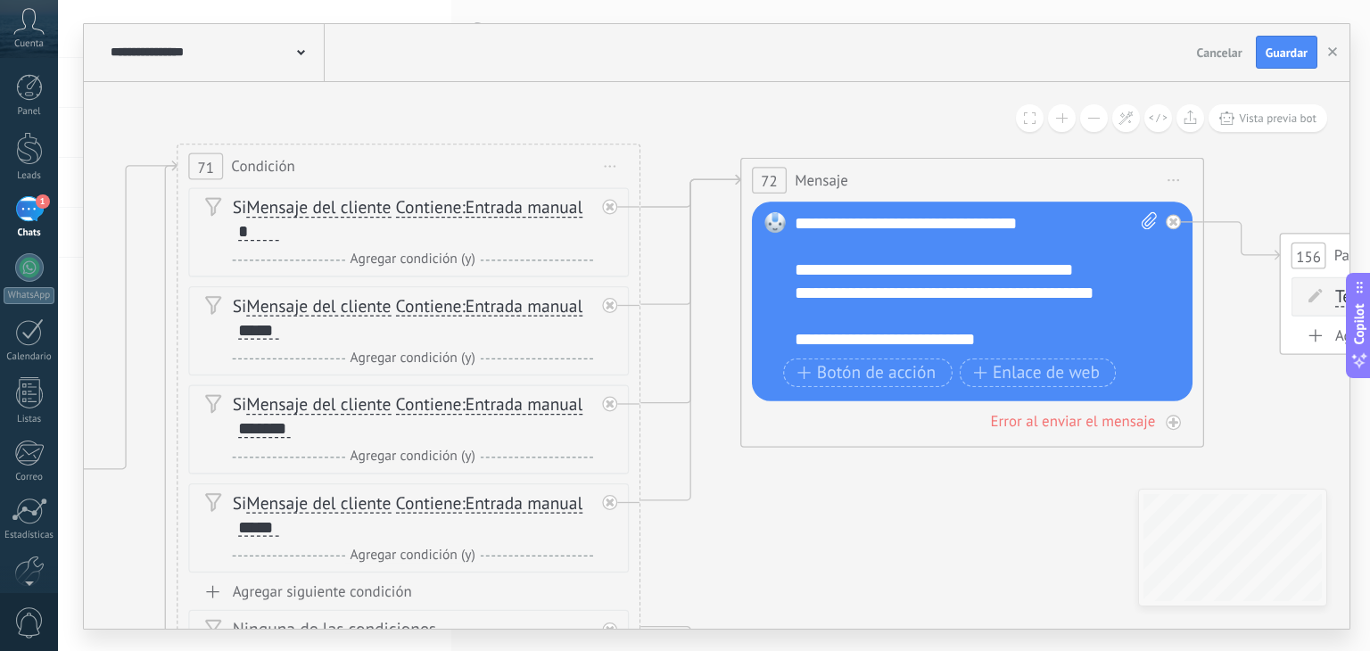
drag, startPoint x: 1108, startPoint y: 293, endPoint x: 731, endPoint y: 318, distance: 377.2
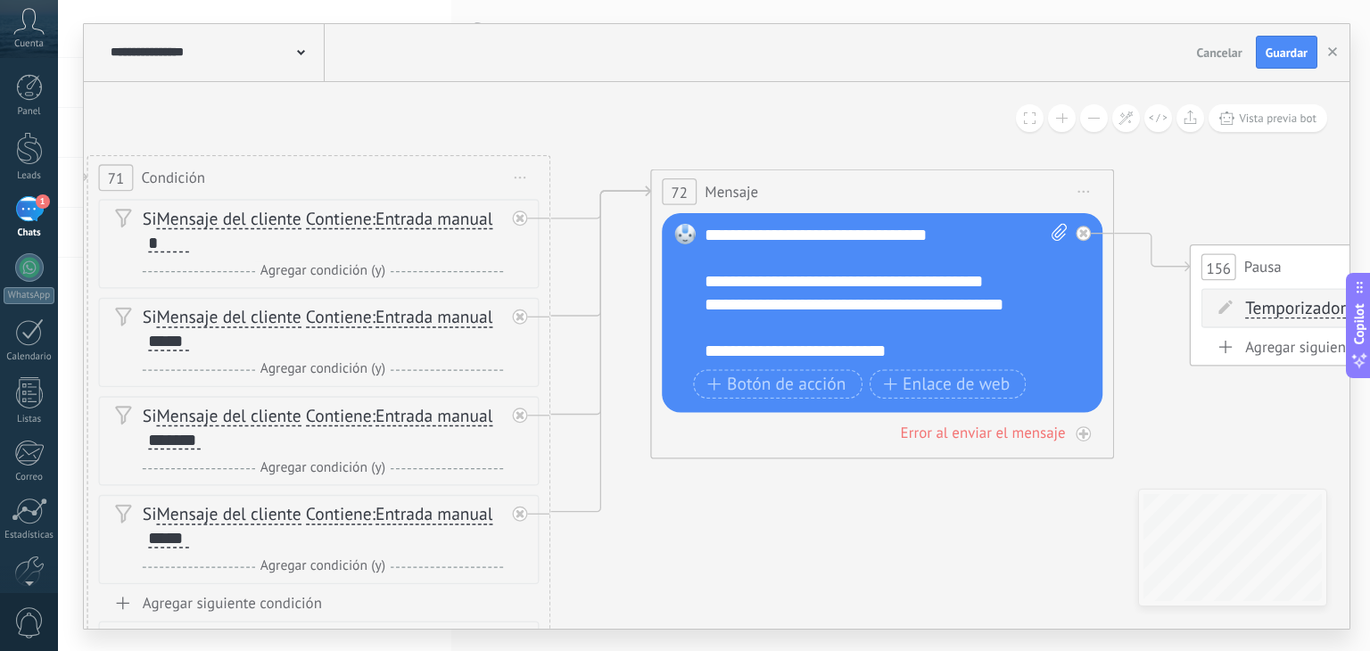
drag, startPoint x: 1237, startPoint y: 392, endPoint x: 1129, endPoint y: 401, distance: 108.4
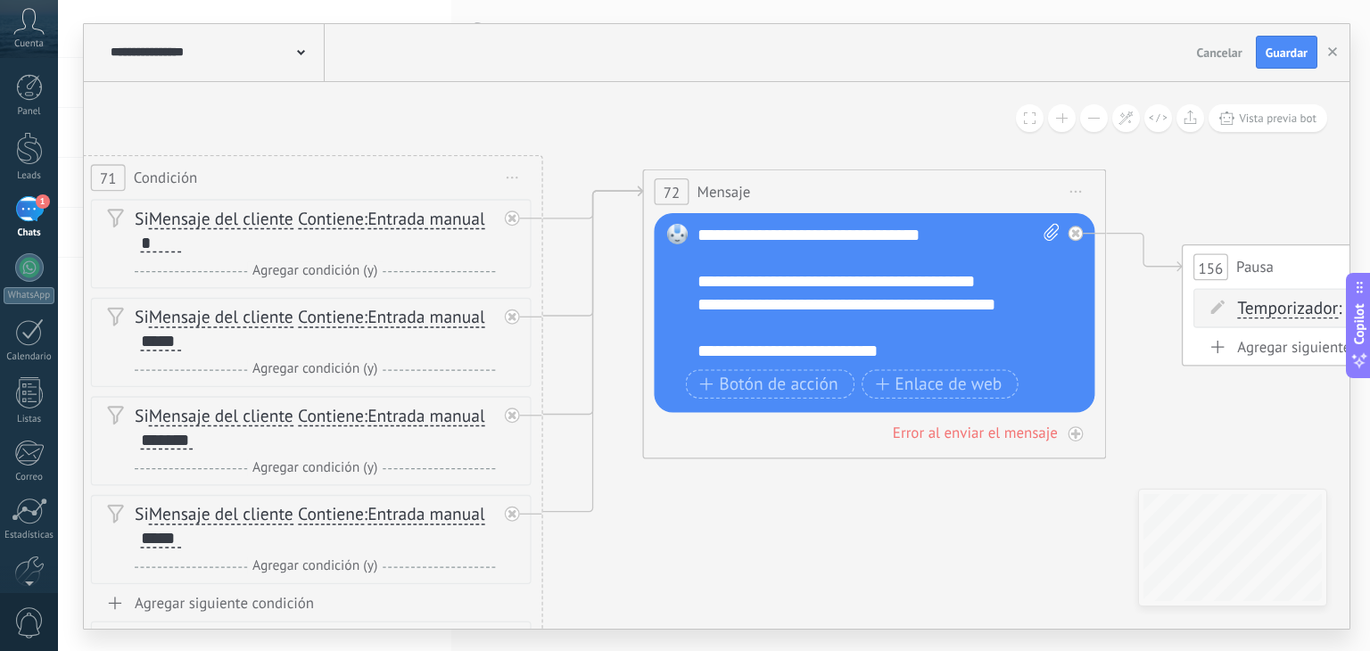
click at [1024, 332] on div "**********" at bounding box center [879, 292] width 364 height 139
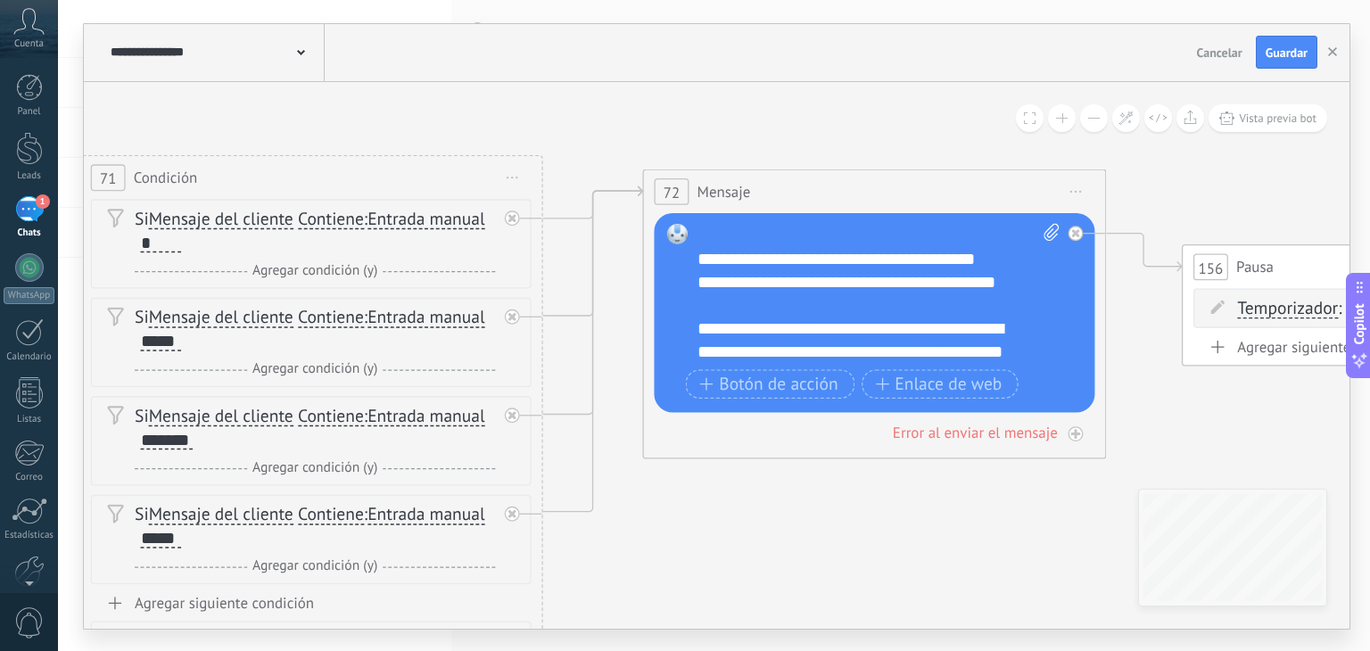
click at [985, 350] on div "**********" at bounding box center [879, 292] width 364 height 139
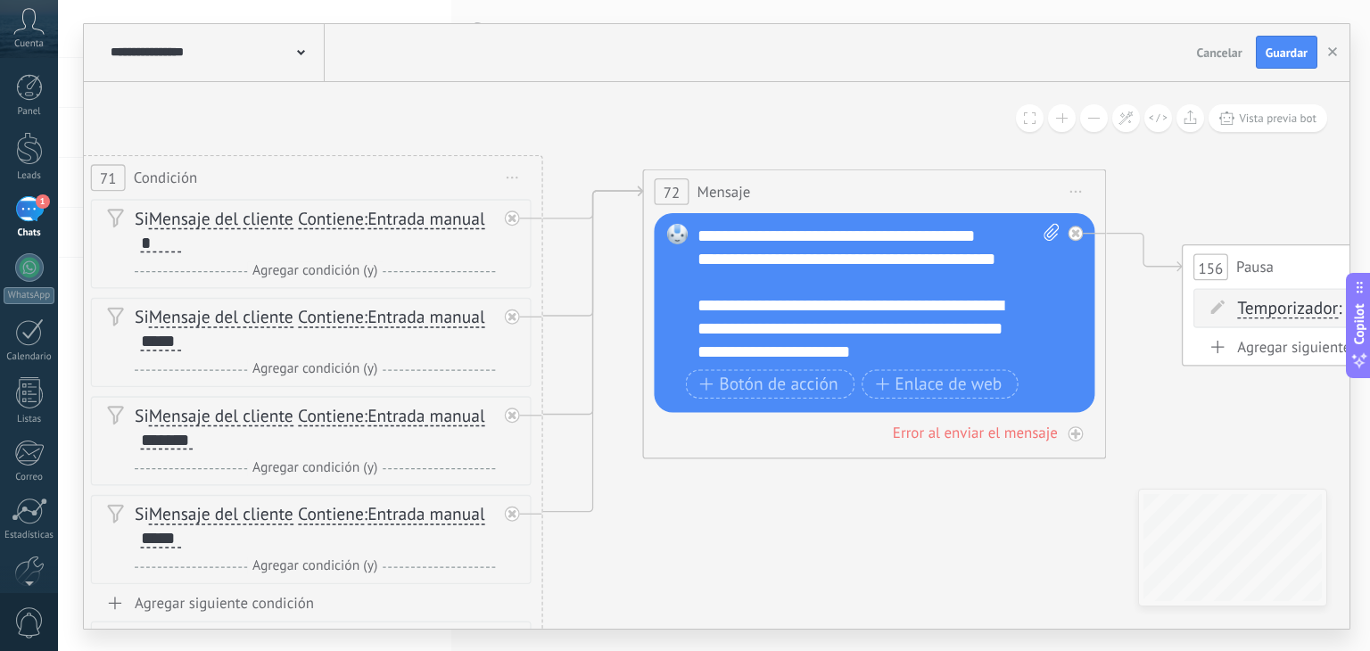
scroll to position [70, 0]
click at [1277, 46] on span "Guardar" at bounding box center [1287, 52] width 42 height 12
